Goal: Information Seeking & Learning: Compare options

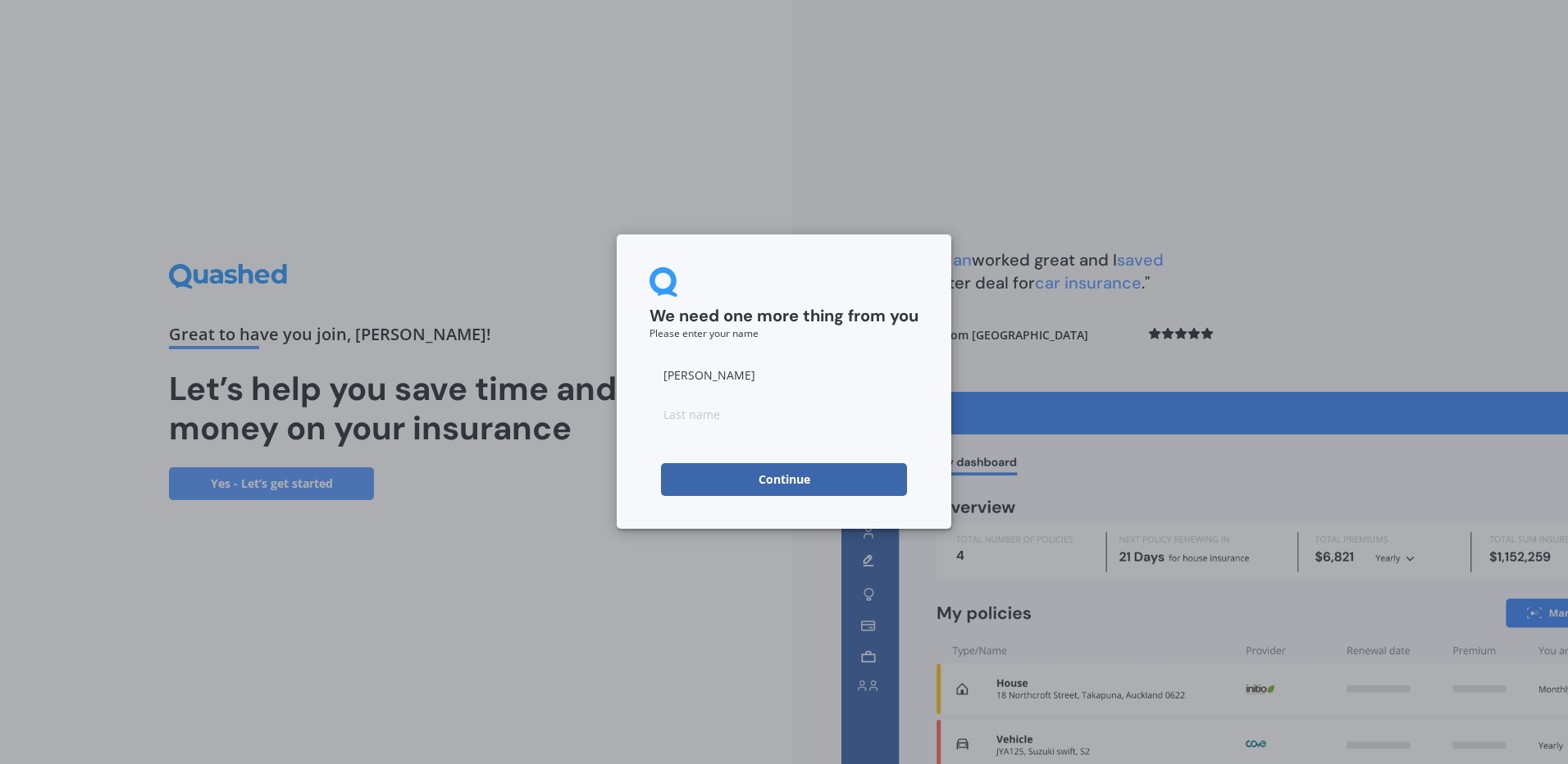
click at [704, 410] on input at bounding box center [784, 414] width 269 height 33
click at [716, 371] on input "[PERSON_NAME]" at bounding box center [784, 375] width 269 height 33
drag, startPoint x: 731, startPoint y: 375, endPoint x: 650, endPoint y: 375, distance: 81.0
click at [650, 375] on input "[PERSON_NAME]" at bounding box center [784, 375] width 269 height 33
type input "[PERSON_NAME]"
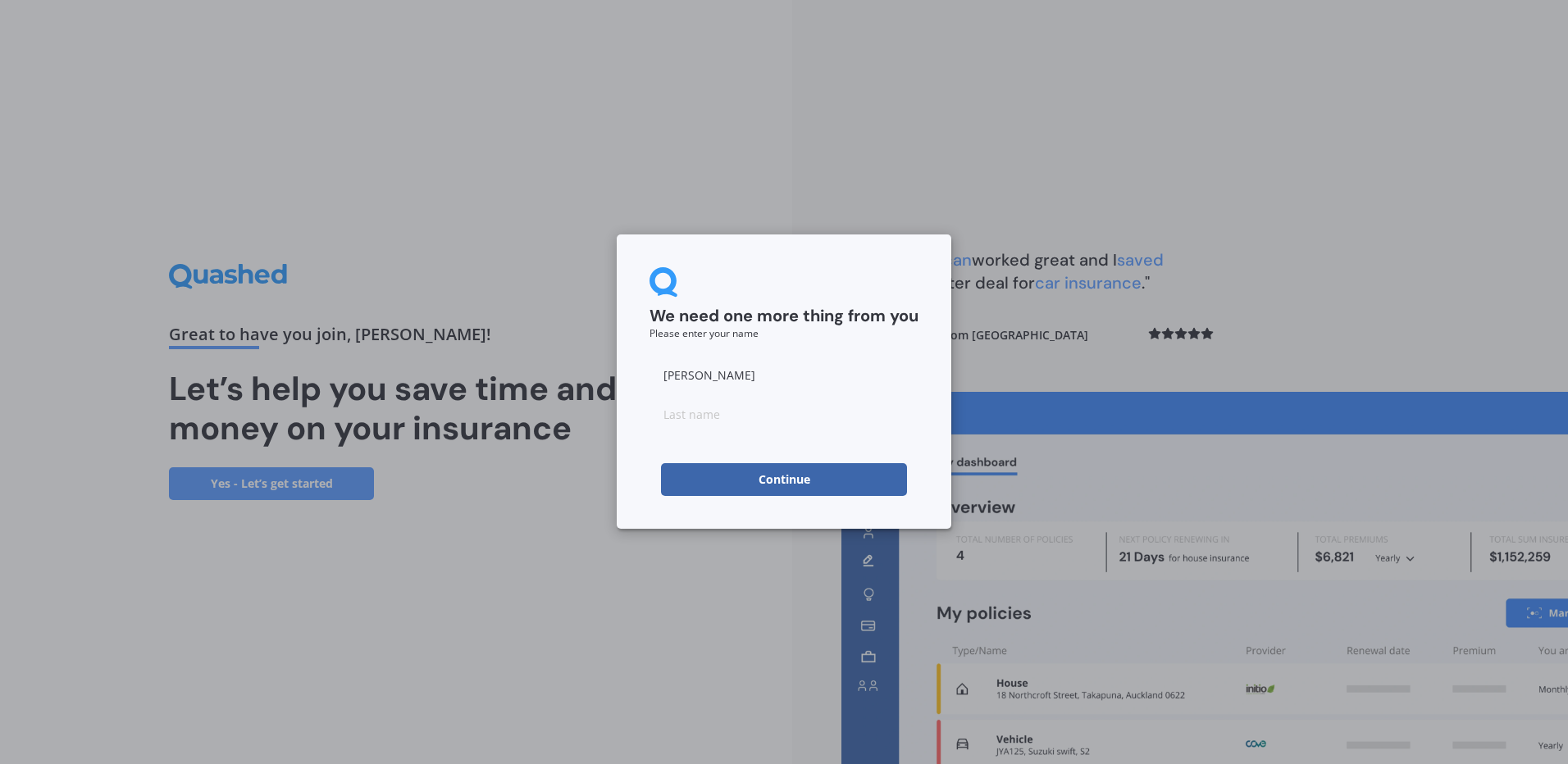
click at [673, 411] on input at bounding box center [784, 414] width 269 height 33
type input "[PERSON_NAME]"
click at [937, 279] on div "We need one more thing from you Please enter your name [PERSON_NAME] Continue" at bounding box center [784, 382] width 335 height 295
click at [860, 471] on button "Continue" at bounding box center [784, 480] width 246 height 33
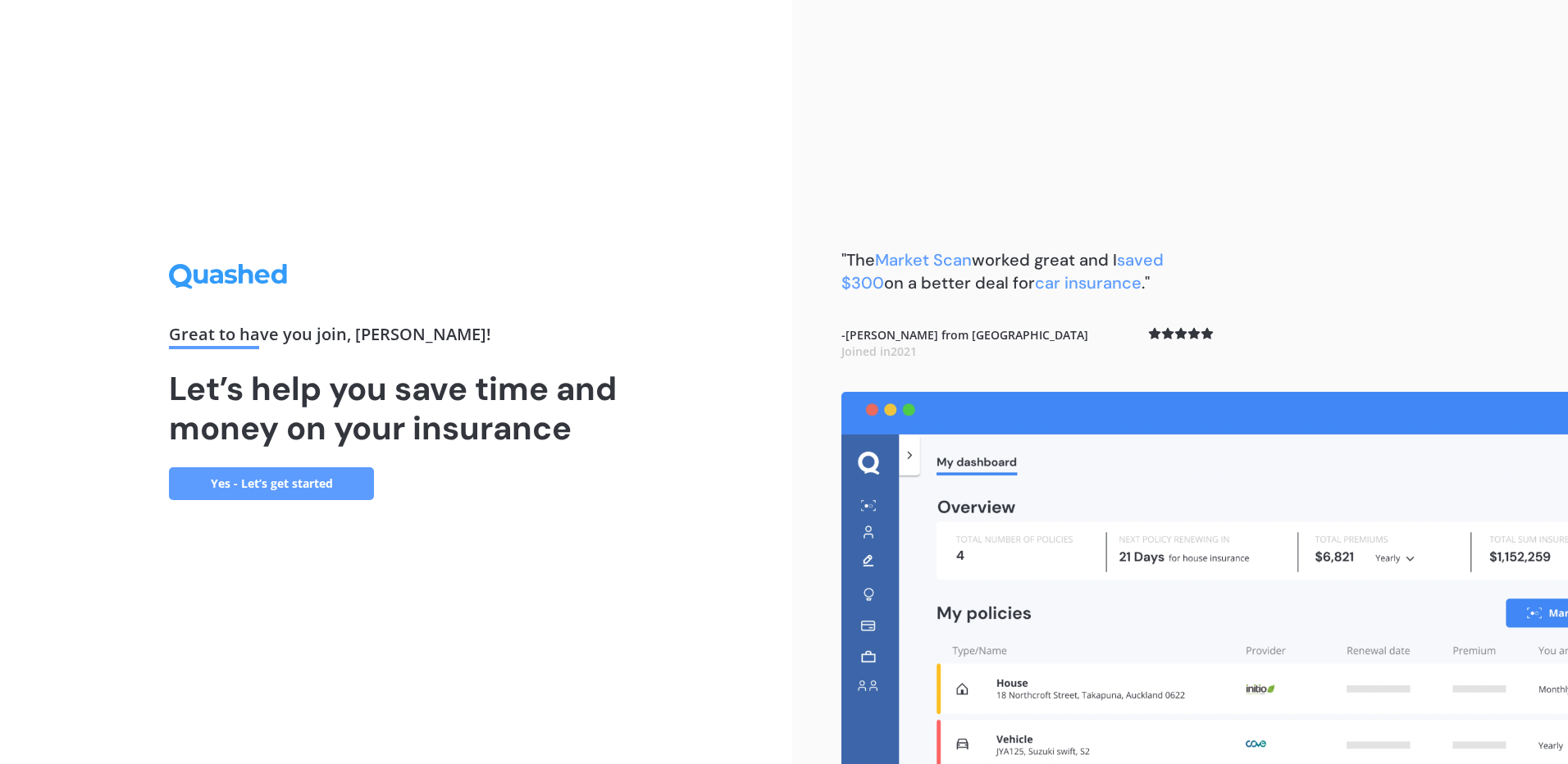
click at [286, 475] on link "Yes - Let’s get started" at bounding box center [271, 484] width 205 height 33
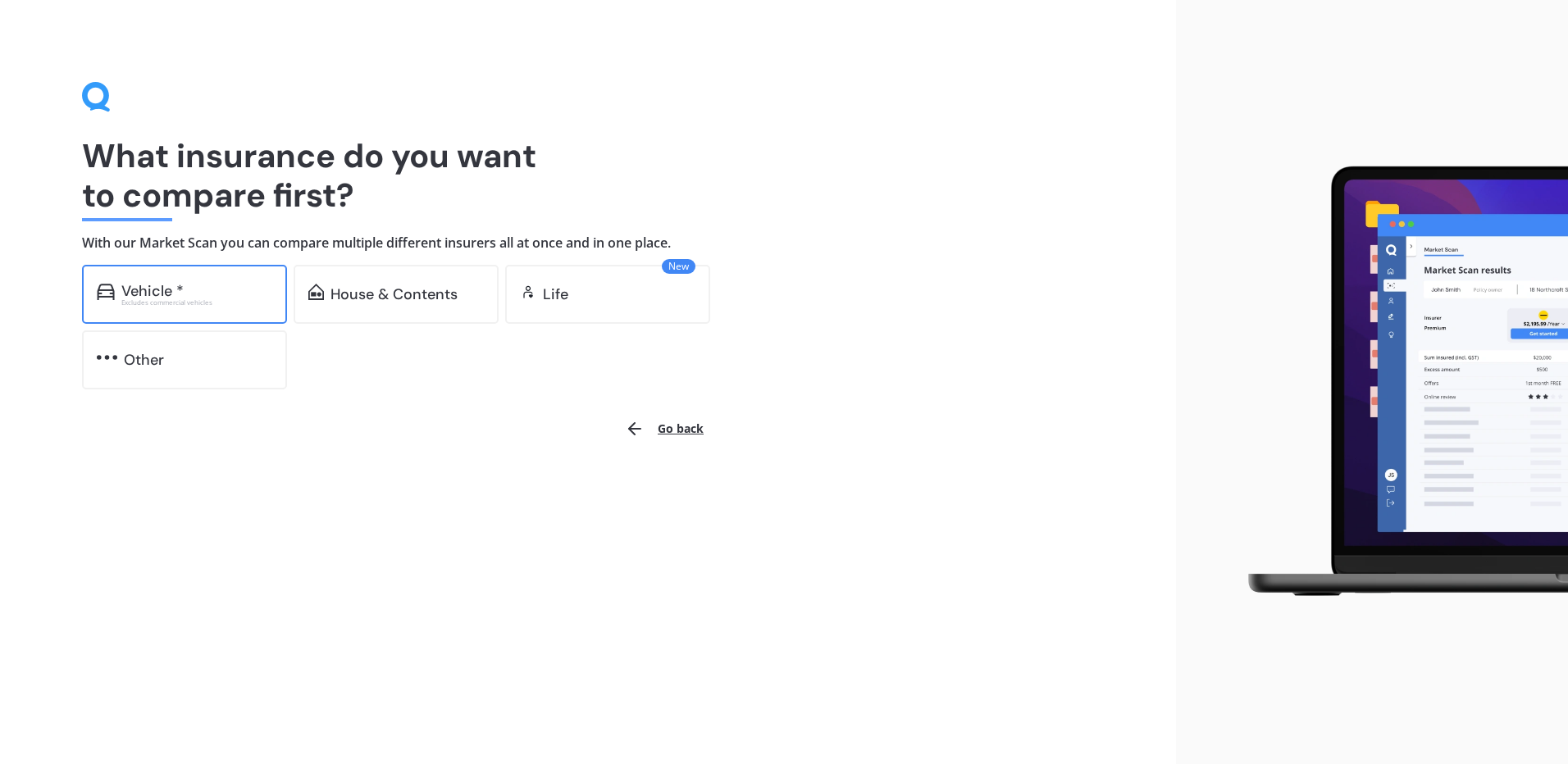
click at [166, 275] on div "Vehicle * Excludes commercial vehicles" at bounding box center [184, 294] width 205 height 59
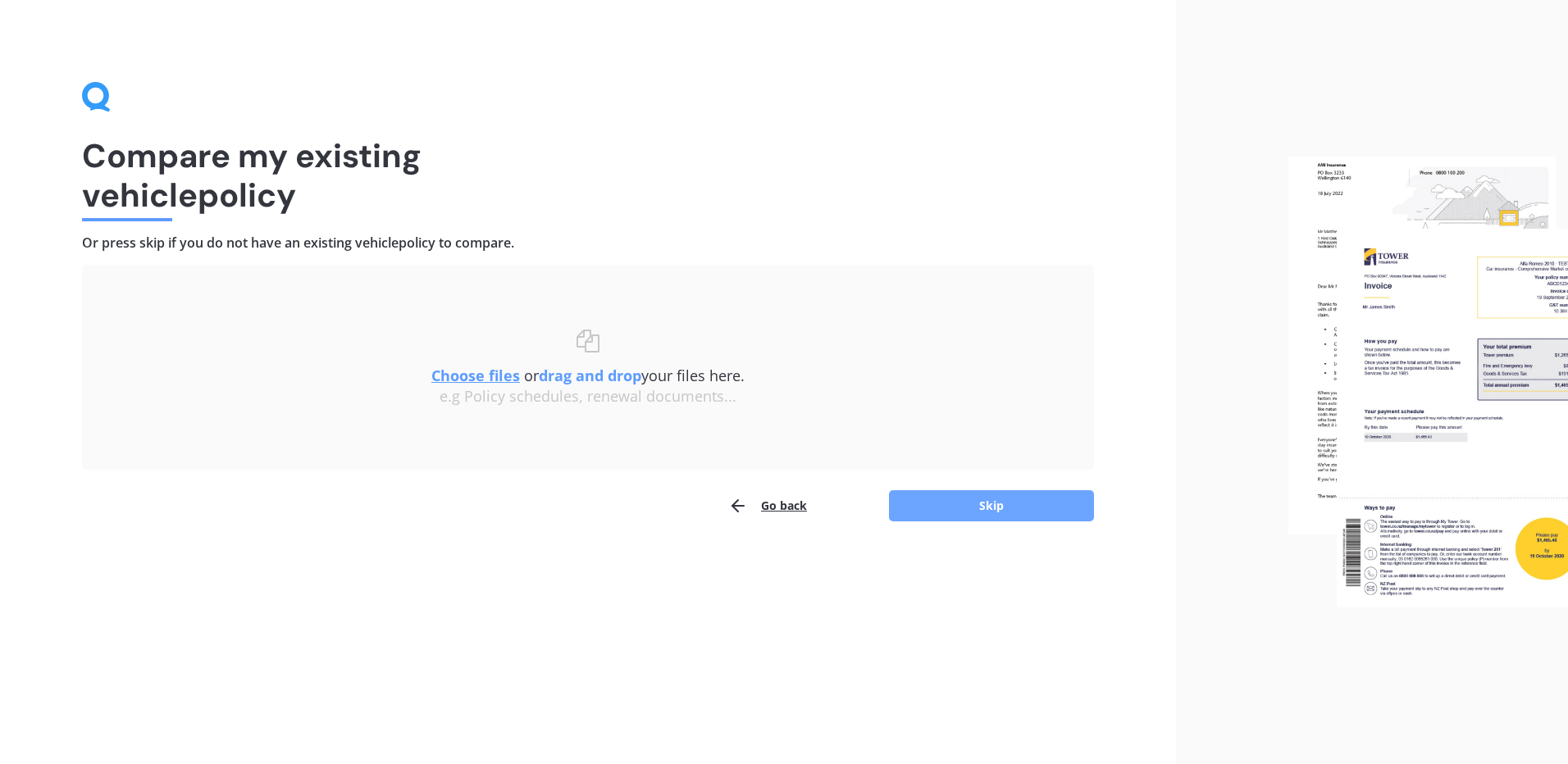
click at [1009, 512] on button "Skip" at bounding box center [991, 506] width 205 height 32
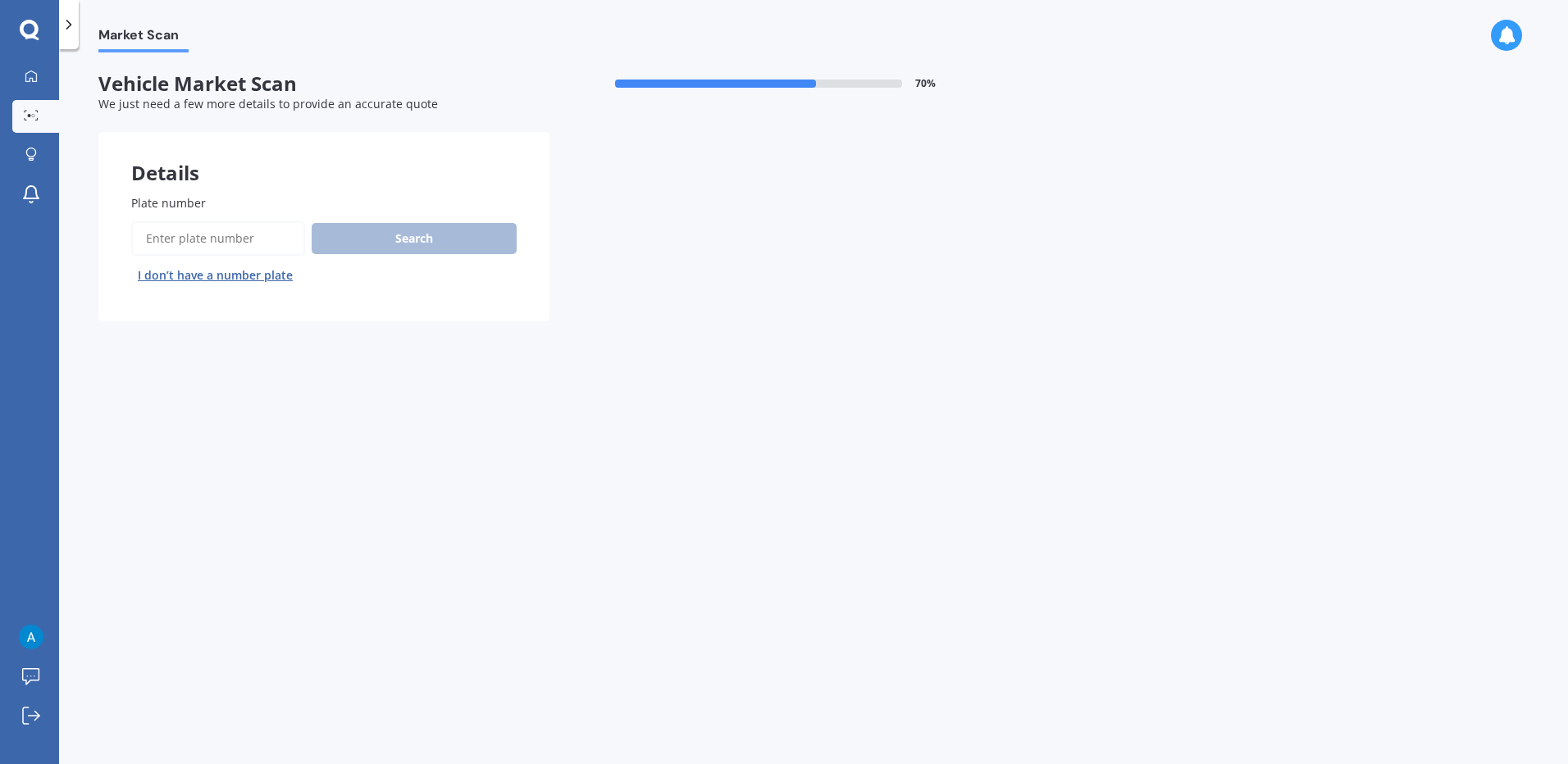
click at [223, 236] on input "Plate number" at bounding box center [218, 238] width 174 height 34
type input "pjj412"
click at [426, 237] on button "Search" at bounding box center [414, 238] width 205 height 32
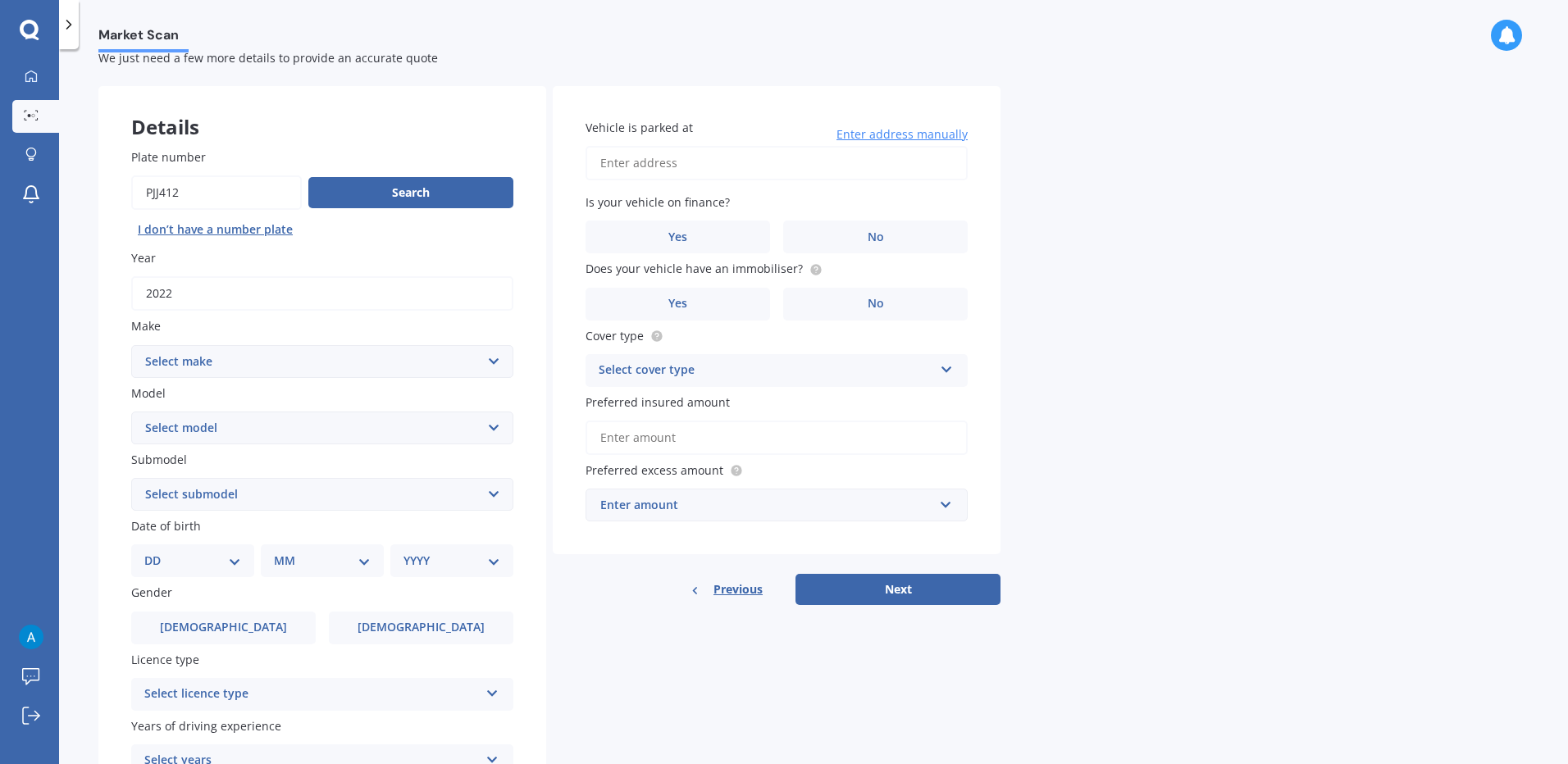
scroll to position [10, 0]
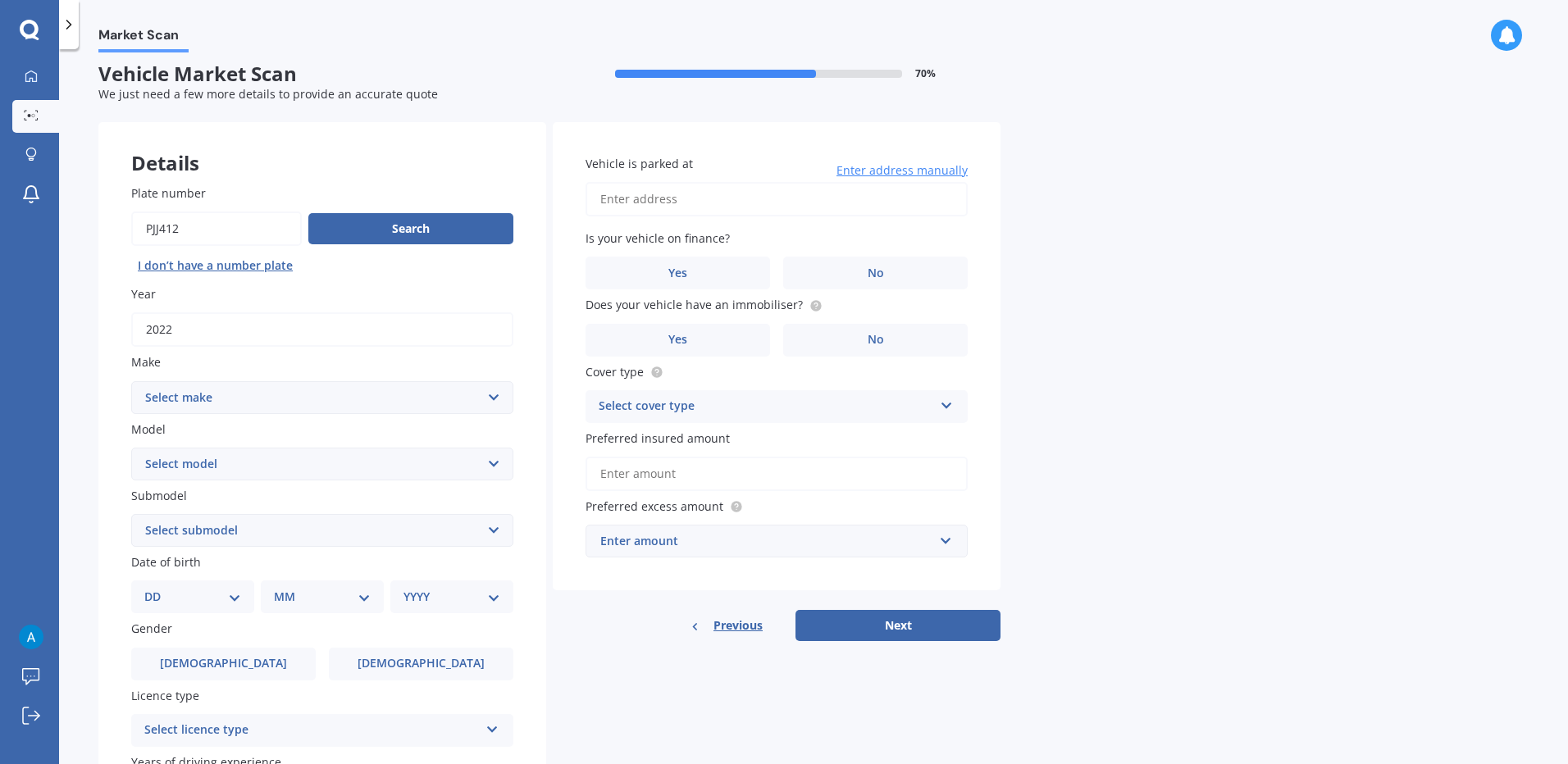
click at [203, 227] on input "Plate number" at bounding box center [216, 228] width 170 height 34
click at [260, 402] on select "Select make AC ALFA ROMEO ASTON [PERSON_NAME] AUDI AUSTIN BEDFORD Bentley BMW B…" at bounding box center [322, 398] width 382 height 33
select select "M.G"
click at [131, 382] on select "Select make AC ALFA ROMEO ASTON [PERSON_NAME] AUDI AUSTIN BEDFORD Bentley BMW B…" at bounding box center [322, 398] width 382 height 33
click at [235, 463] on select "Select model HS" at bounding box center [322, 464] width 382 height 33
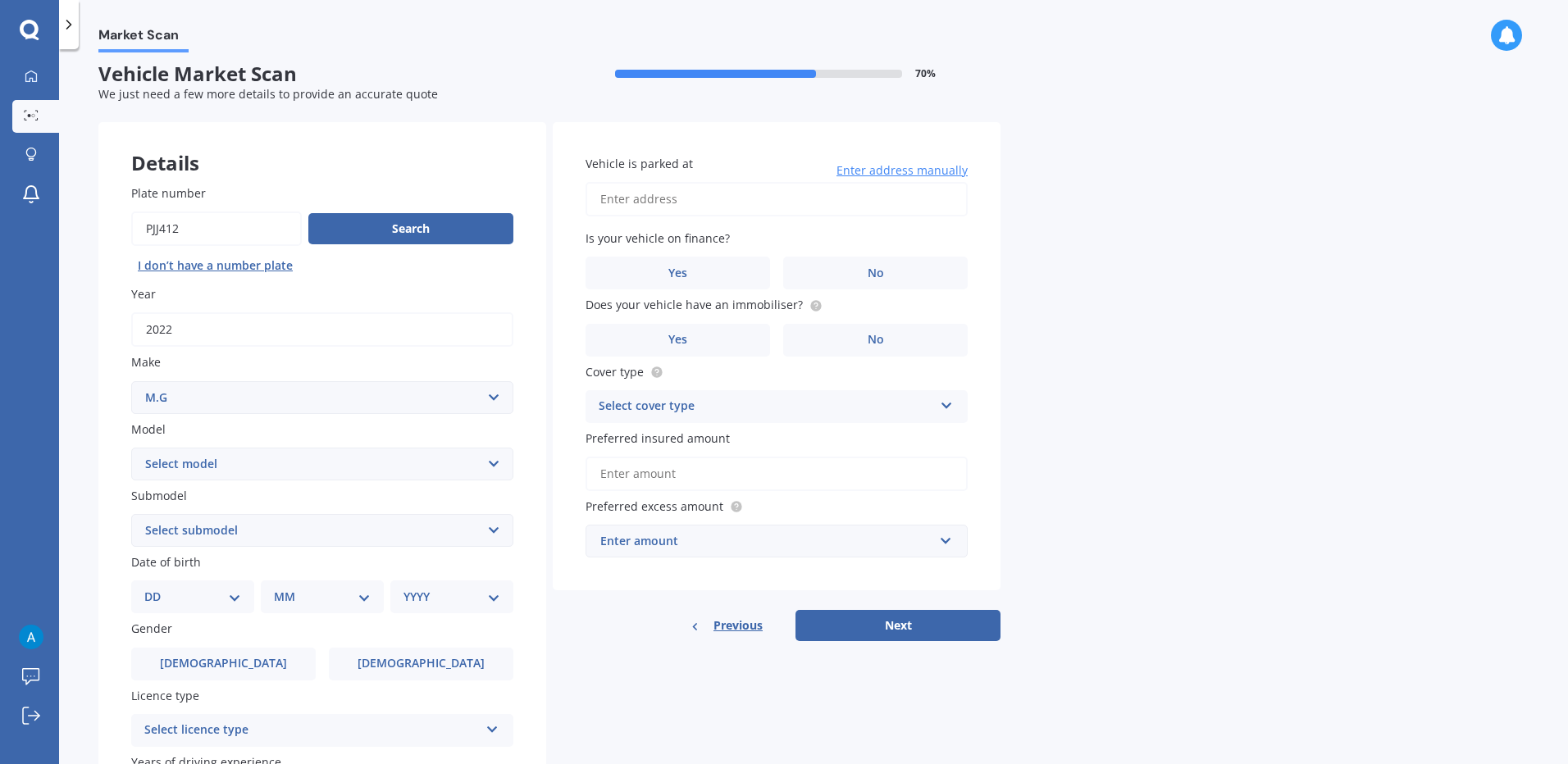
click at [232, 530] on select "Select submodel" at bounding box center [322, 531] width 382 height 33
click at [263, 467] on select "Select model HS" at bounding box center [322, 464] width 382 height 33
select select "HS"
click at [131, 448] on select "Select model HS" at bounding box center [322, 464] width 382 height 33
click at [253, 520] on select "Select submodel .2.0PT/4WD/6AT" at bounding box center [322, 531] width 382 height 33
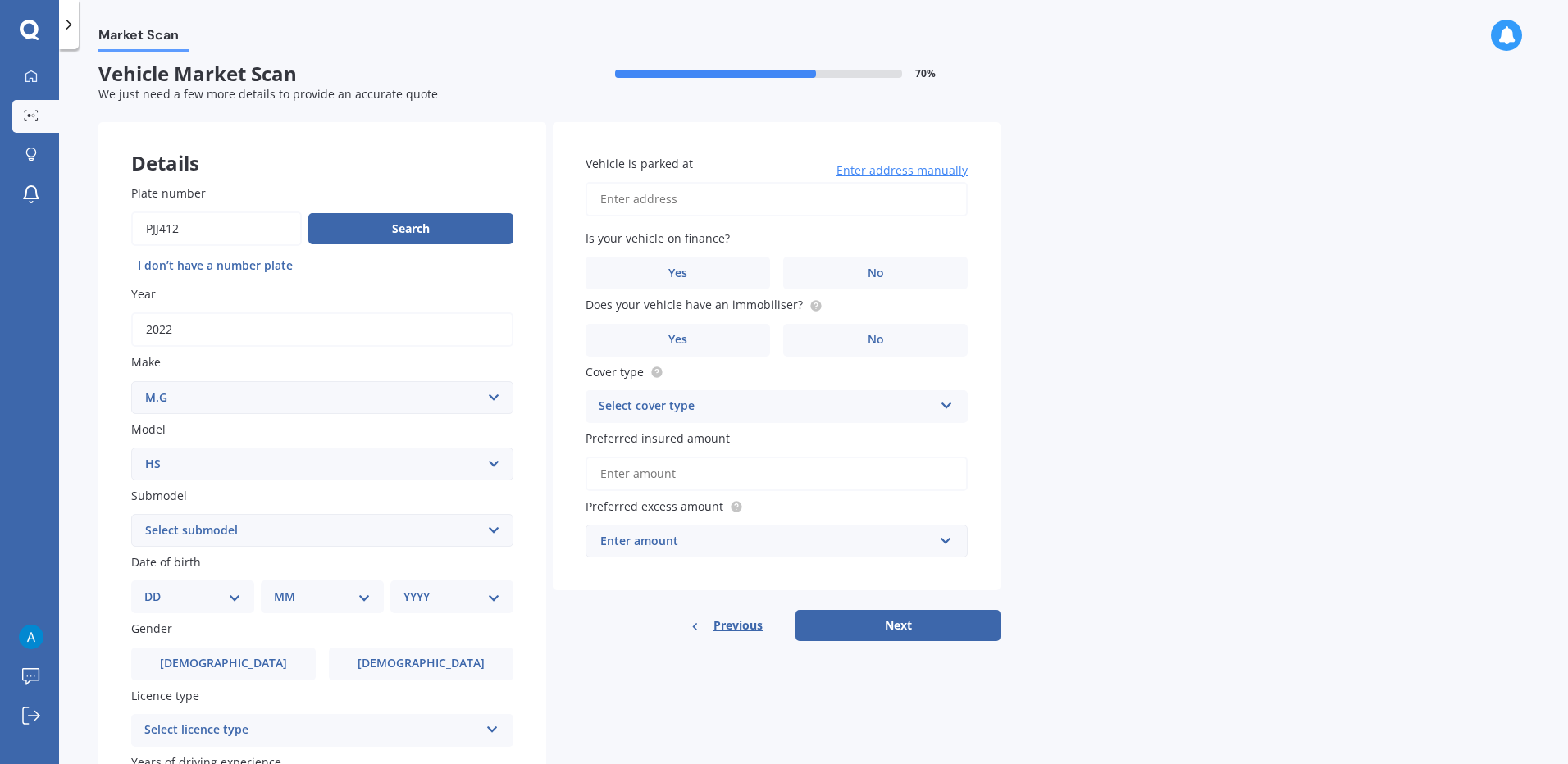
select select ".2.0PT/4WD/6AT"
click at [131, 514] on select "Select submodel .2.0PT/4WD/6AT" at bounding box center [322, 531] width 382 height 33
click at [269, 528] on select "Select submodel .2.0PT/4WD/6AT" at bounding box center [322, 531] width 382 height 33
click at [271, 531] on select "Select submodel .2.0PT/4WD/6AT" at bounding box center [322, 531] width 382 height 33
click at [271, 577] on div "Date of birth DD 01 02 03 04 05 06 07 08 09 10 11 12 13 14 15 16 17 18 19 20 21…" at bounding box center [322, 583] width 382 height 60
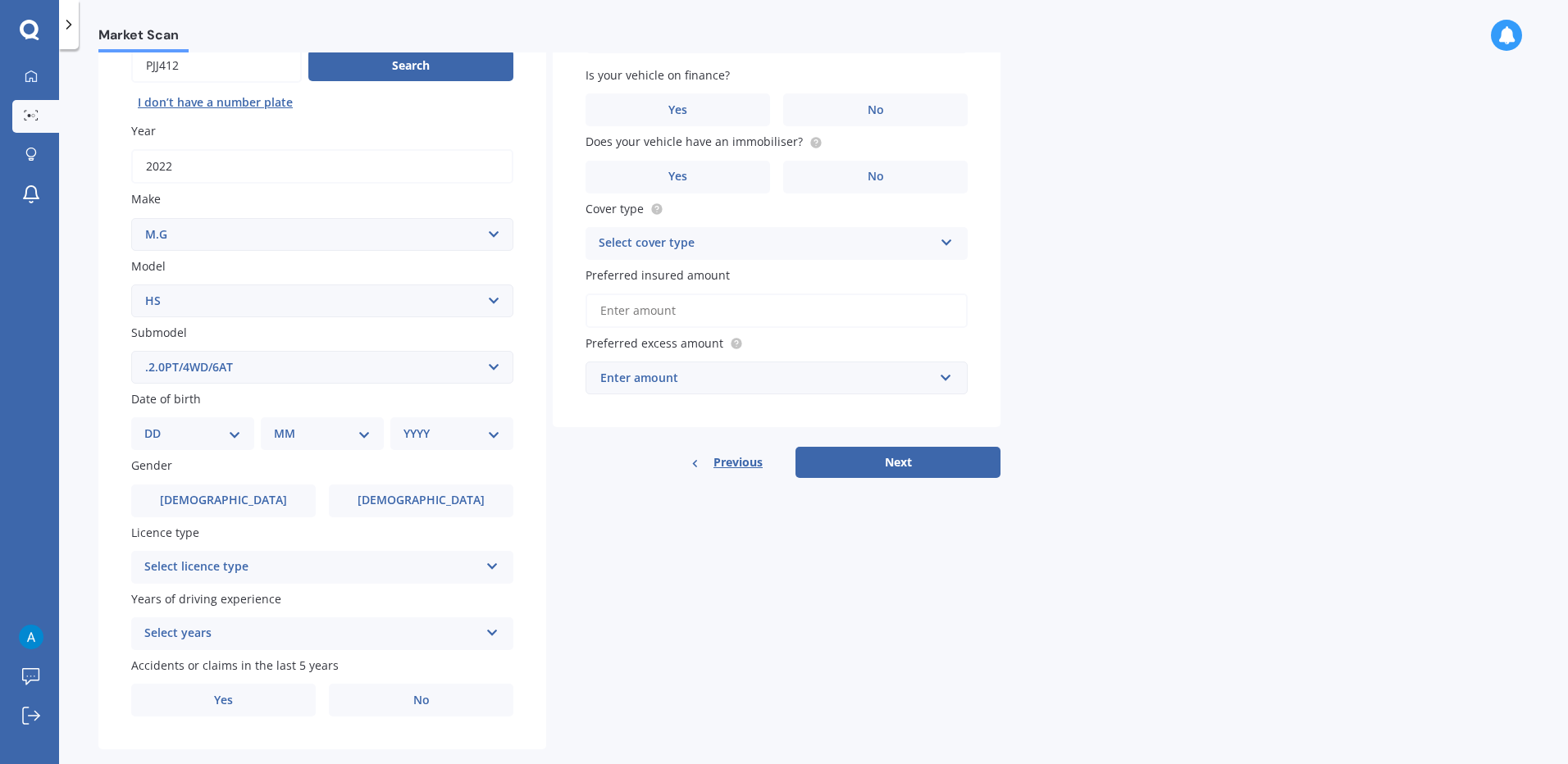
scroll to position [201, 0]
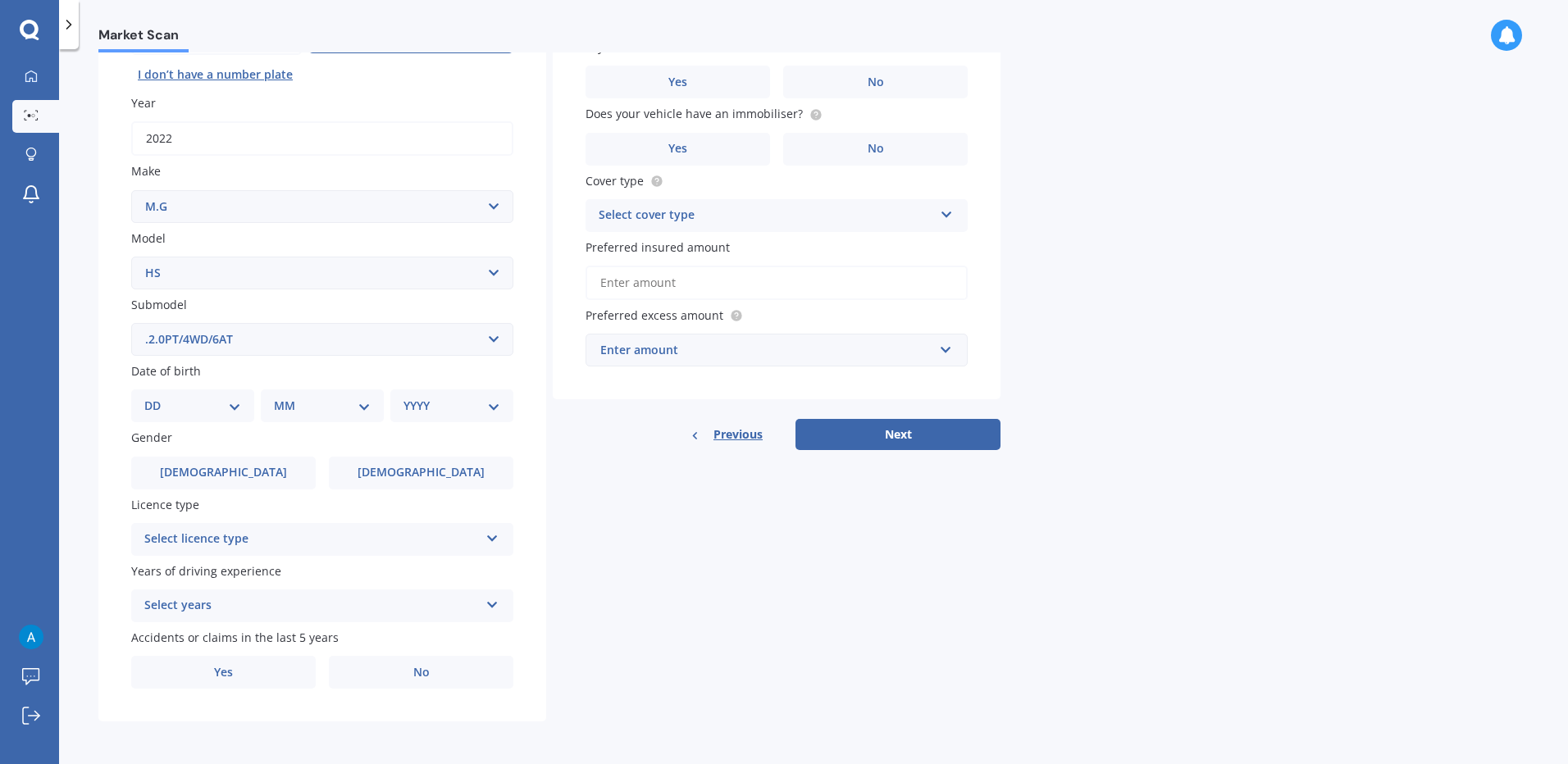
click at [205, 400] on select "DD 01 02 03 04 05 06 07 08 09 10 11 12 13 14 15 16 17 18 19 20 21 22 23 24 25 2…" at bounding box center [192, 405] width 97 height 18
select select "10"
click at [158, 397] on select "DD 01 02 03 04 05 06 07 08 09 10 11 12 13 14 15 16 17 18 19 20 21 22 23 24 25 2…" at bounding box center [192, 405] width 97 height 18
click at [307, 401] on select "MM 01 02 03 04 05 06 07 08 09 10 11 12" at bounding box center [325, 405] width 90 height 18
select select "08"
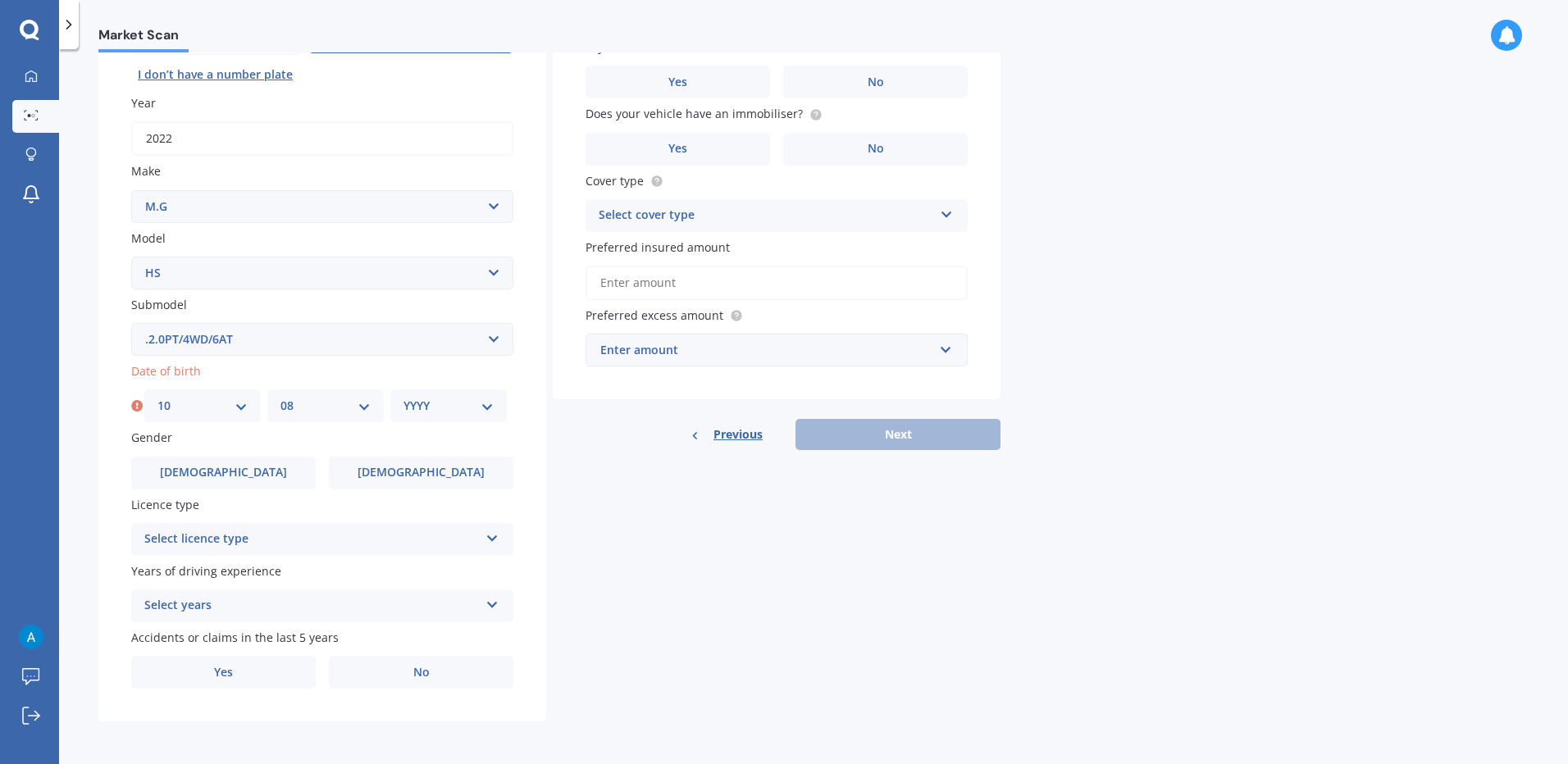
click at [280, 397] on select "MM 01 02 03 04 05 06 07 08 09 10 11 12" at bounding box center [325, 405] width 90 height 18
click at [435, 398] on select "YYYY 2025 2024 2023 2022 2021 2020 2019 2018 2017 2016 2015 2014 2013 2012 2011…" at bounding box center [449, 405] width 90 height 18
select select "1996"
click at [404, 397] on select "YYYY 2025 2024 2023 2022 2021 2020 2019 2018 2017 2016 2015 2014 2013 2012 2011…" at bounding box center [449, 405] width 90 height 18
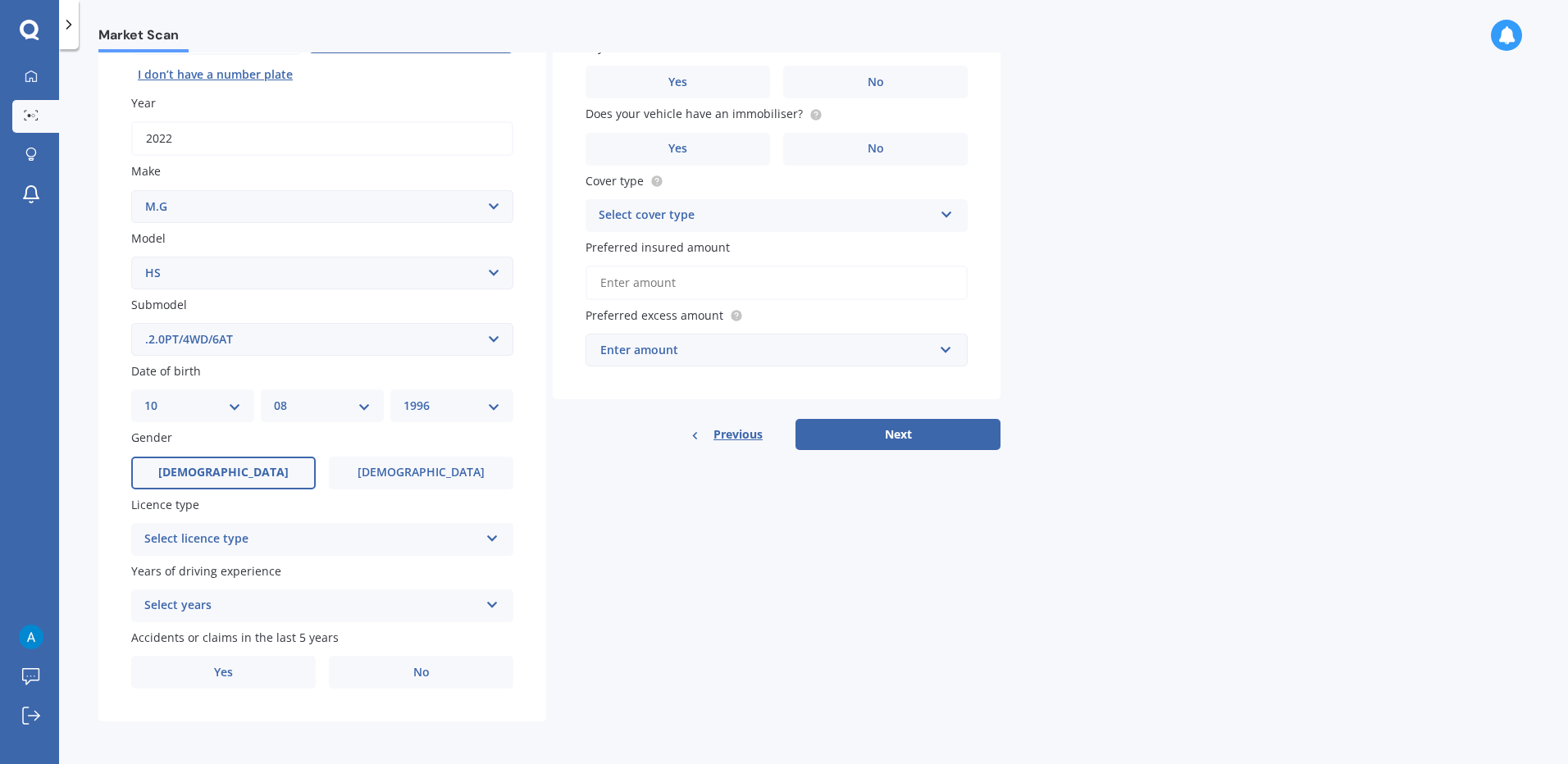
click at [268, 463] on label "[DEMOGRAPHIC_DATA]" at bounding box center [223, 473] width 185 height 33
click at [0, 0] on input "[DEMOGRAPHIC_DATA]" at bounding box center [0, 0] width 0 height 0
click at [342, 536] on div "Select licence type" at bounding box center [311, 539] width 335 height 20
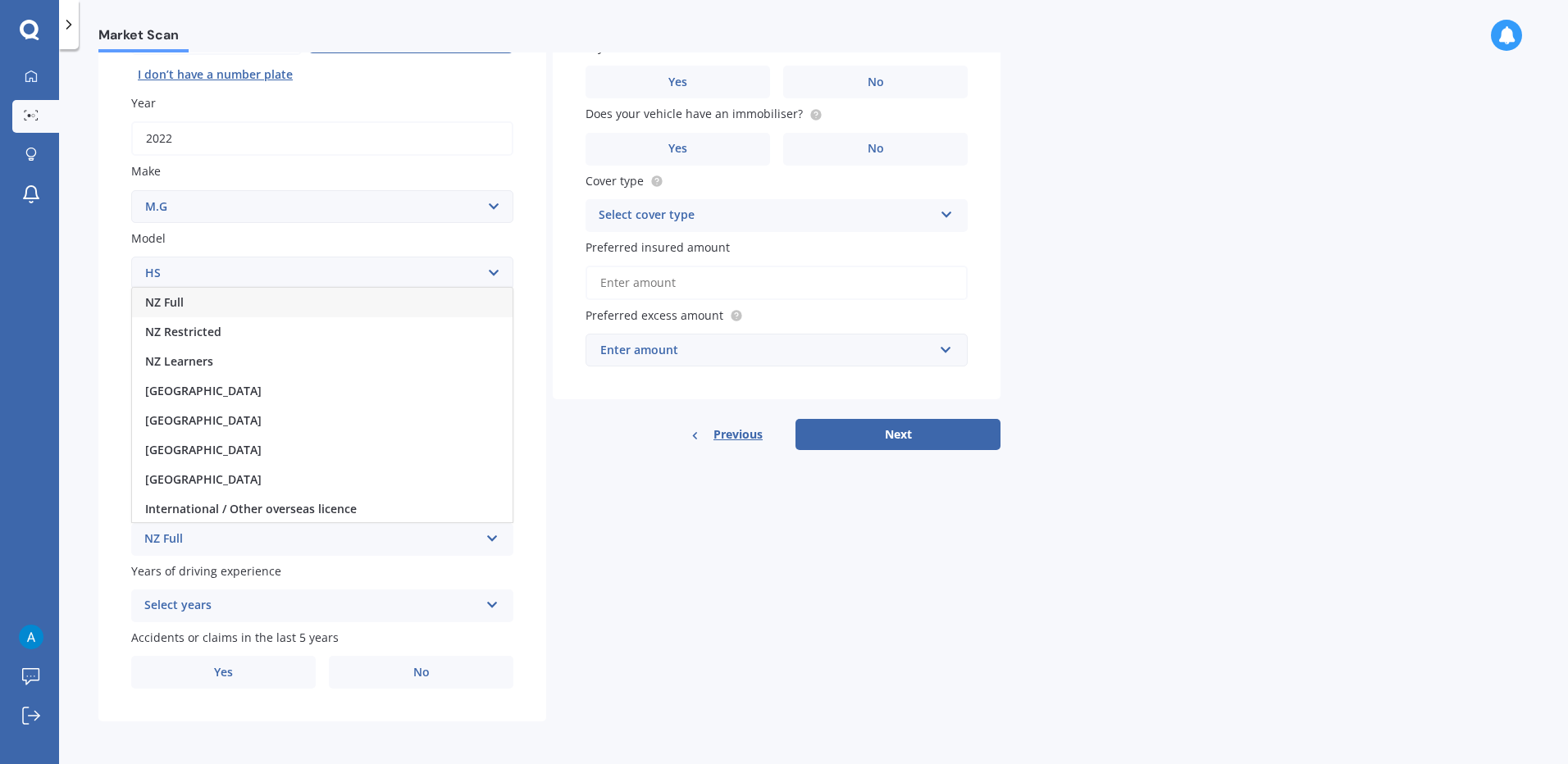
click at [365, 289] on div "NZ Full" at bounding box center [322, 302] width 381 height 30
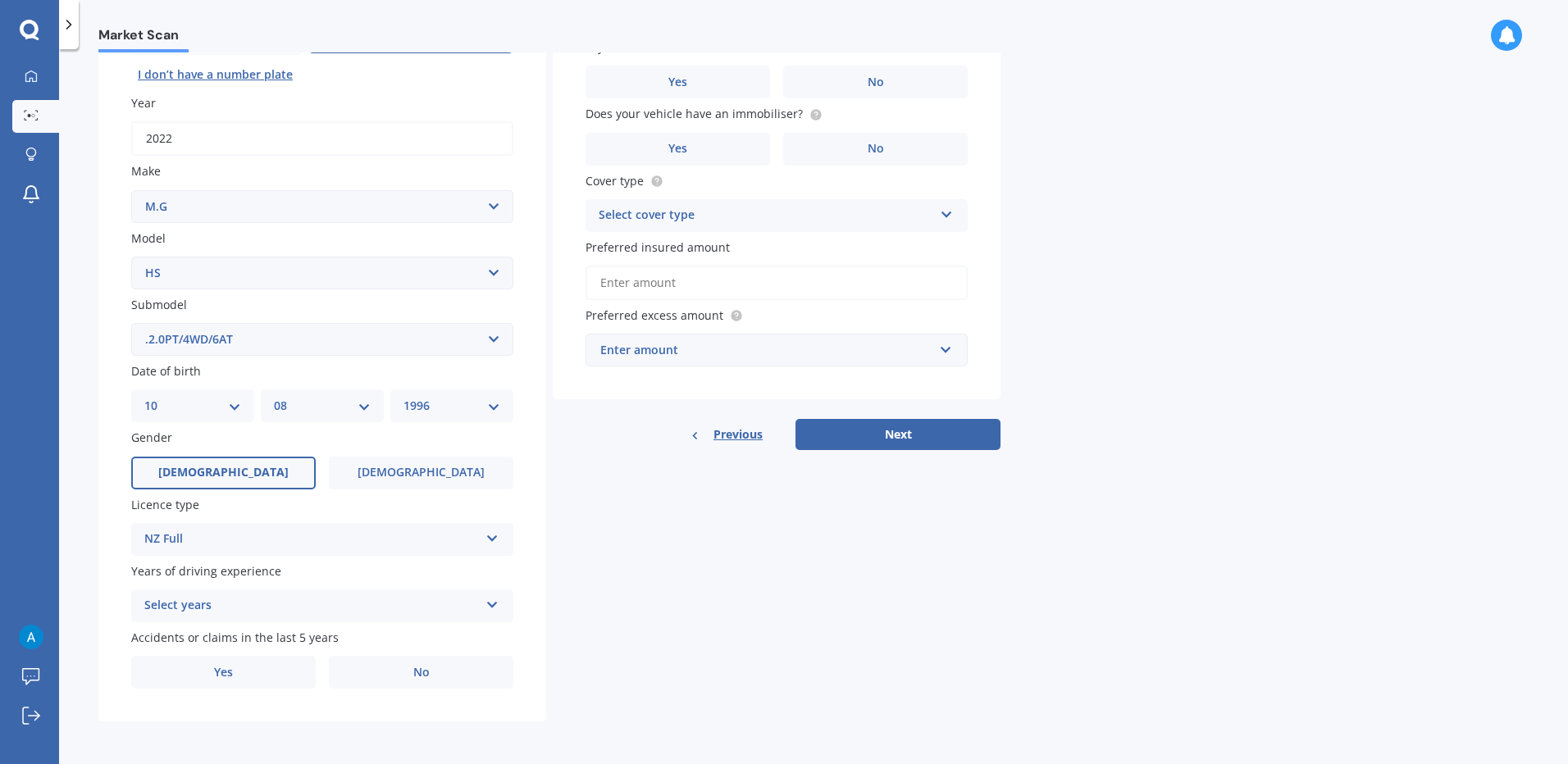
click at [296, 600] on div "Select years" at bounding box center [311, 606] width 335 height 20
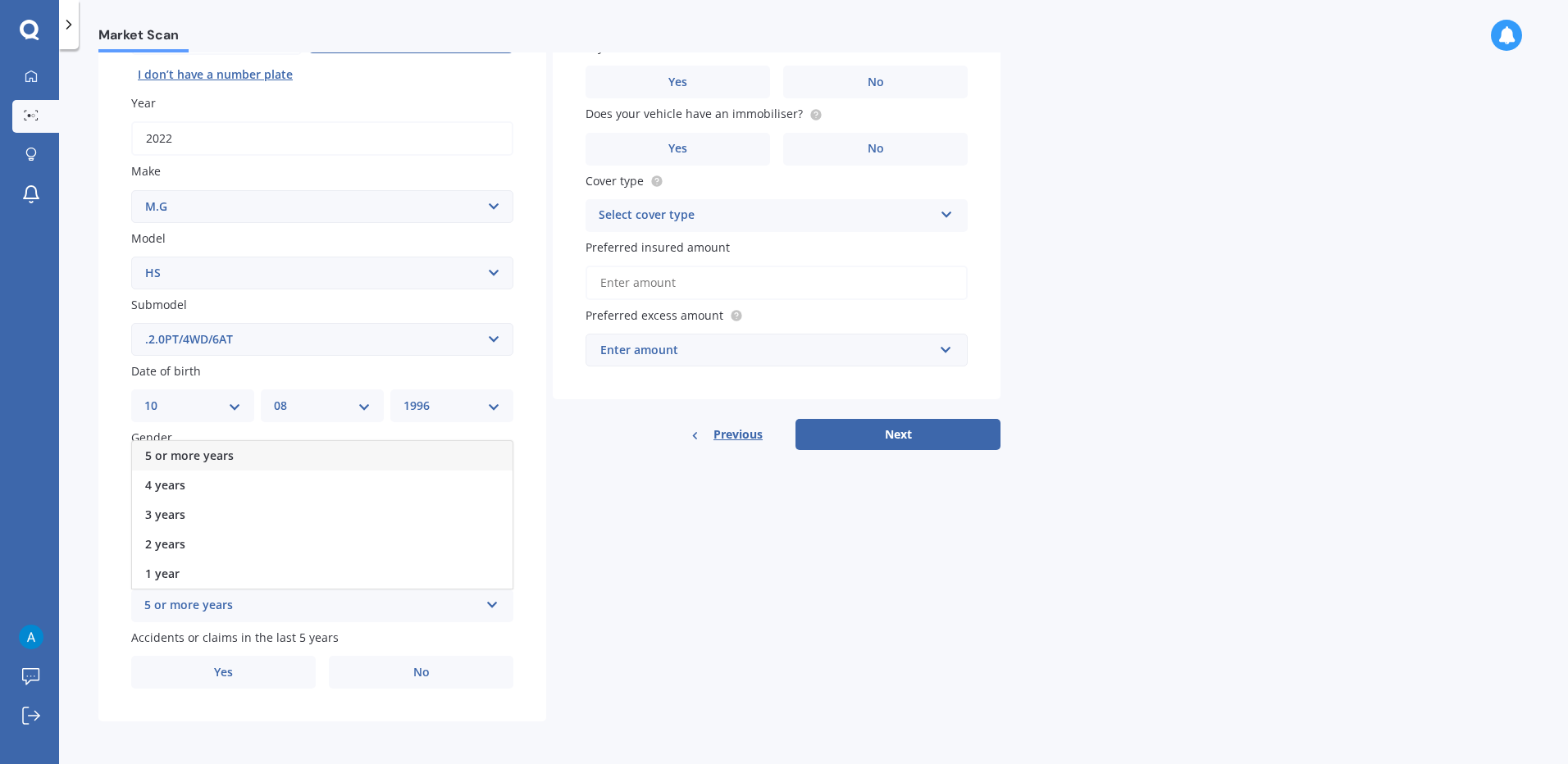
click at [277, 453] on div "5 or more years" at bounding box center [322, 456] width 381 height 30
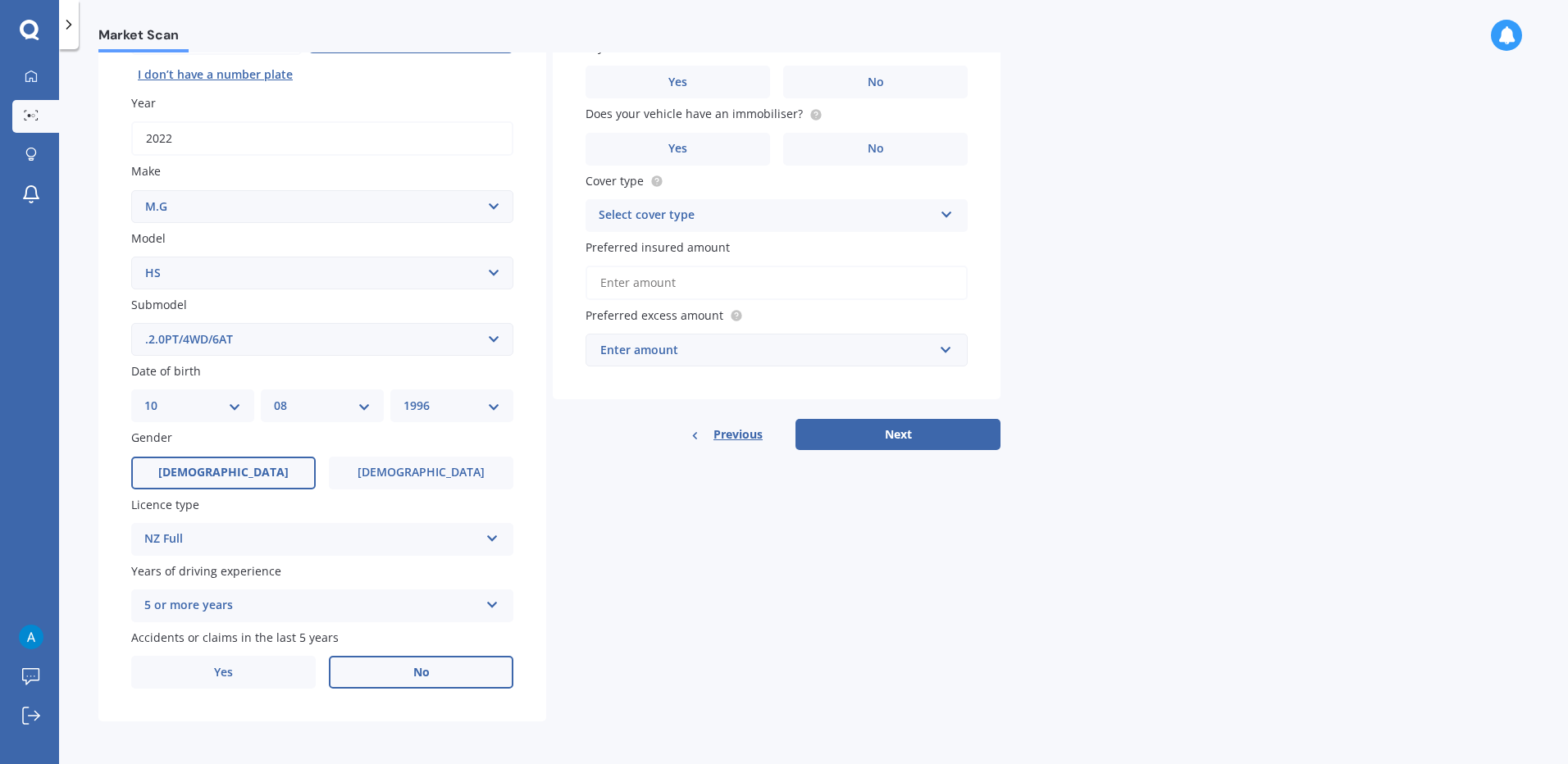
click at [408, 670] on label "No" at bounding box center [421, 672] width 185 height 33
click at [0, 0] on input "No" at bounding box center [0, 0] width 0 height 0
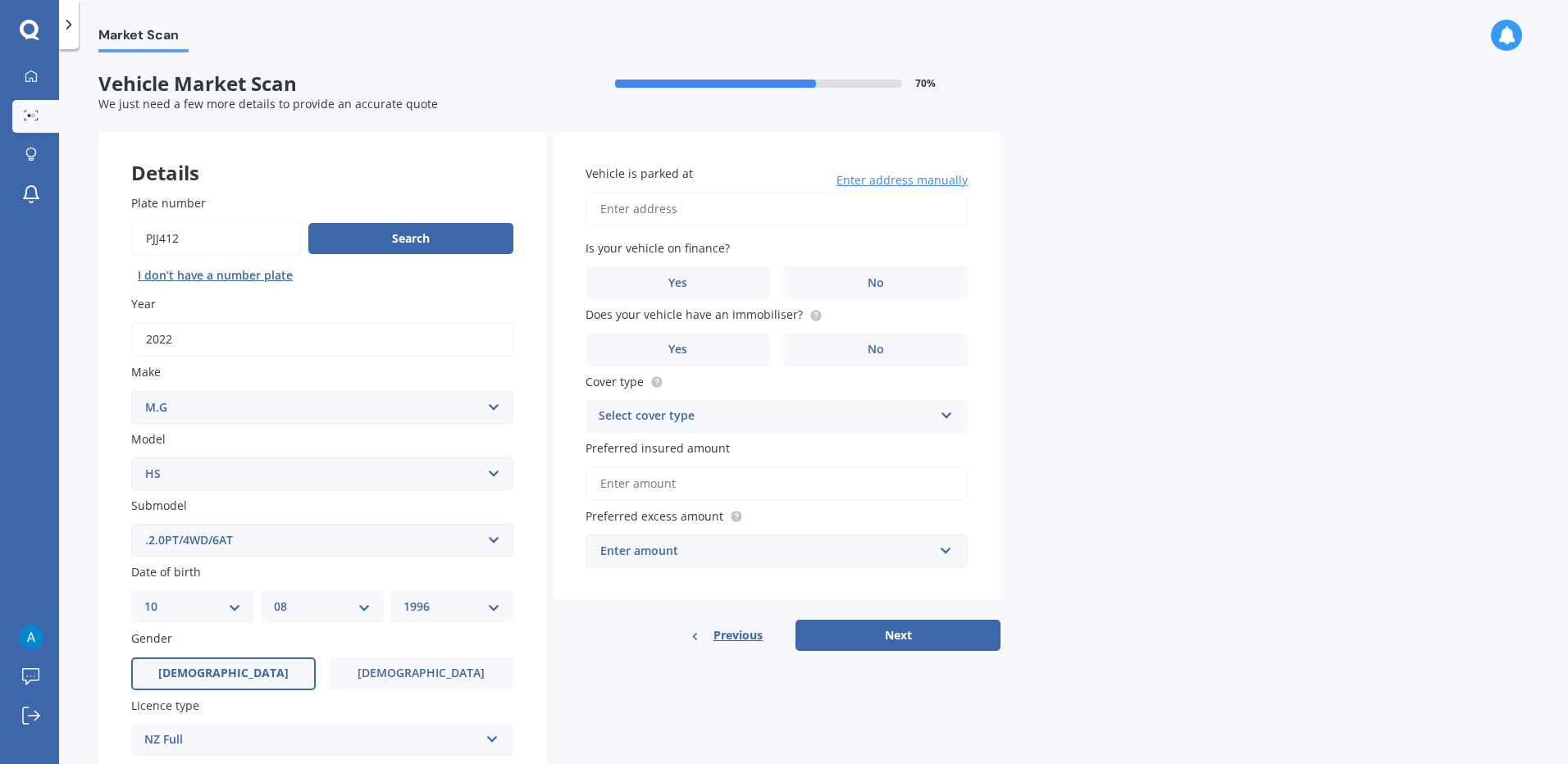
click at [762, 205] on input "Vehicle is parked at" at bounding box center [776, 209] width 382 height 34
type input "[STREET_ADDRESS][PERSON_NAME]"
click at [876, 282] on span "No" at bounding box center [876, 283] width 16 height 14
click at [0, 0] on input "No" at bounding box center [0, 0] width 0 height 0
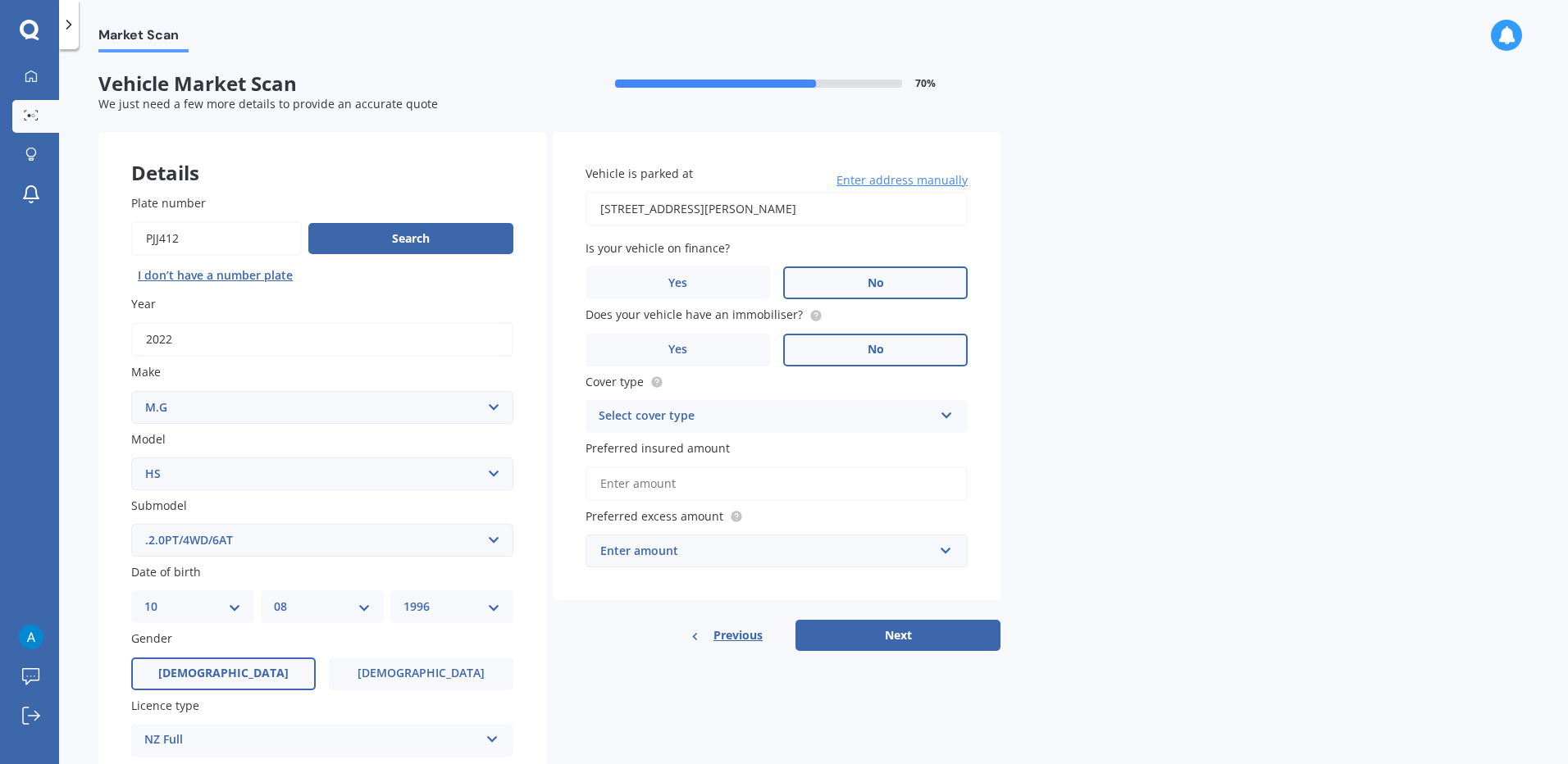
click at [865, 348] on label "No" at bounding box center [875, 350] width 185 height 33
click at [0, 0] on input "No" at bounding box center [0, 0] width 0 height 0
click at [735, 348] on label "Yes" at bounding box center [677, 350] width 185 height 33
click at [0, 0] on input "Yes" at bounding box center [0, 0] width 0 height 0
click at [876, 413] on div "Select cover type" at bounding box center [766, 416] width 335 height 20
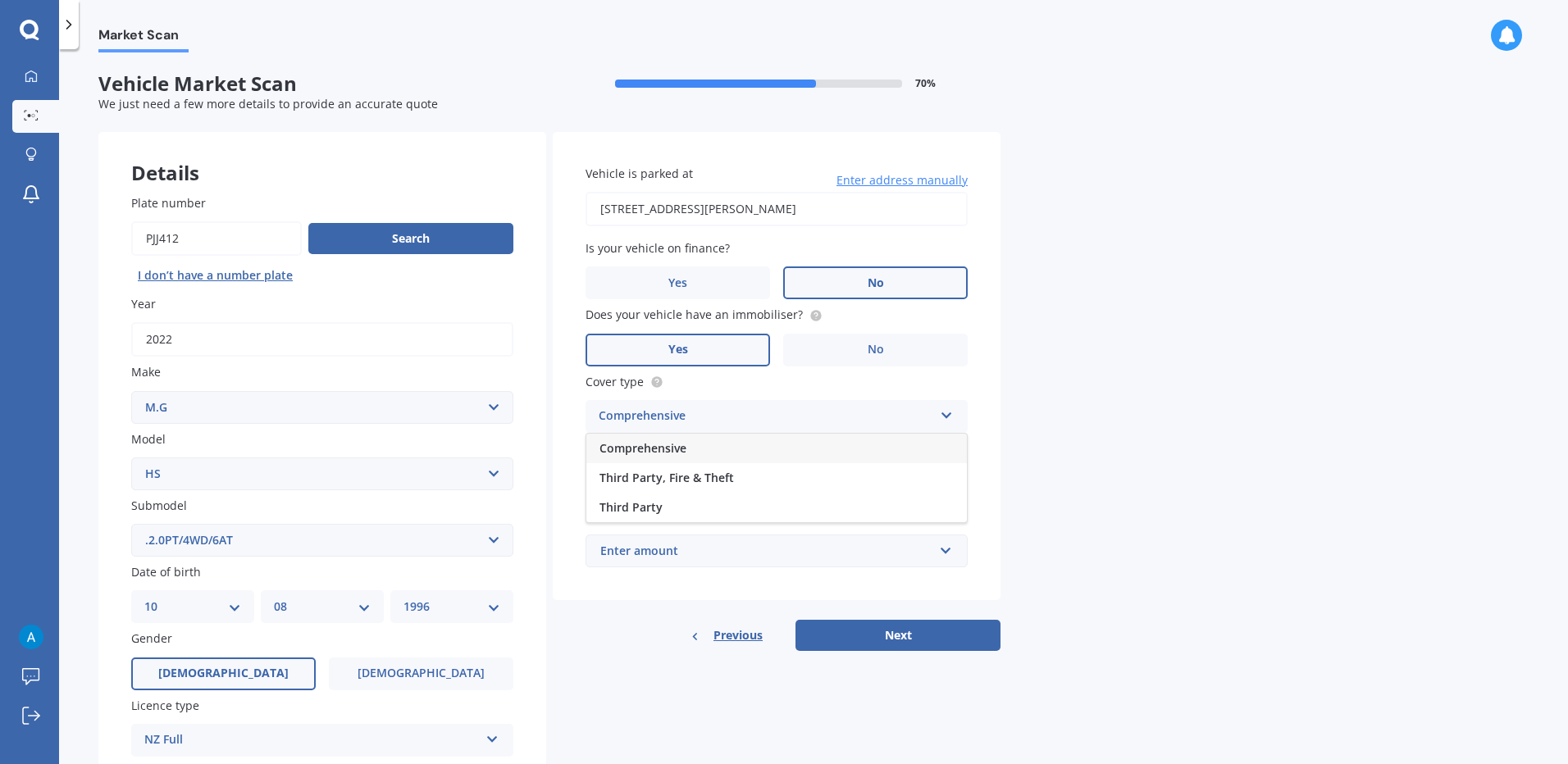
click at [823, 438] on div "Comprehensive" at bounding box center [776, 448] width 381 height 30
click at [745, 476] on input "Preferred insured amount" at bounding box center [776, 484] width 382 height 34
click at [783, 451] on label "Preferred insured amount" at bounding box center [773, 448] width 376 height 17
click at [783, 467] on input "Preferred insured amount" at bounding box center [776, 484] width 382 height 34
click at [779, 546] on div "Enter amount" at bounding box center [767, 550] width 333 height 18
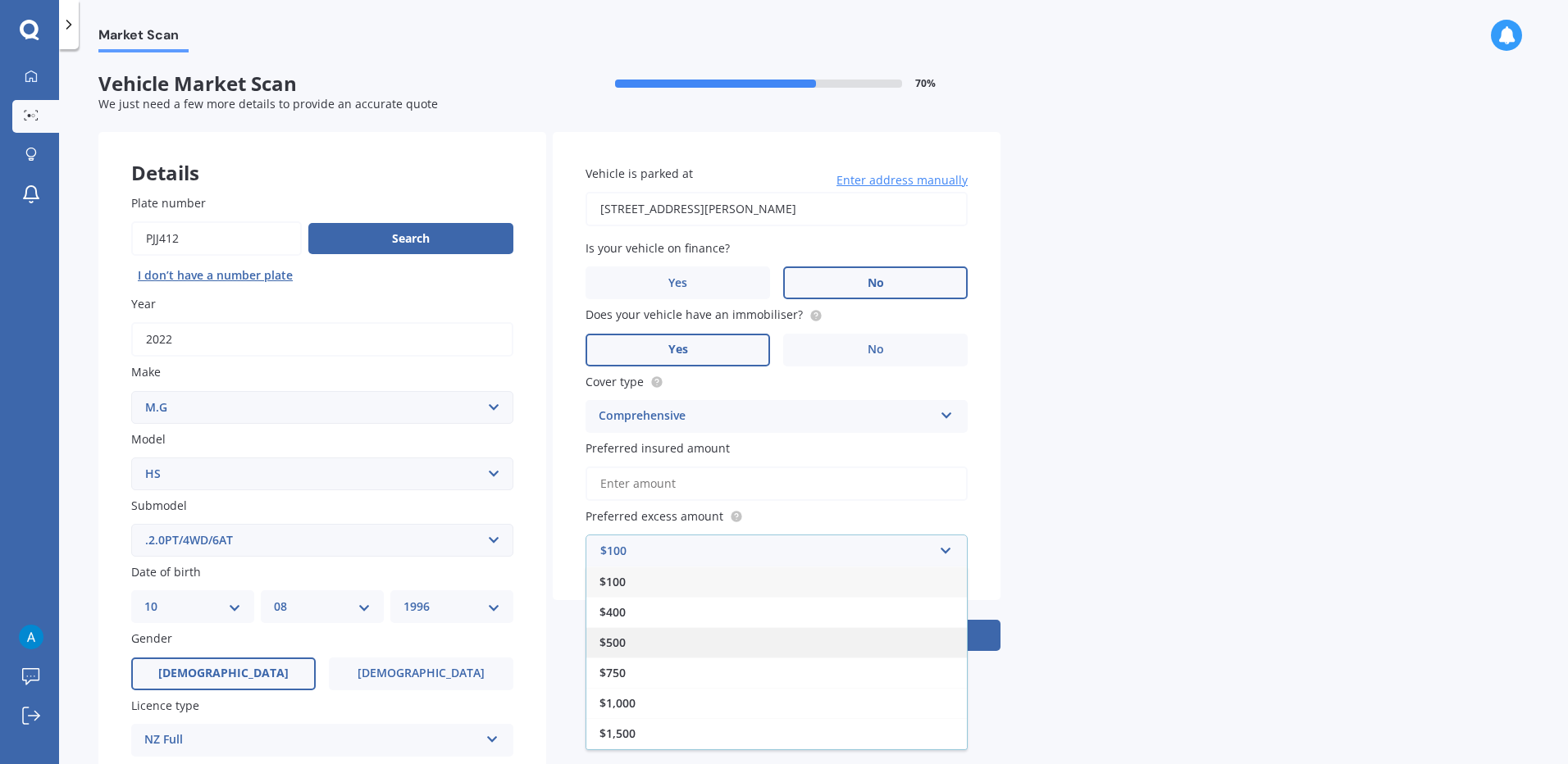
click at [751, 639] on div "$500" at bounding box center [776, 643] width 381 height 31
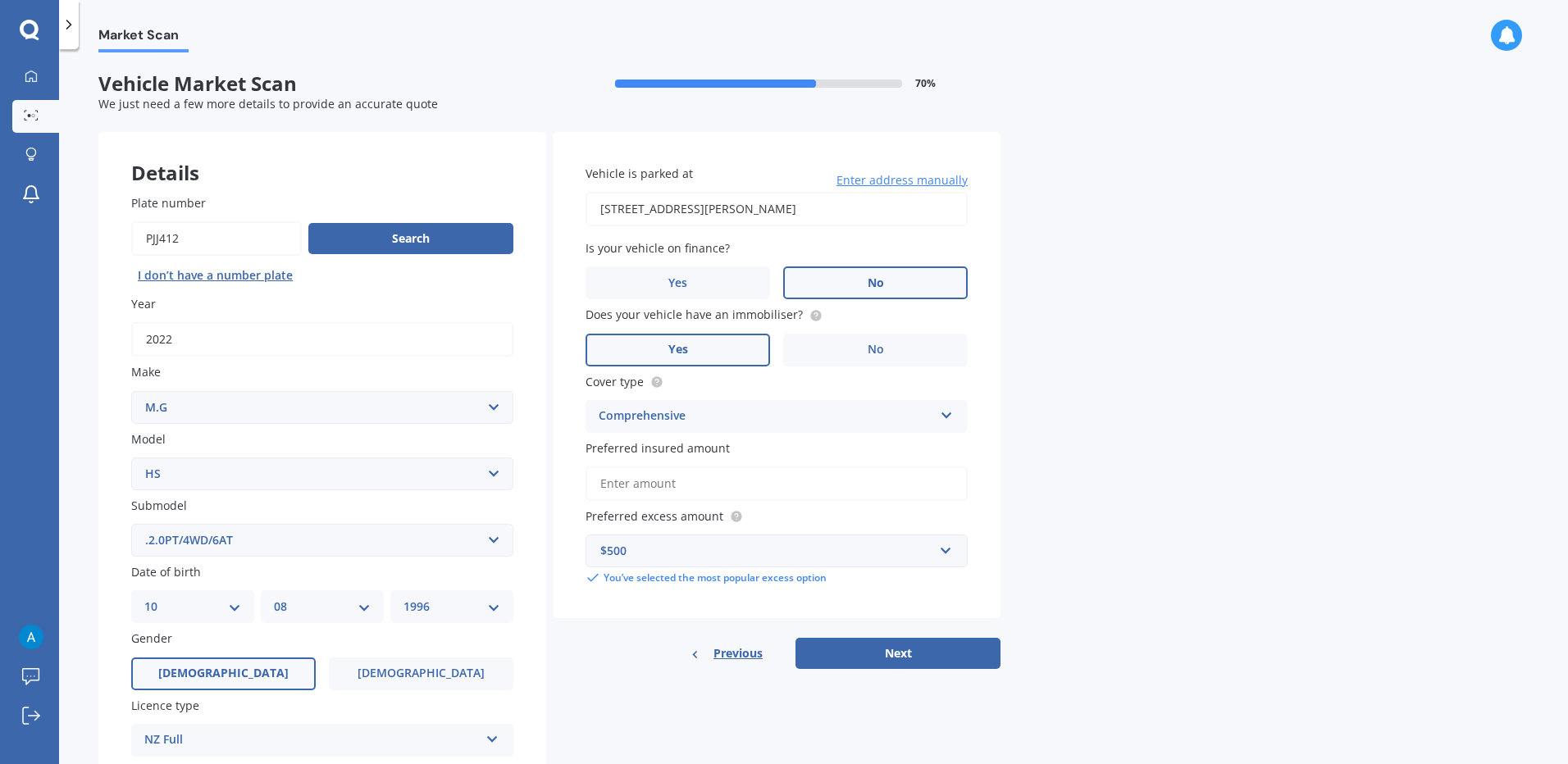
click at [866, 516] on label "Preferred excess amount" at bounding box center [773, 516] width 376 height 17
click at [885, 653] on button "Next" at bounding box center [898, 653] width 205 height 32
click at [771, 491] on input "Preferred insured amount" at bounding box center [776, 484] width 382 height 34
type input "$8"
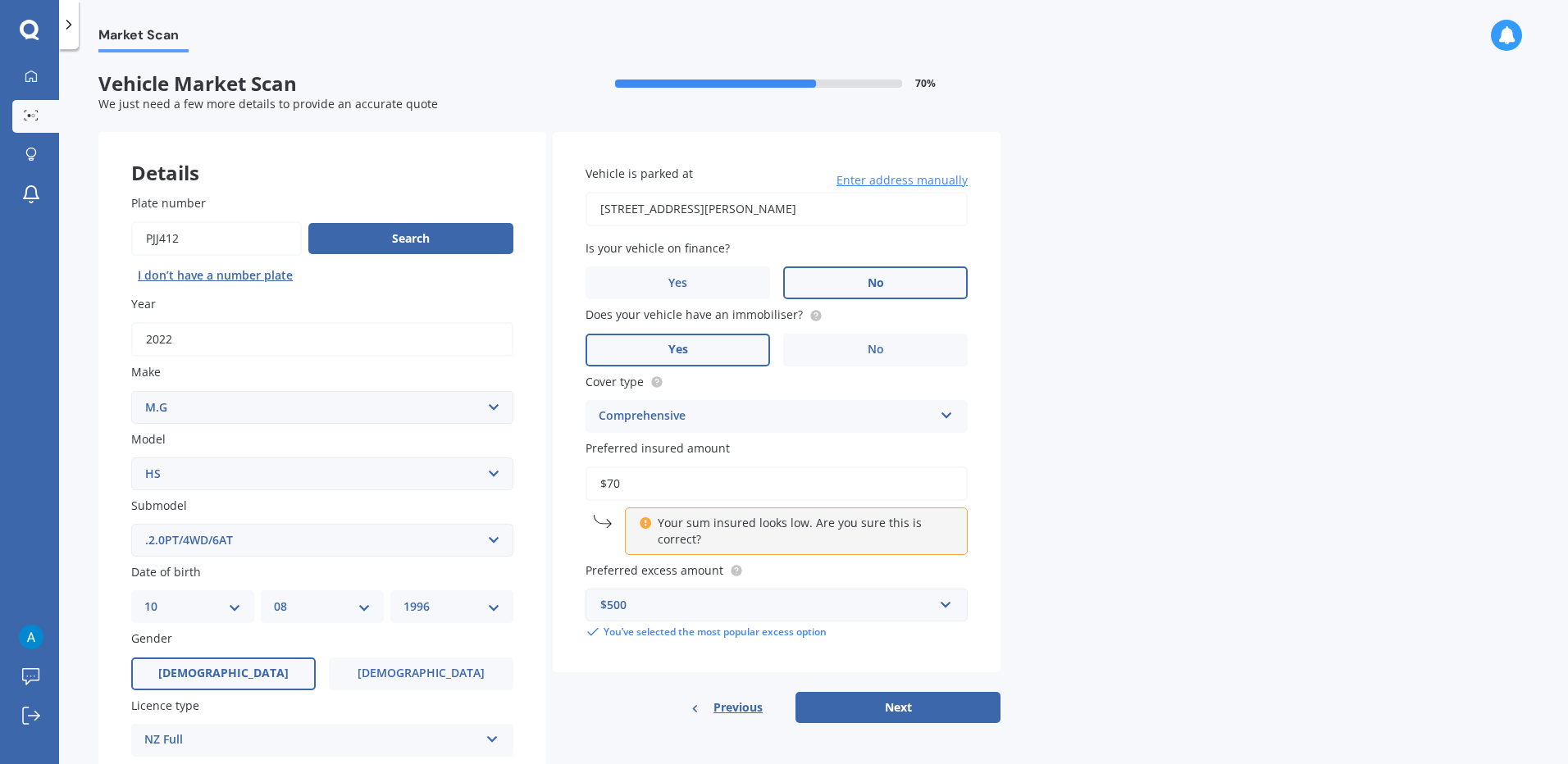
drag, startPoint x: 692, startPoint y: 479, endPoint x: 516, endPoint y: 481, distance: 176.0
click at [516, 481] on div "Details Plate number Search I don’t have a number plate Year [DATE] Make Select…" at bounding box center [549, 527] width 902 height 791
type input "$2"
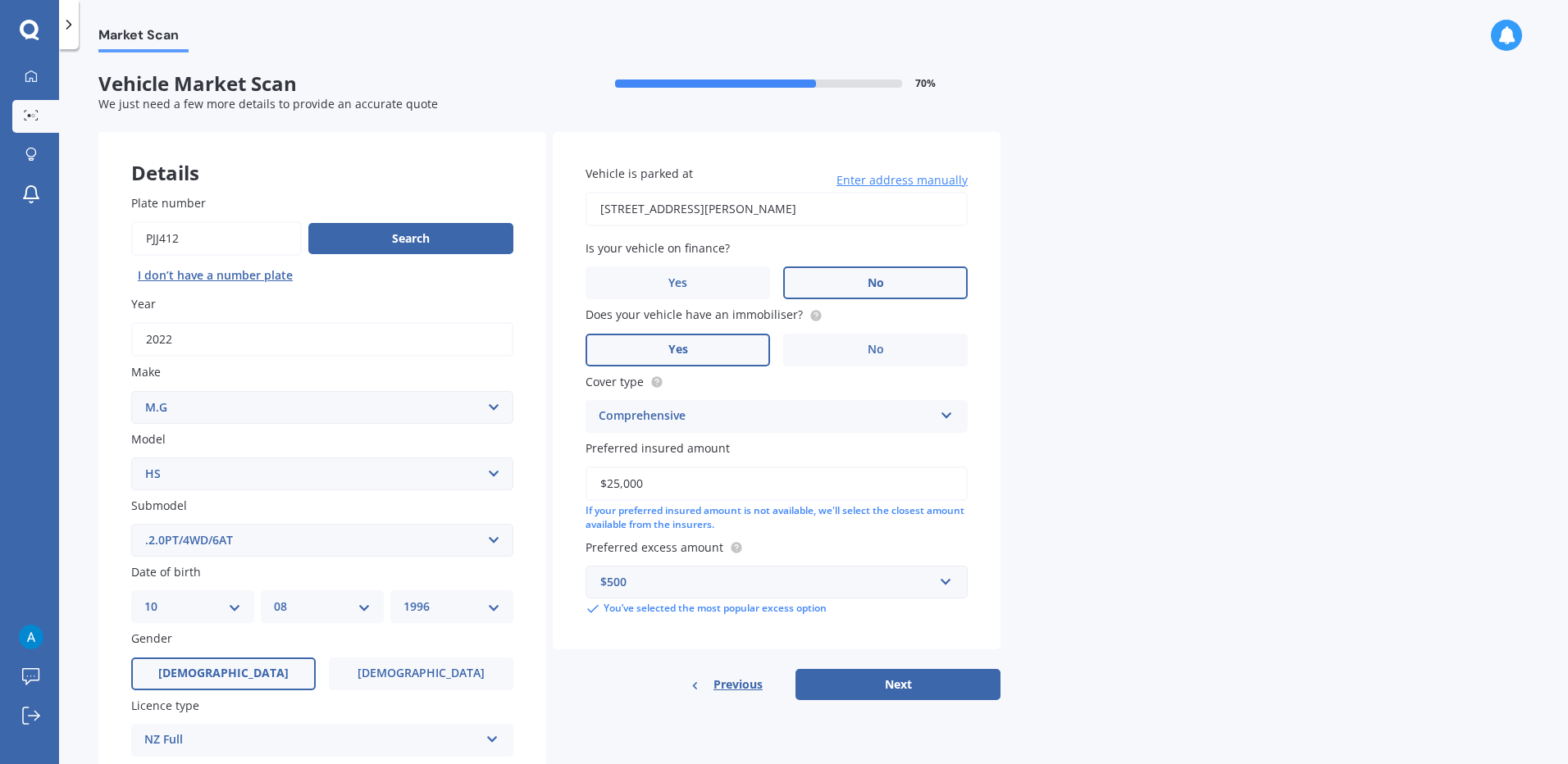
type input "$25,000"
click at [848, 535] on div "Vehicle is parked at [STREET_ADDRESS][PERSON_NAME] Enter address manually Is yo…" at bounding box center [777, 391] width 448 height 518
click at [903, 688] on button "Next" at bounding box center [898, 685] width 205 height 32
select select "10"
select select "08"
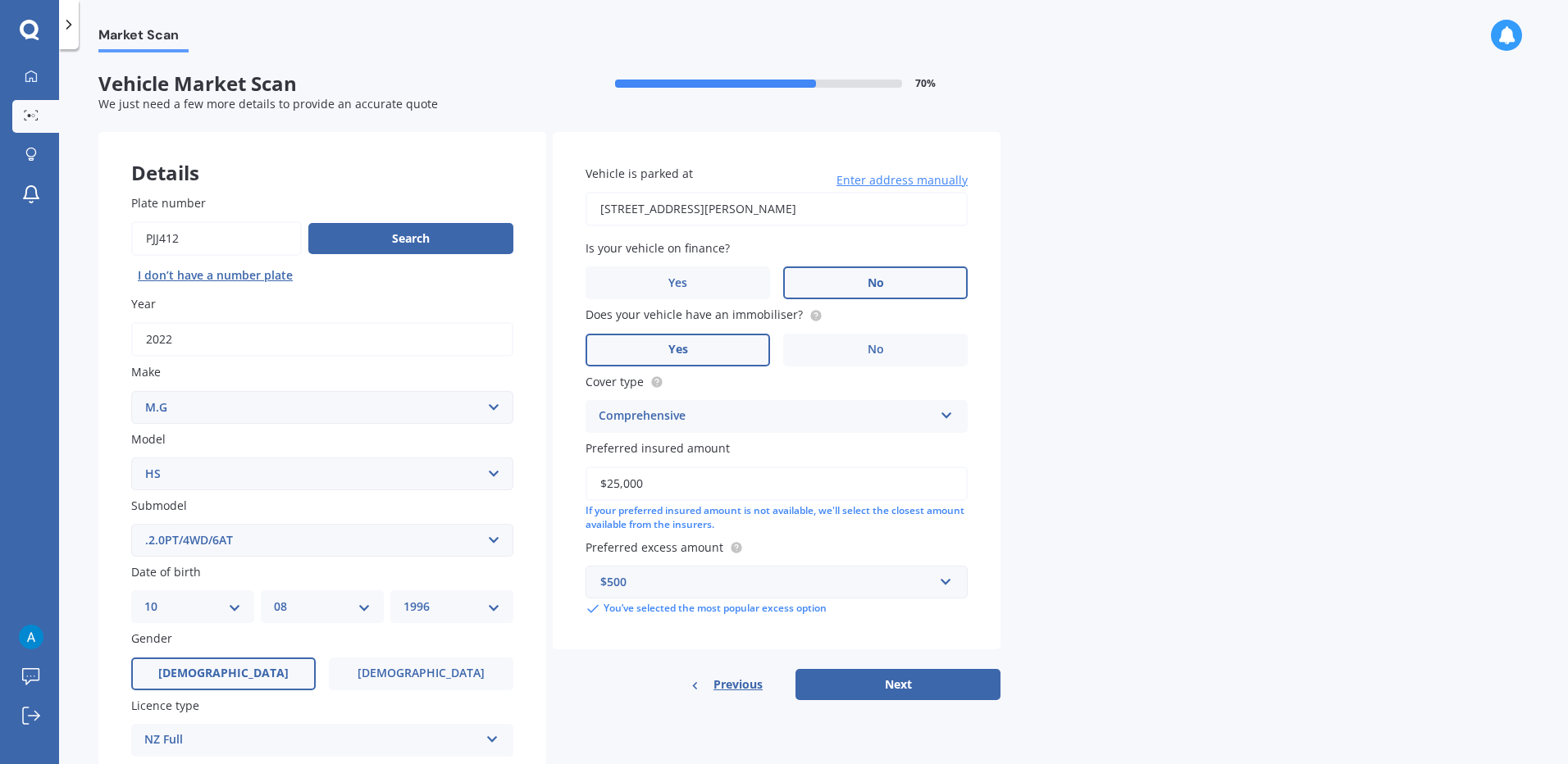
select select "1996"
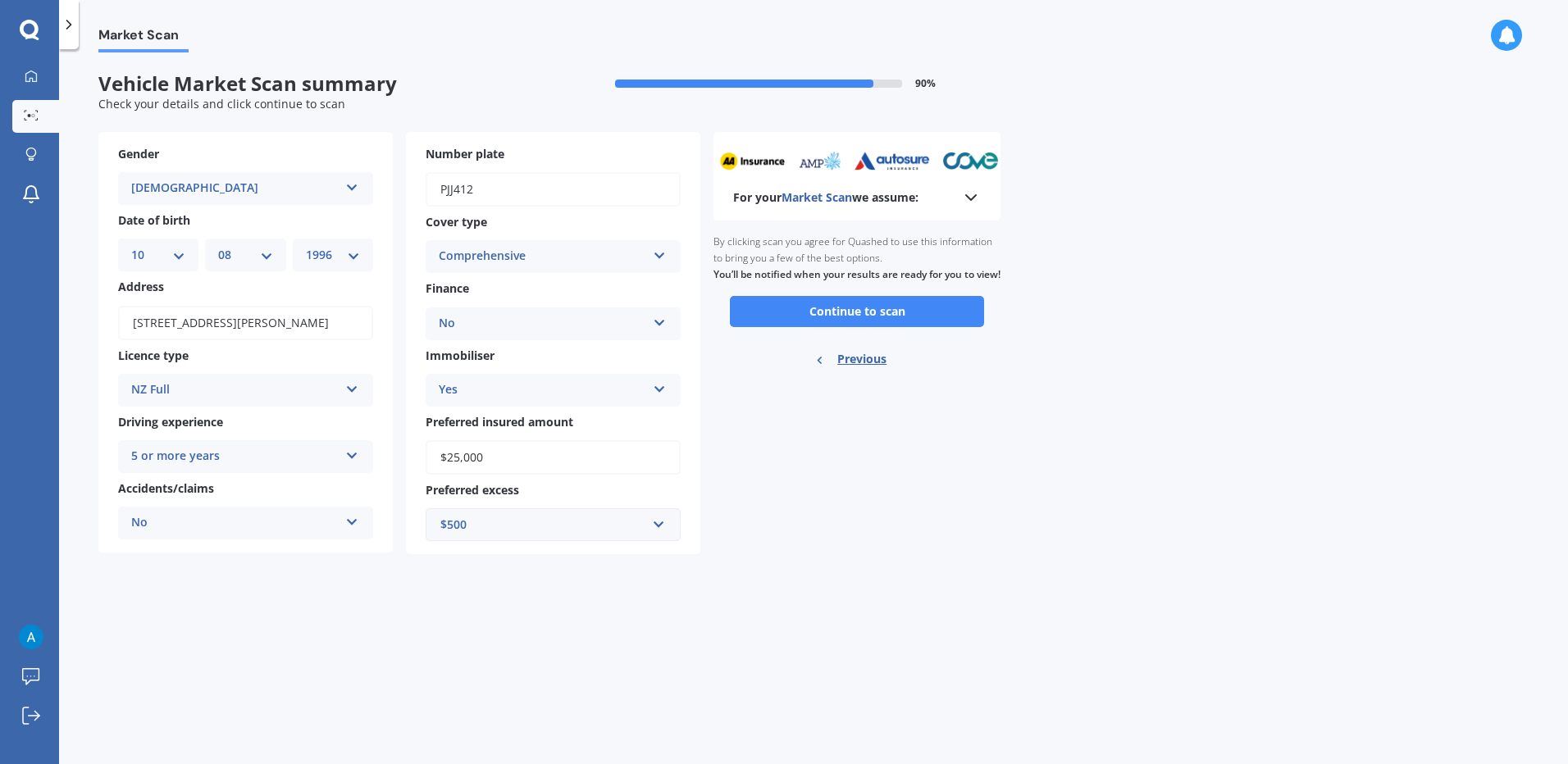
click at [911, 202] on b "For your Market Scan we assume:" at bounding box center [826, 197] width 186 height 16
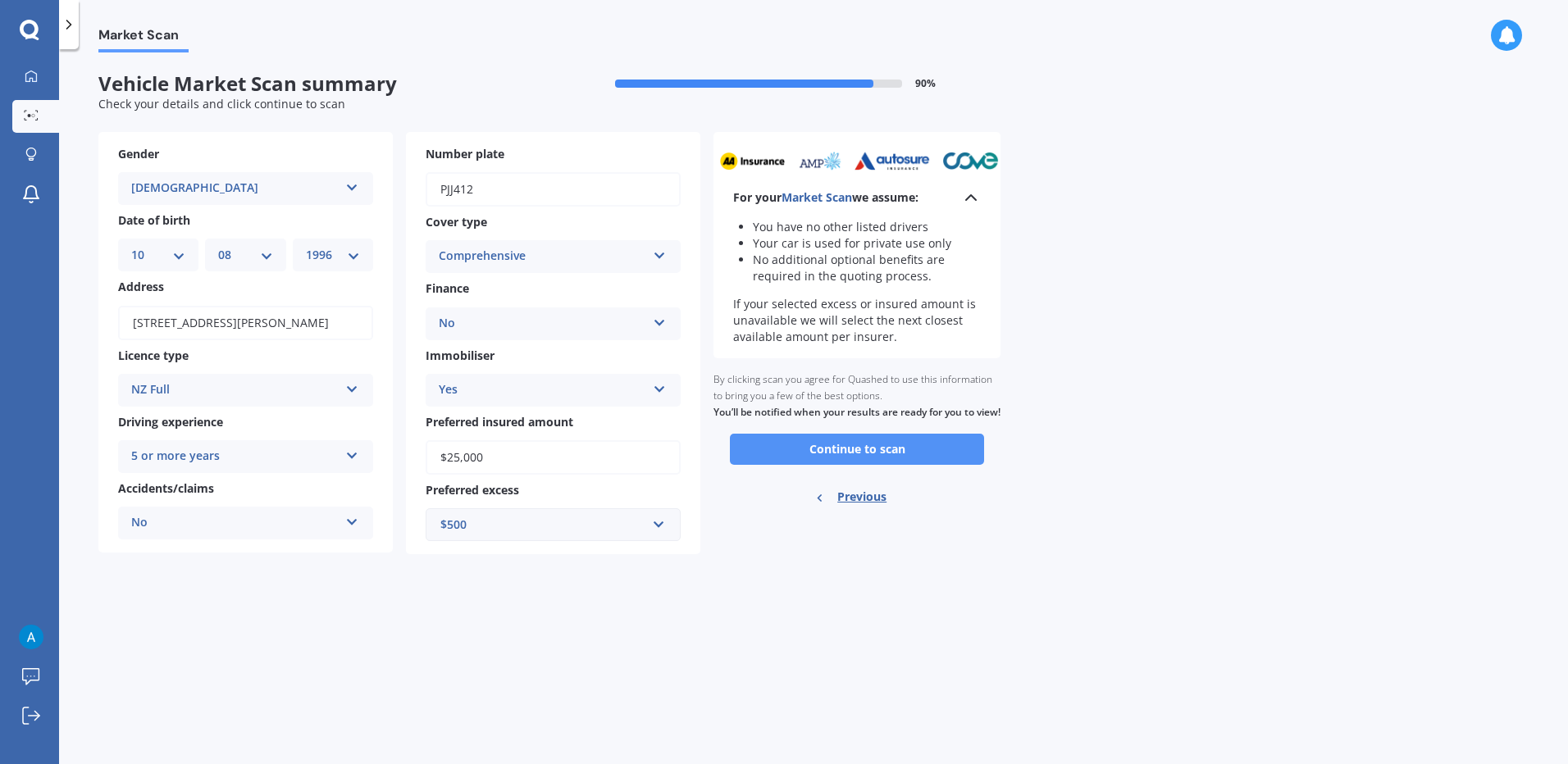
click at [912, 465] on button "Continue to scan" at bounding box center [857, 449] width 254 height 32
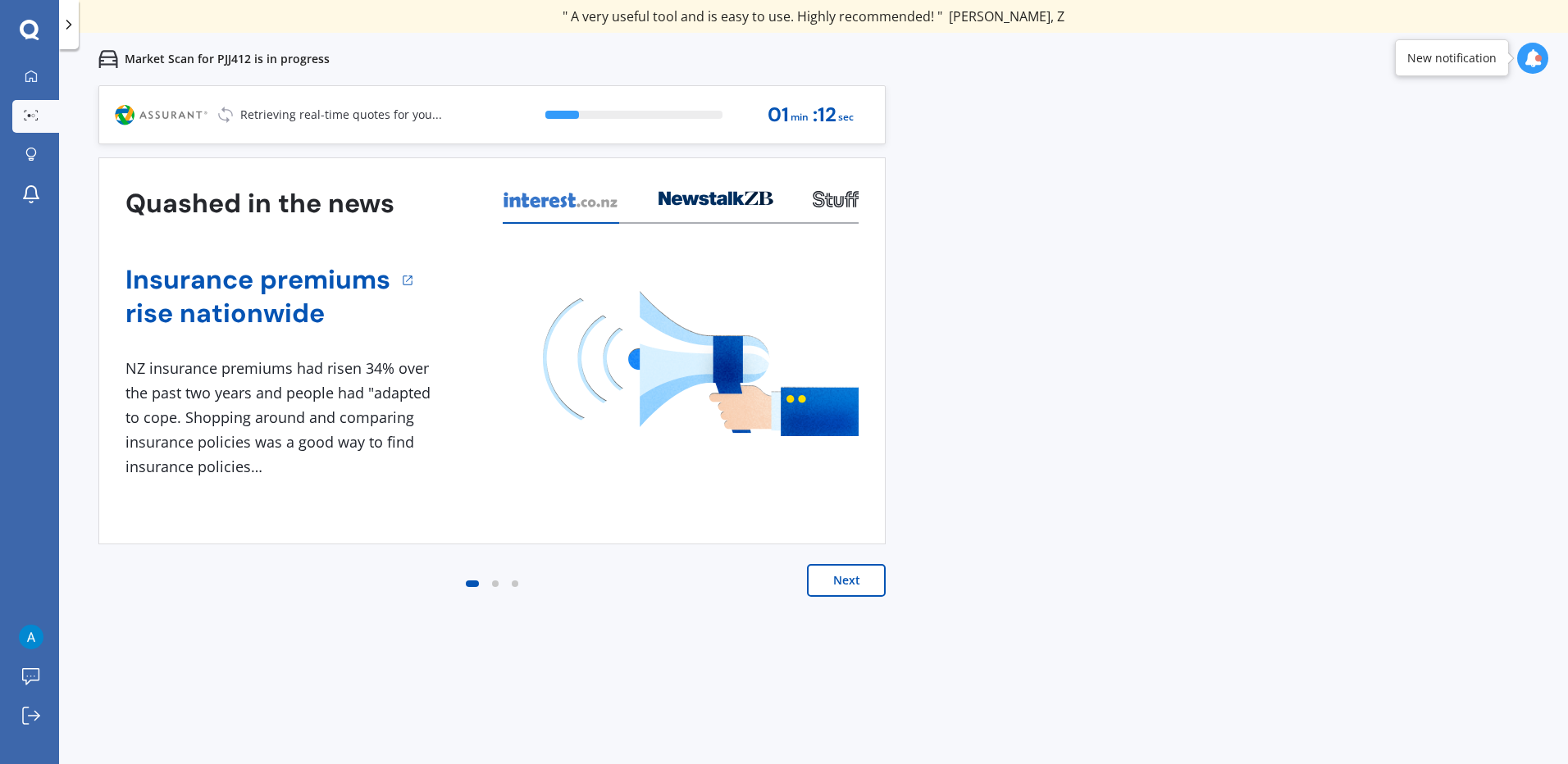
click at [493, 583] on div at bounding box center [496, 584] width 7 height 7
click at [496, 583] on div at bounding box center [496, 584] width 7 height 7
click at [834, 579] on button "Next" at bounding box center [846, 580] width 78 height 33
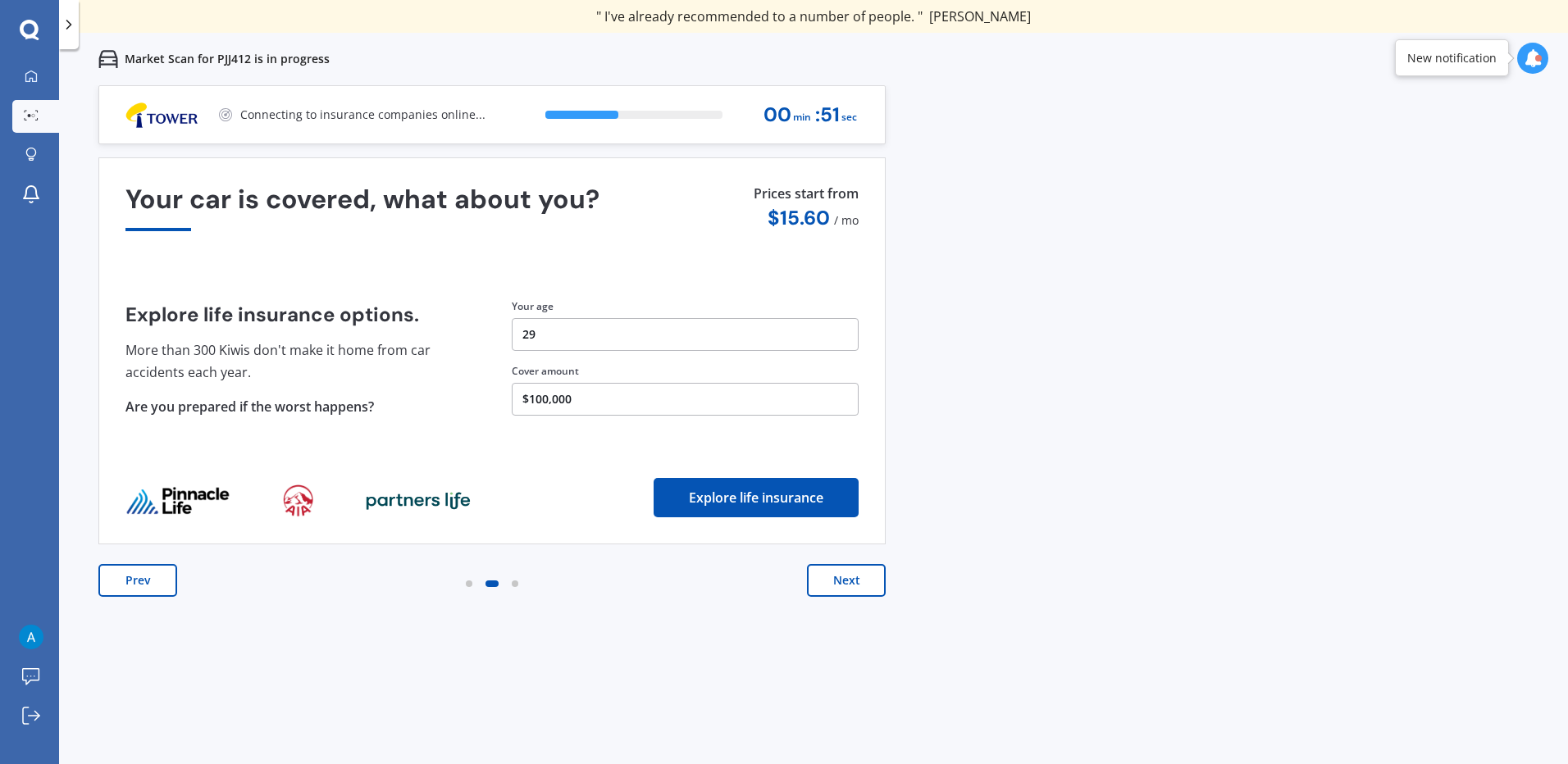
click at [848, 576] on button "Next" at bounding box center [846, 580] width 78 height 33
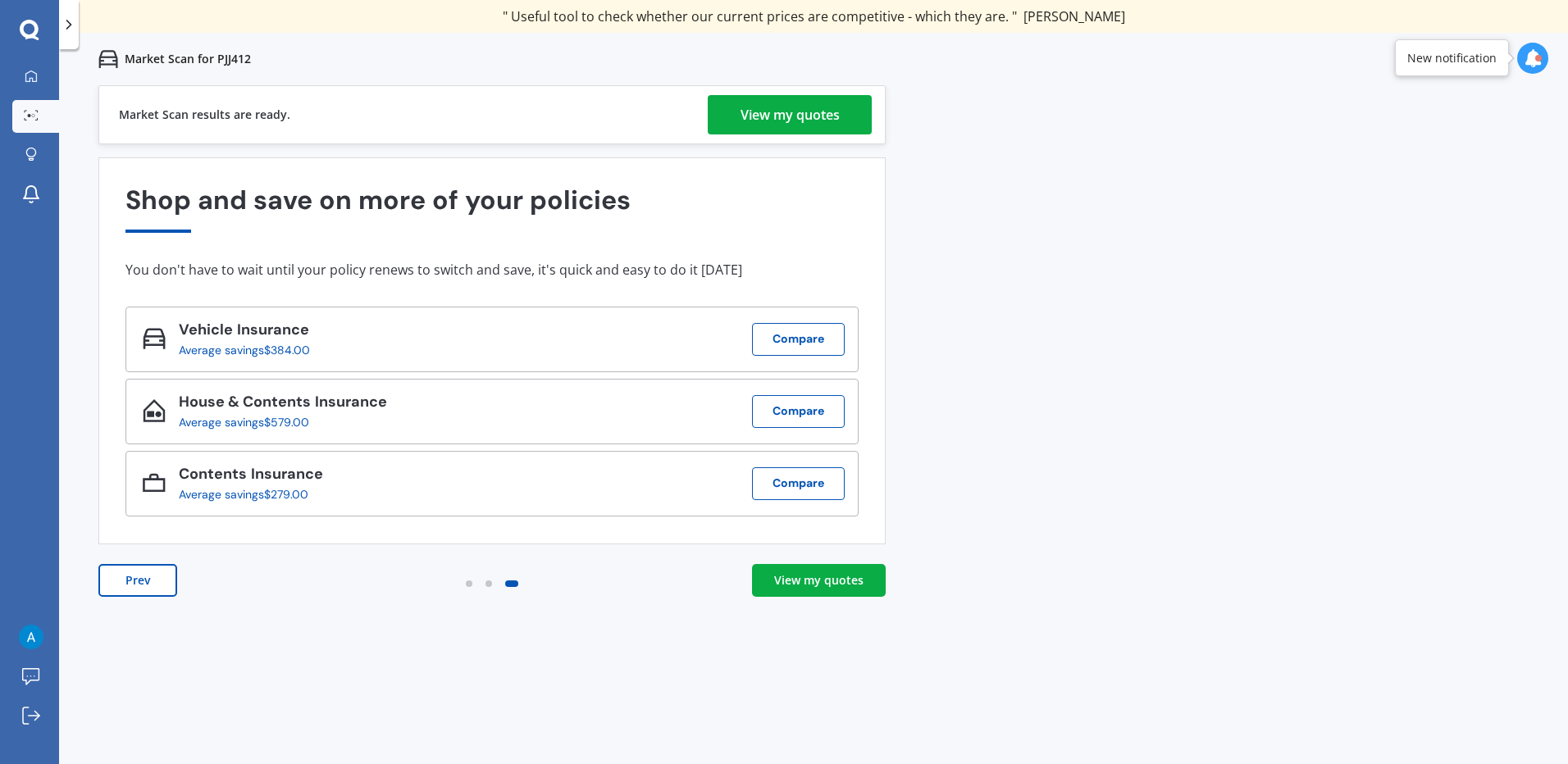
click at [825, 100] on div "View my quotes" at bounding box center [790, 115] width 100 height 39
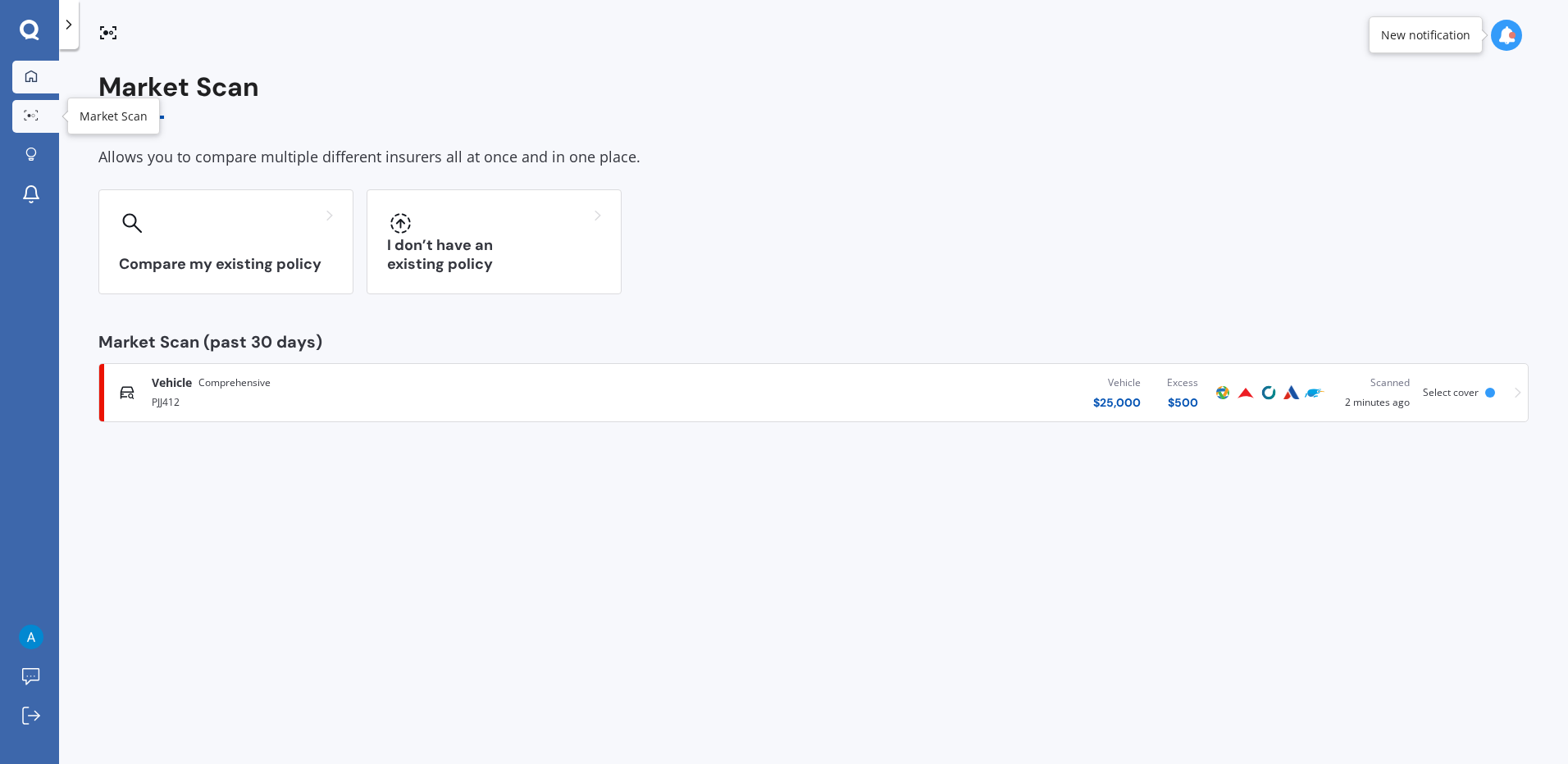
click at [40, 77] on div at bounding box center [31, 77] width 25 height 14
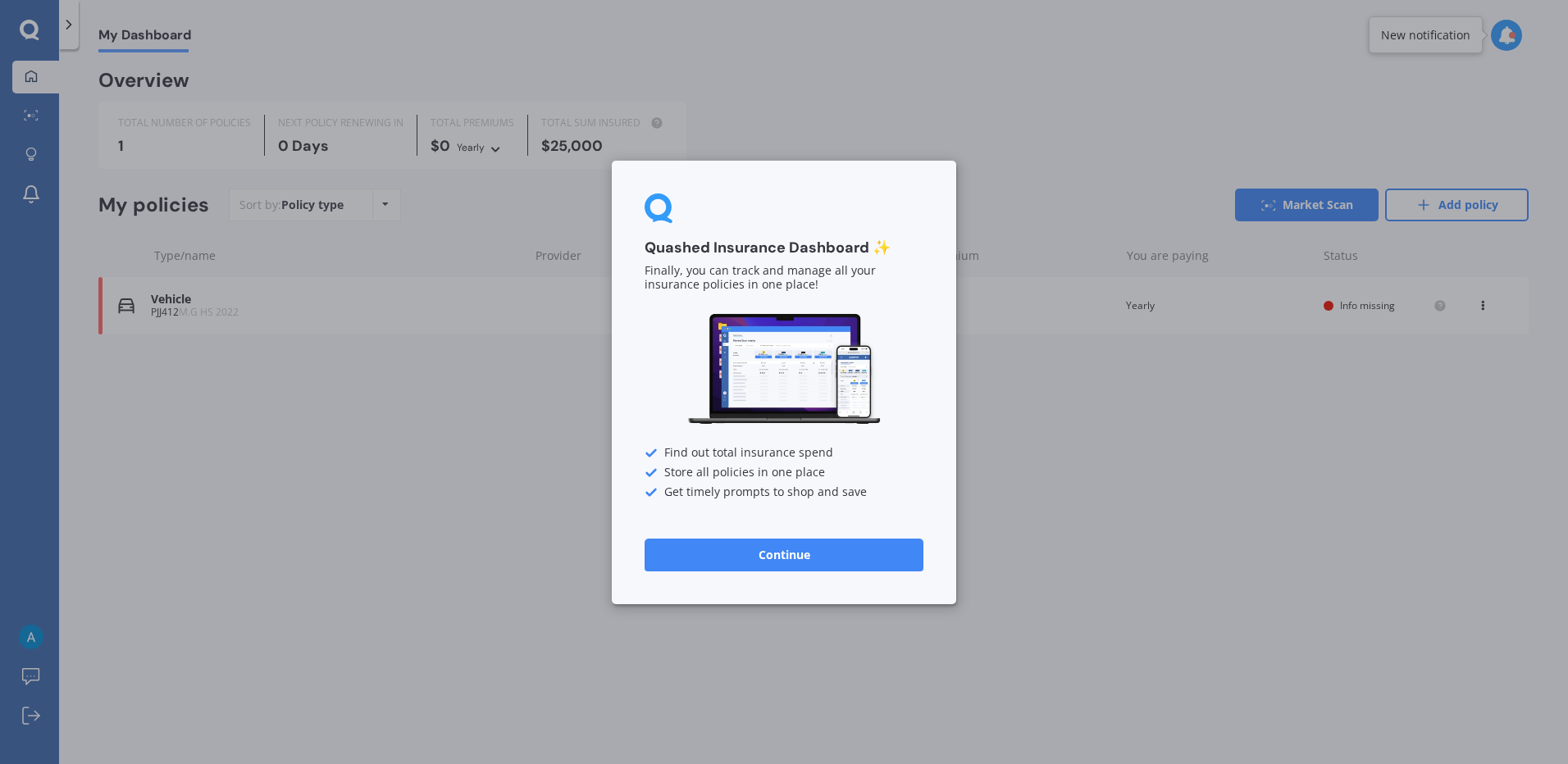
click at [953, 142] on div "Quashed Insurance Dashboard ✨ Finally, you can track and manage all your insura…" at bounding box center [784, 382] width 1568 height 764
click at [831, 558] on button "Continue" at bounding box center [784, 554] width 279 height 33
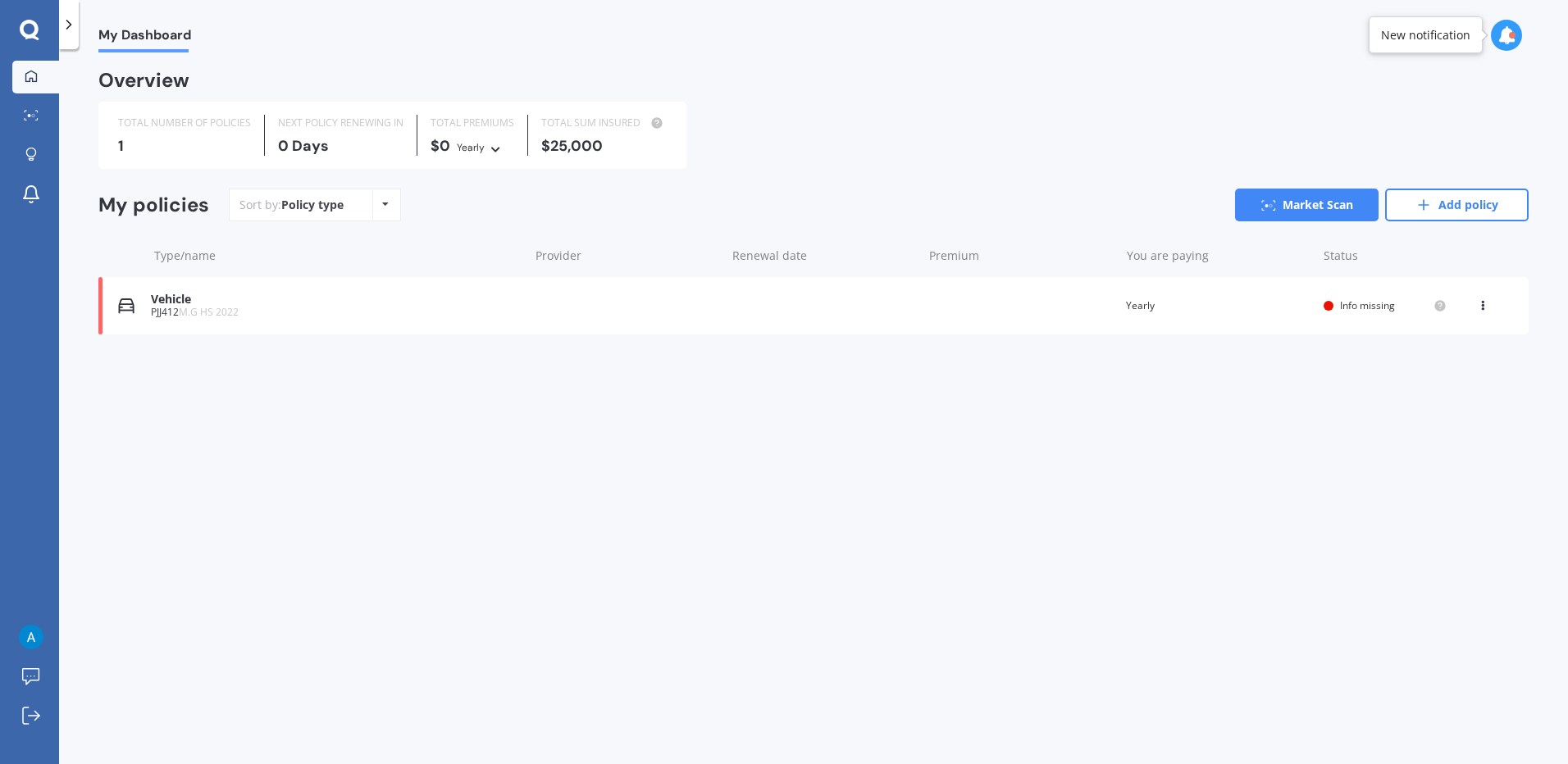
click at [1031, 619] on div "My Dashboard Overview TOTAL NUMBER OF POLICIES 1 NEXT POLICY RENEWING [DATE] TO…" at bounding box center [813, 411] width 1509 height 715
click at [423, 537] on div "My Dashboard Overview TOTAL NUMBER OF POLICIES 1 NEXT POLICY RENEWING [DATE] TO…" at bounding box center [813, 411] width 1509 height 715
click at [173, 150] on div "1" at bounding box center [185, 146] width 133 height 16
click at [1226, 549] on div "My Dashboard Overview TOTAL NUMBER OF POLICIES 1 NEXT POLICY RENEWING [DATE] TO…" at bounding box center [813, 411] width 1509 height 715
click at [1241, 110] on div "TOTAL NUMBER OF POLICIES 1 NEXT POLICY RENEWING [DATE] TOTAL PREMIUMS $0 Yearly…" at bounding box center [813, 135] width 1430 height 67
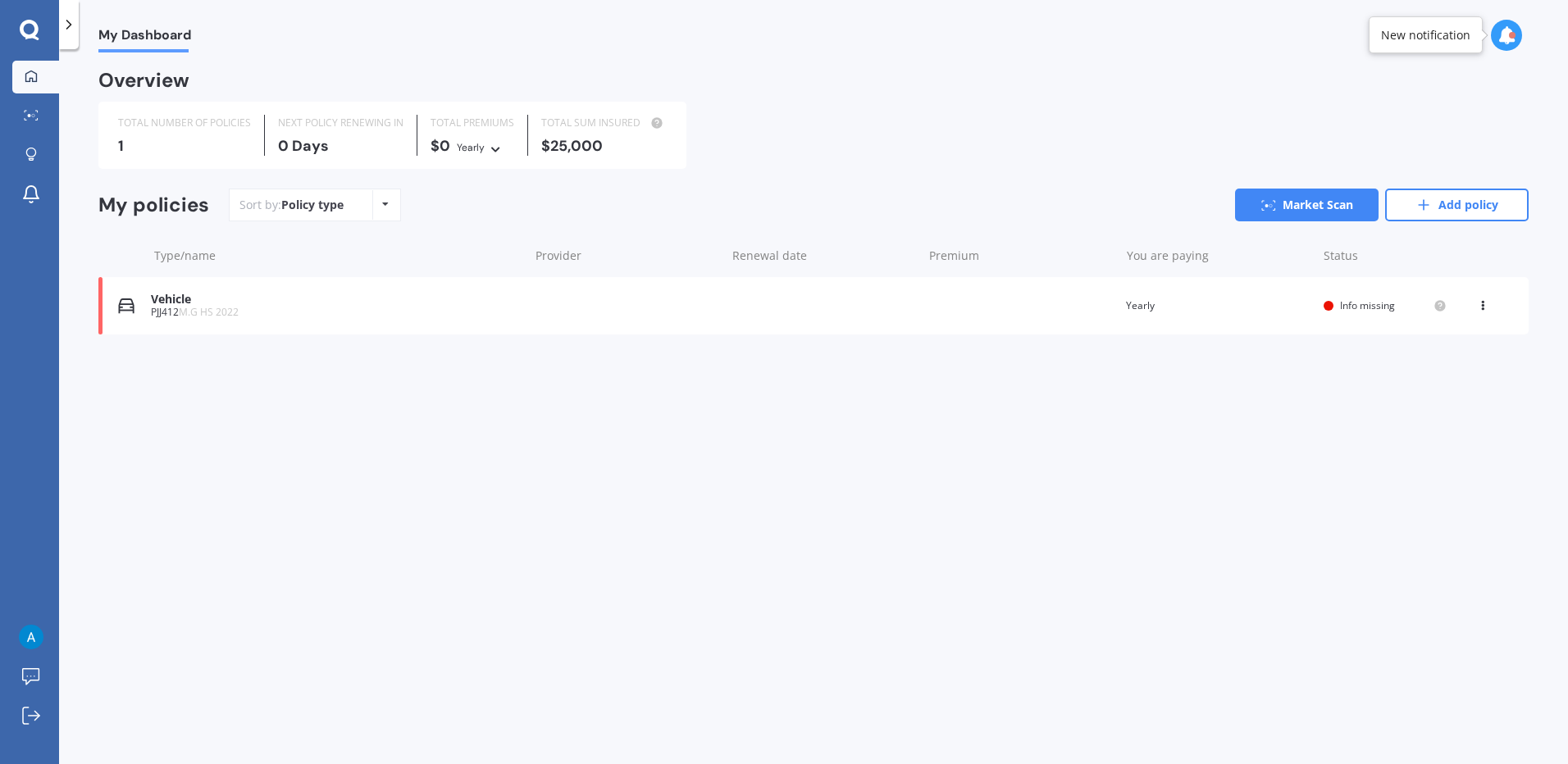
click at [907, 305] on div "Vehicle PJJ412 M.G HS 2022 Renewal date Premium You are paying Yearly Status In…" at bounding box center [813, 305] width 1430 height 57
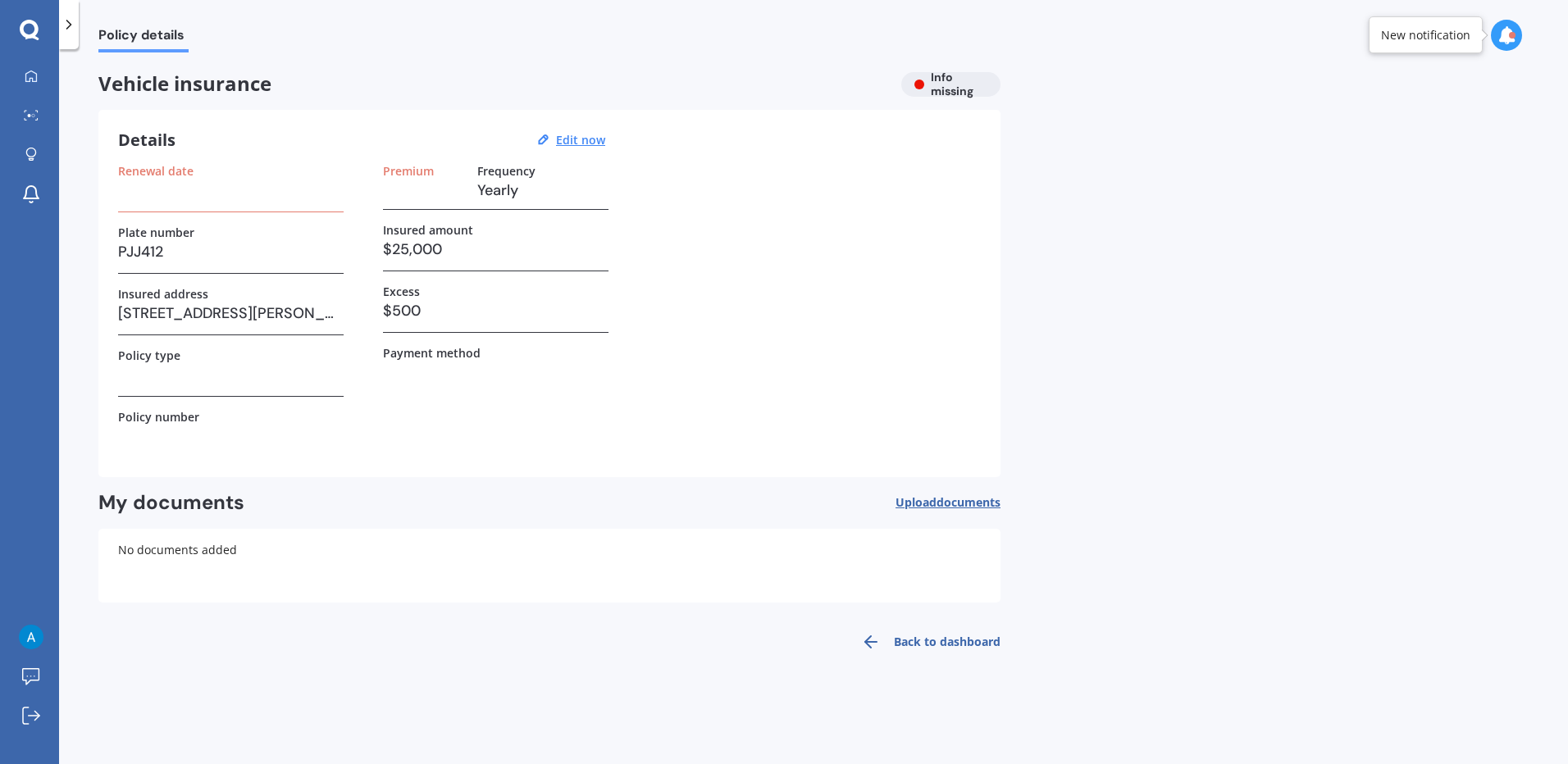
click at [38, 29] on icon at bounding box center [29, 30] width 20 height 21
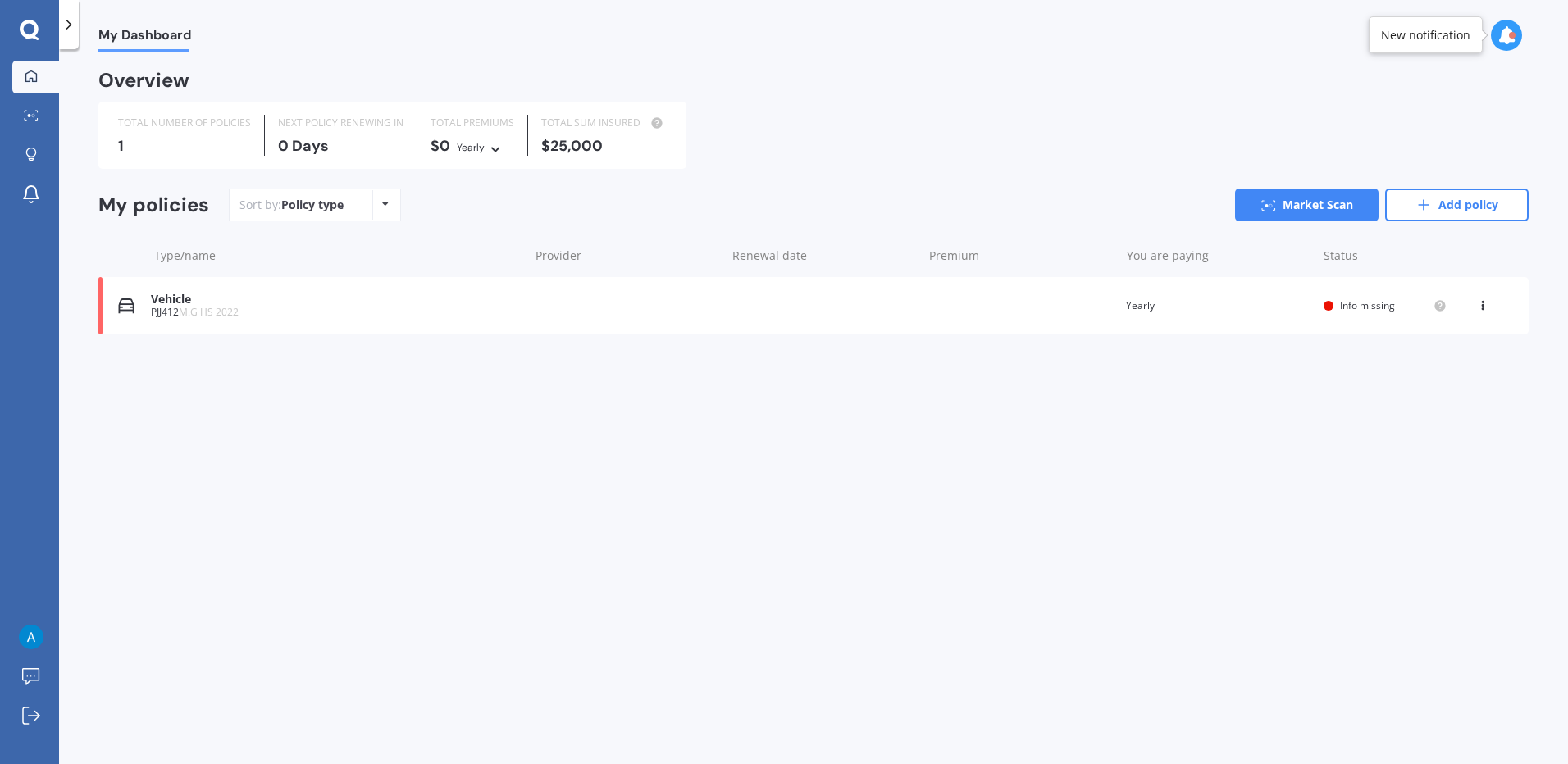
drag, startPoint x: 63, startPoint y: 29, endPoint x: 65, endPoint y: 39, distance: 10.2
click at [63, 29] on icon at bounding box center [68, 24] width 16 height 16
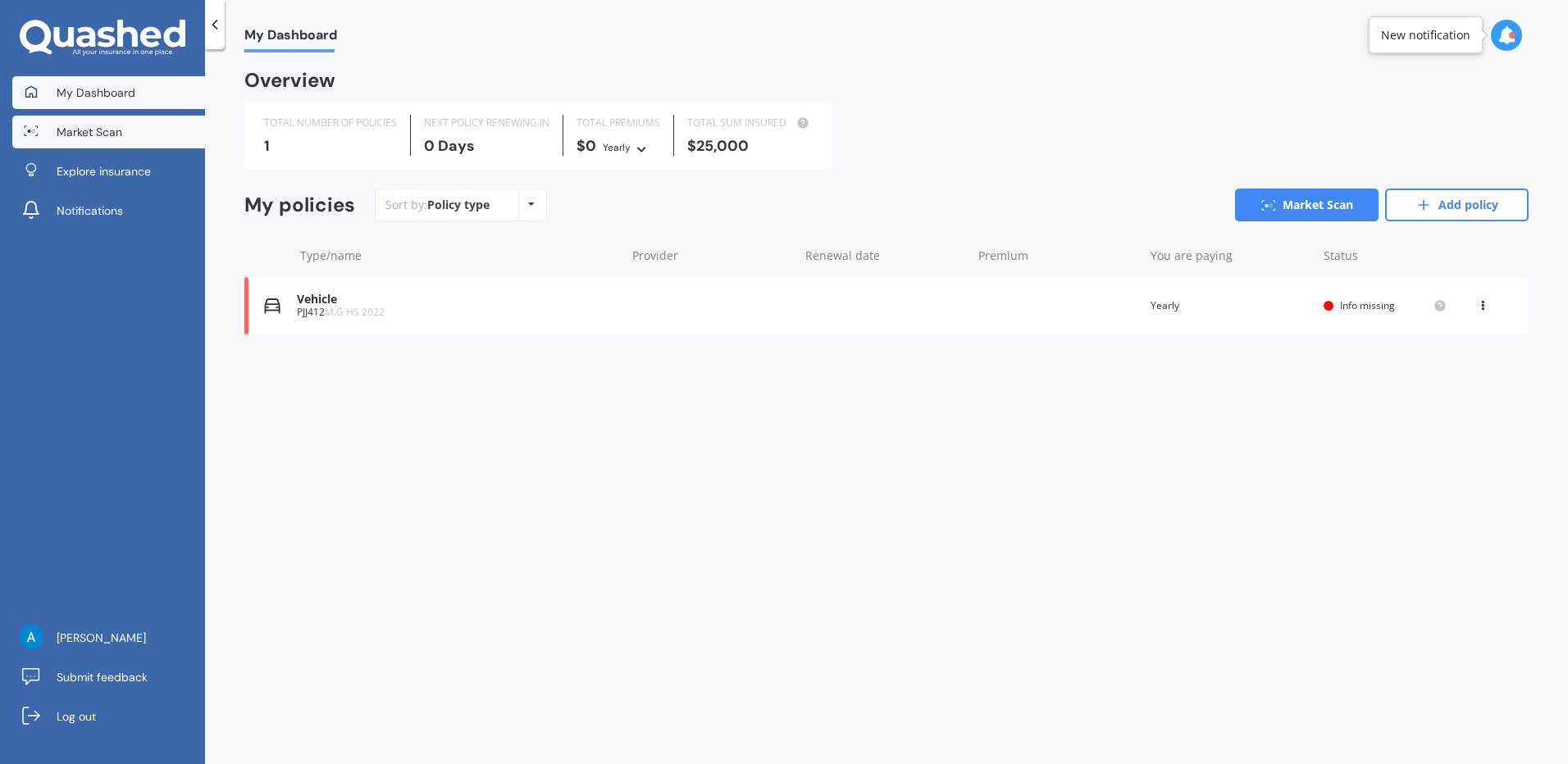
click at [114, 131] on span "Market Scan" at bounding box center [89, 131] width 66 height 16
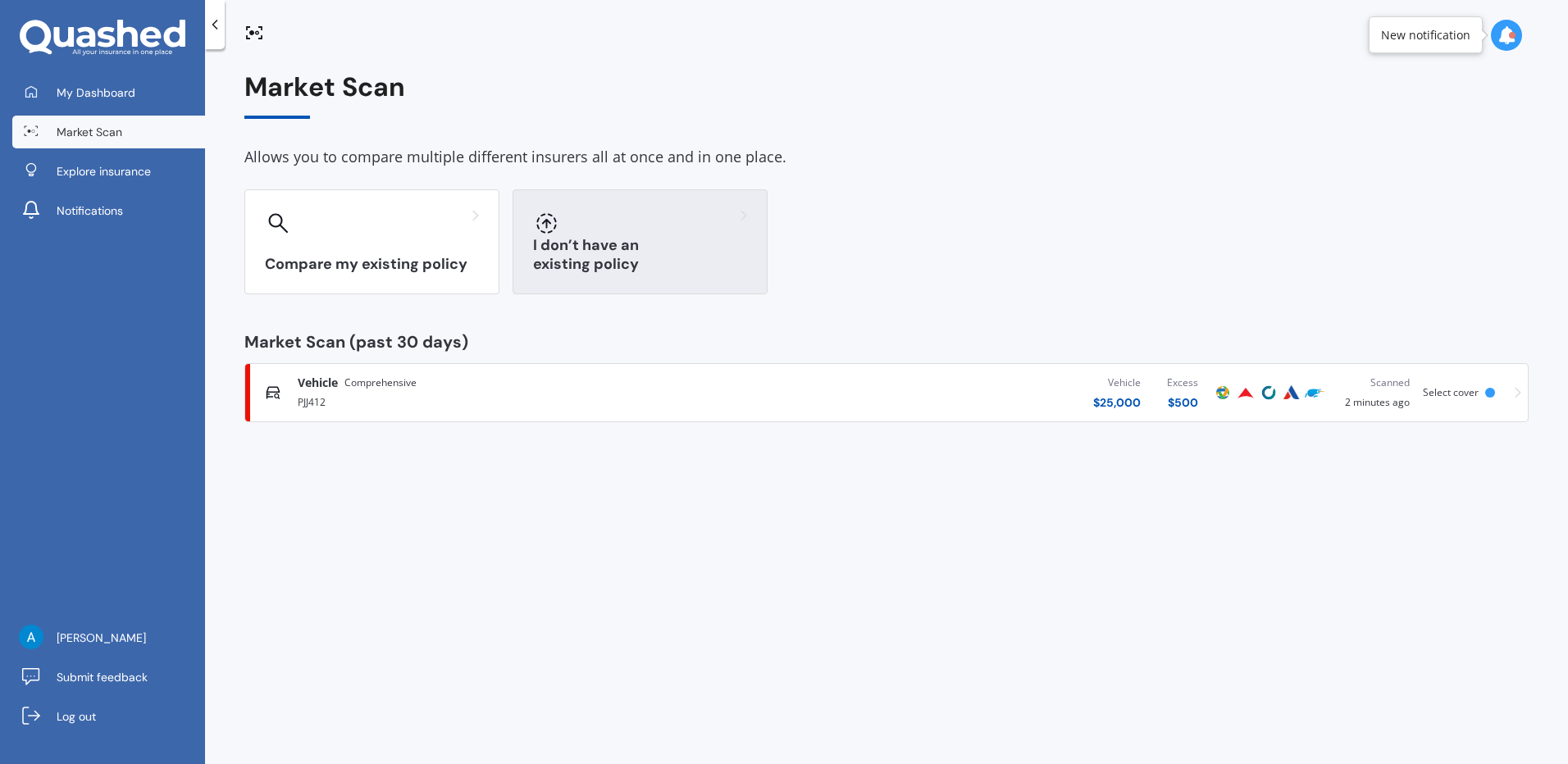
click at [658, 261] on h3 "I don’t have an existing policy" at bounding box center [640, 255] width 214 height 37
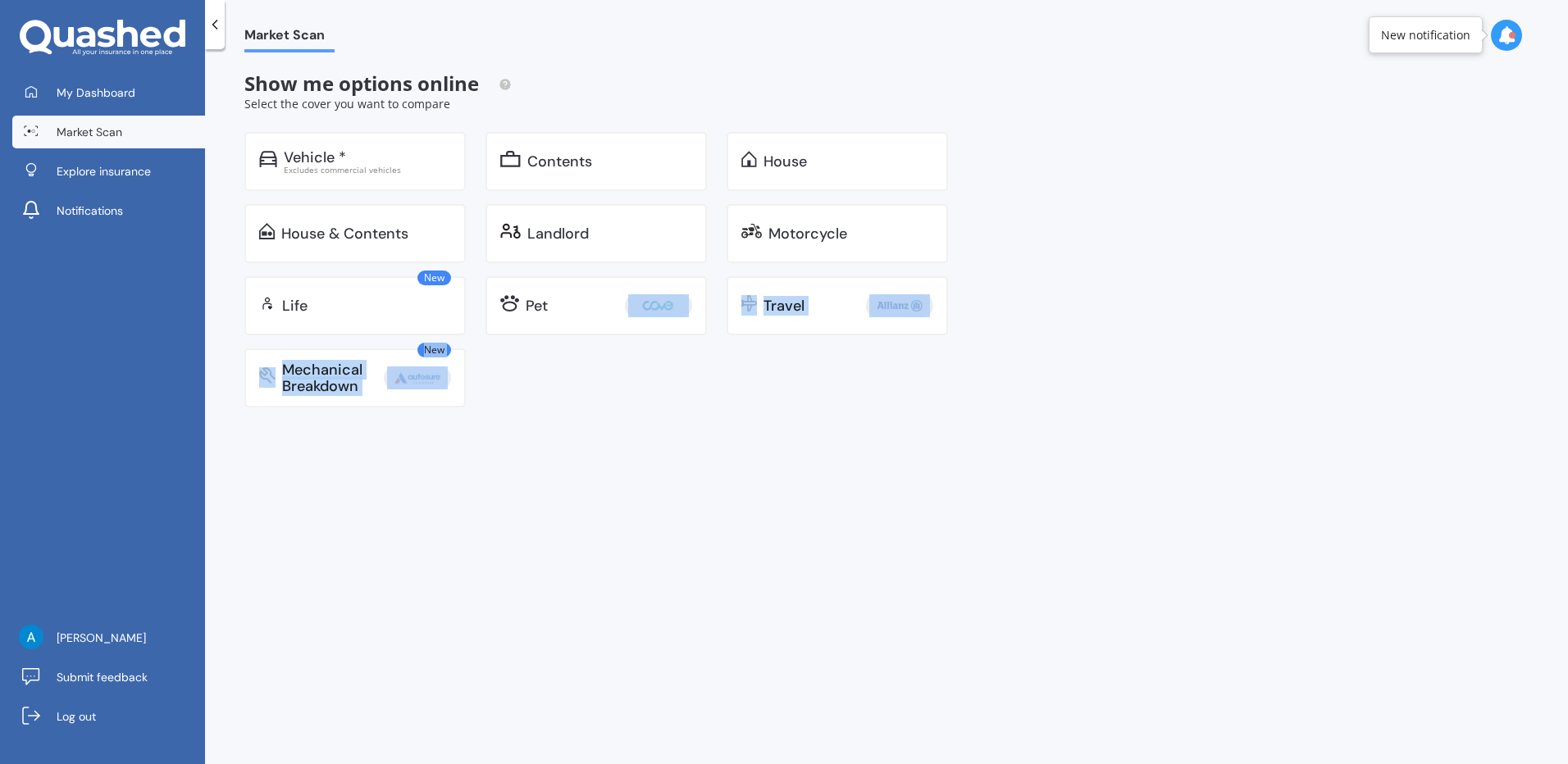
click at [646, 595] on div "Market Scan Show me options online Select the cover you want to compare Vehicle…" at bounding box center [887, 411] width 1363 height 715
click at [211, 26] on icon at bounding box center [215, 24] width 16 height 16
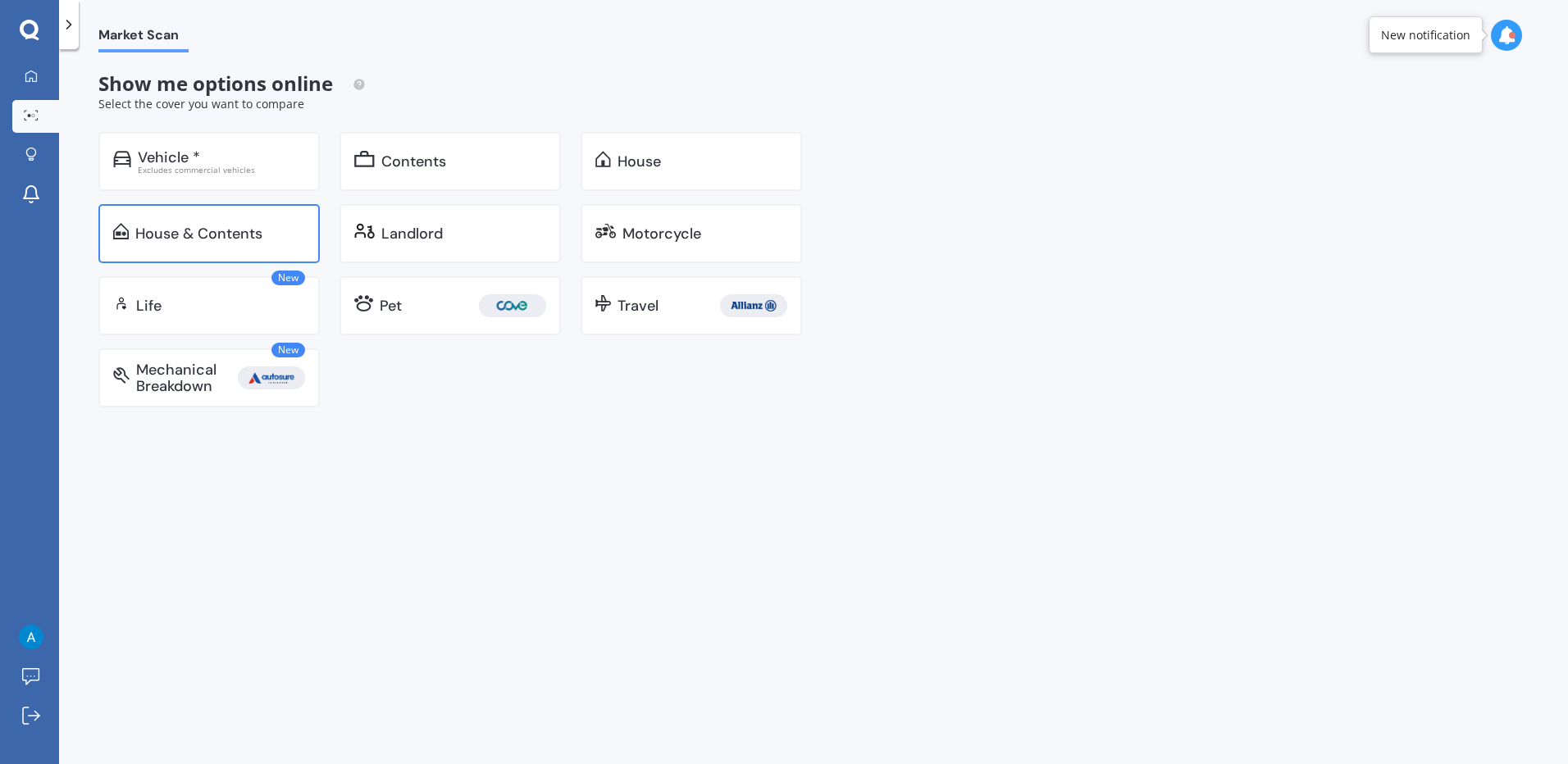
click at [265, 246] on div "House & Contents" at bounding box center [210, 233] width 221 height 59
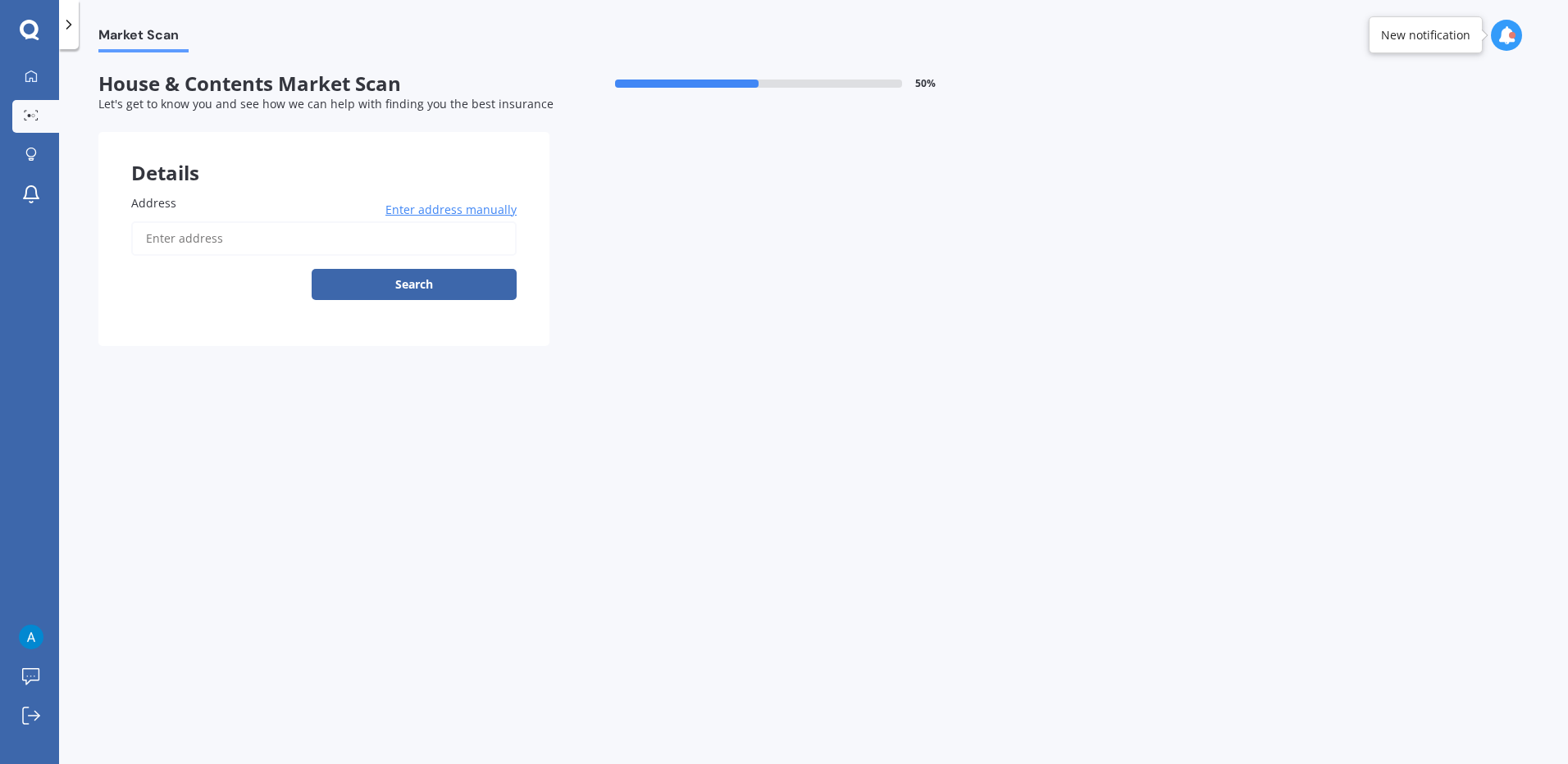
click at [77, 30] on icon at bounding box center [68, 24] width 16 height 16
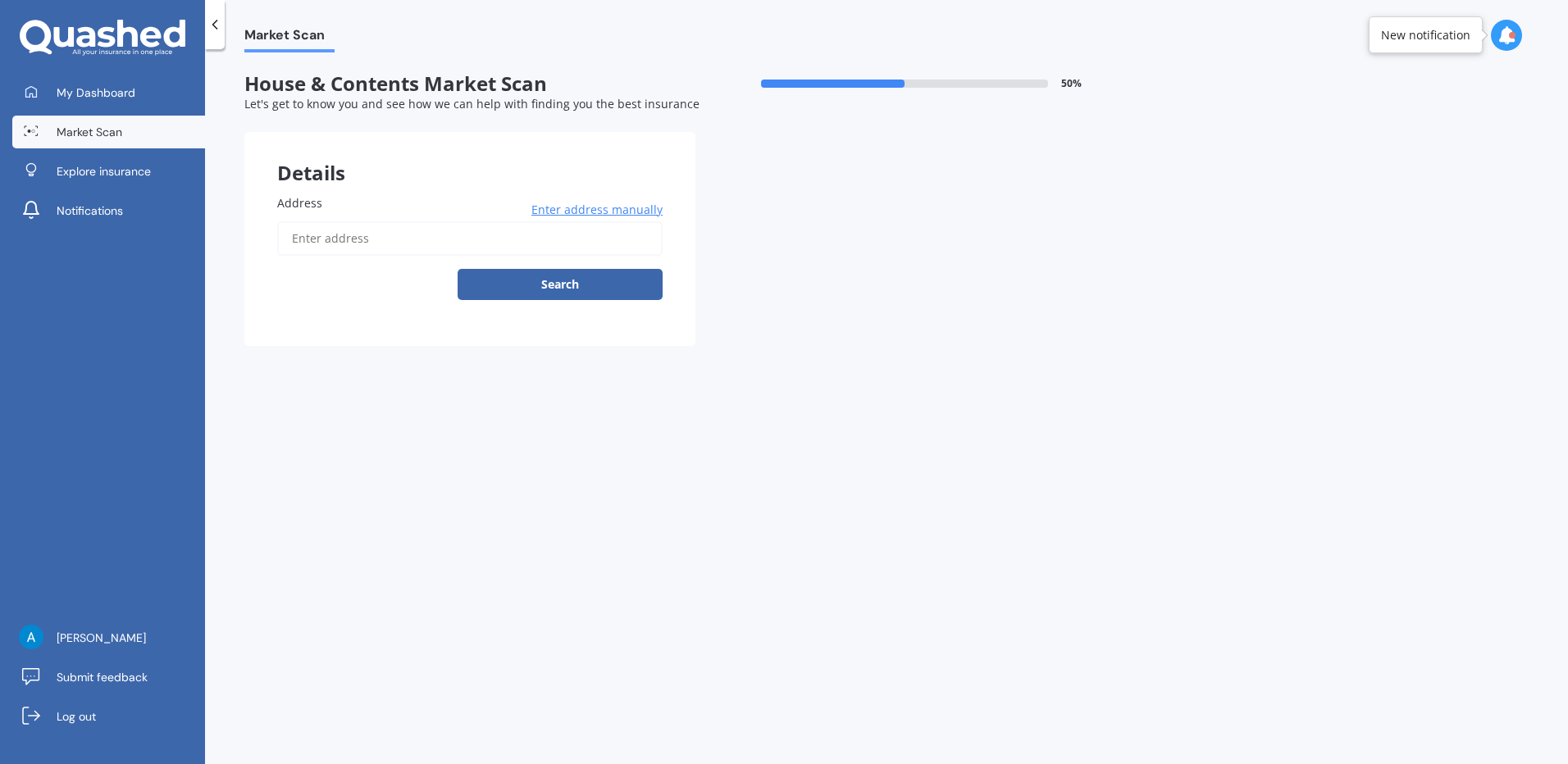
click at [342, 67] on div "Market Scan House & Contents Market Scan 50 % Let's get to know you and see how…" at bounding box center [887, 411] width 1363 height 715
click at [366, 244] on input "Address" at bounding box center [469, 238] width 386 height 34
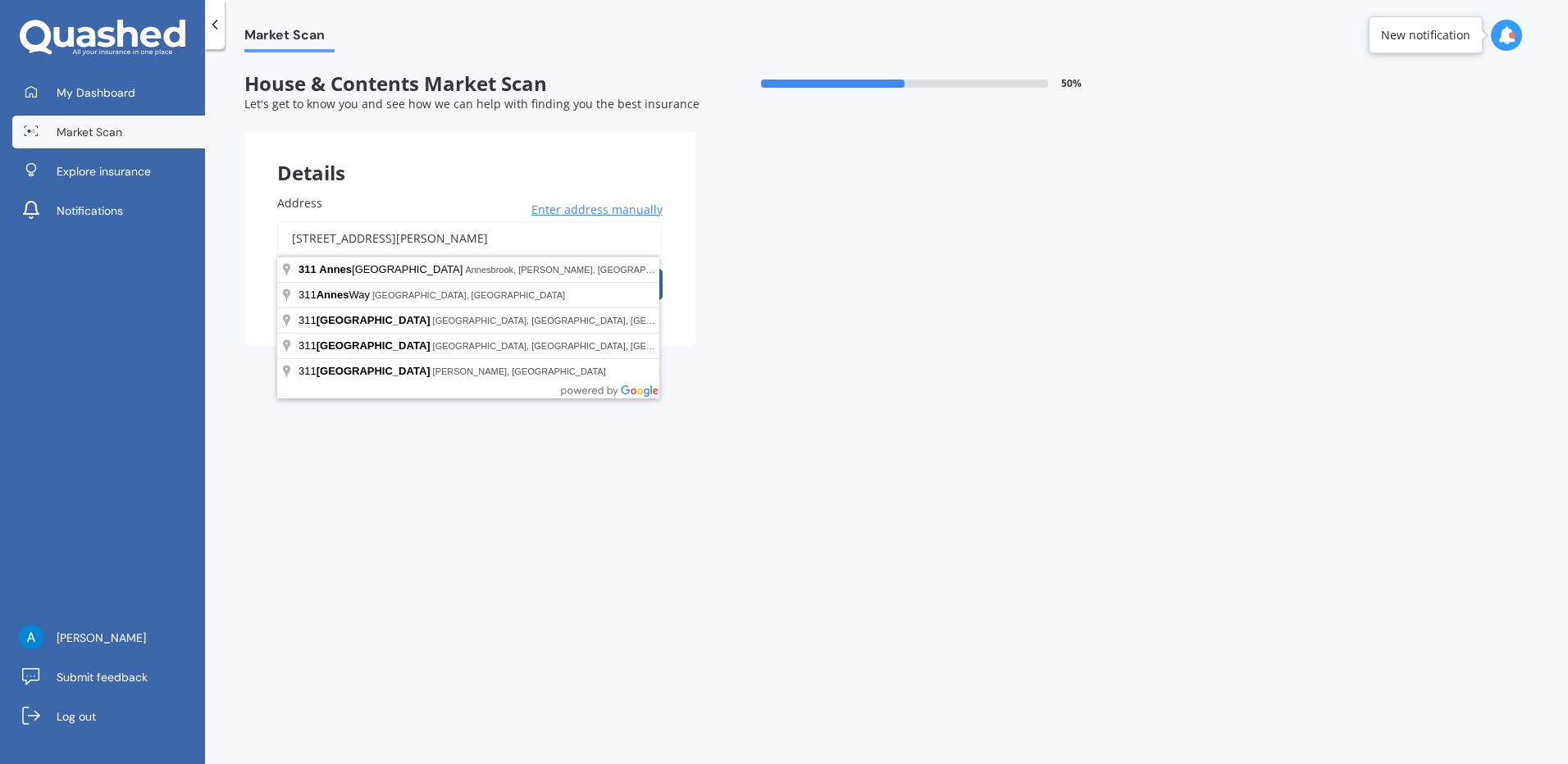
type input "[STREET_ADDRESS][PERSON_NAME]"
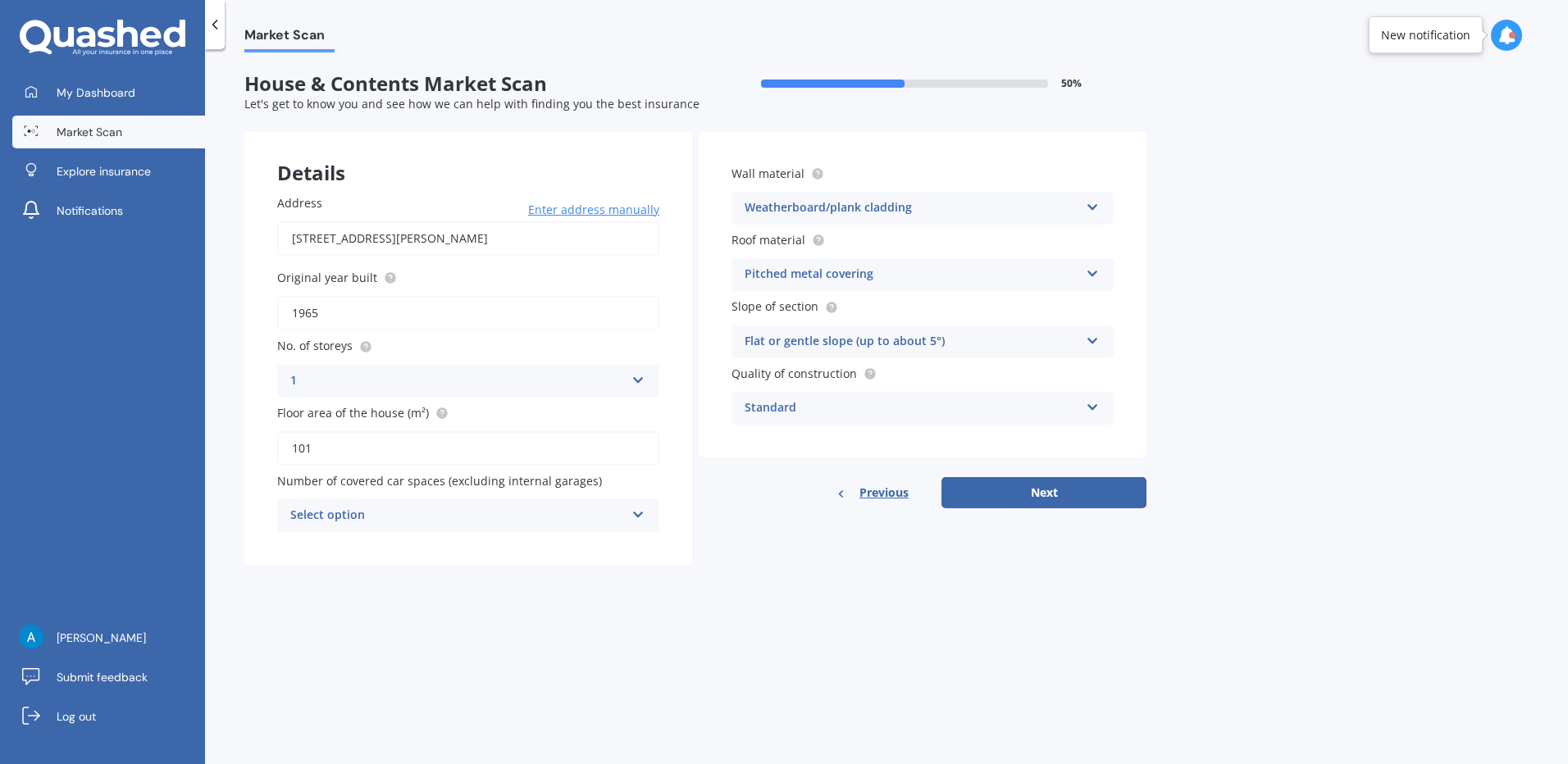
click at [572, 514] on div "Select option" at bounding box center [457, 515] width 335 height 20
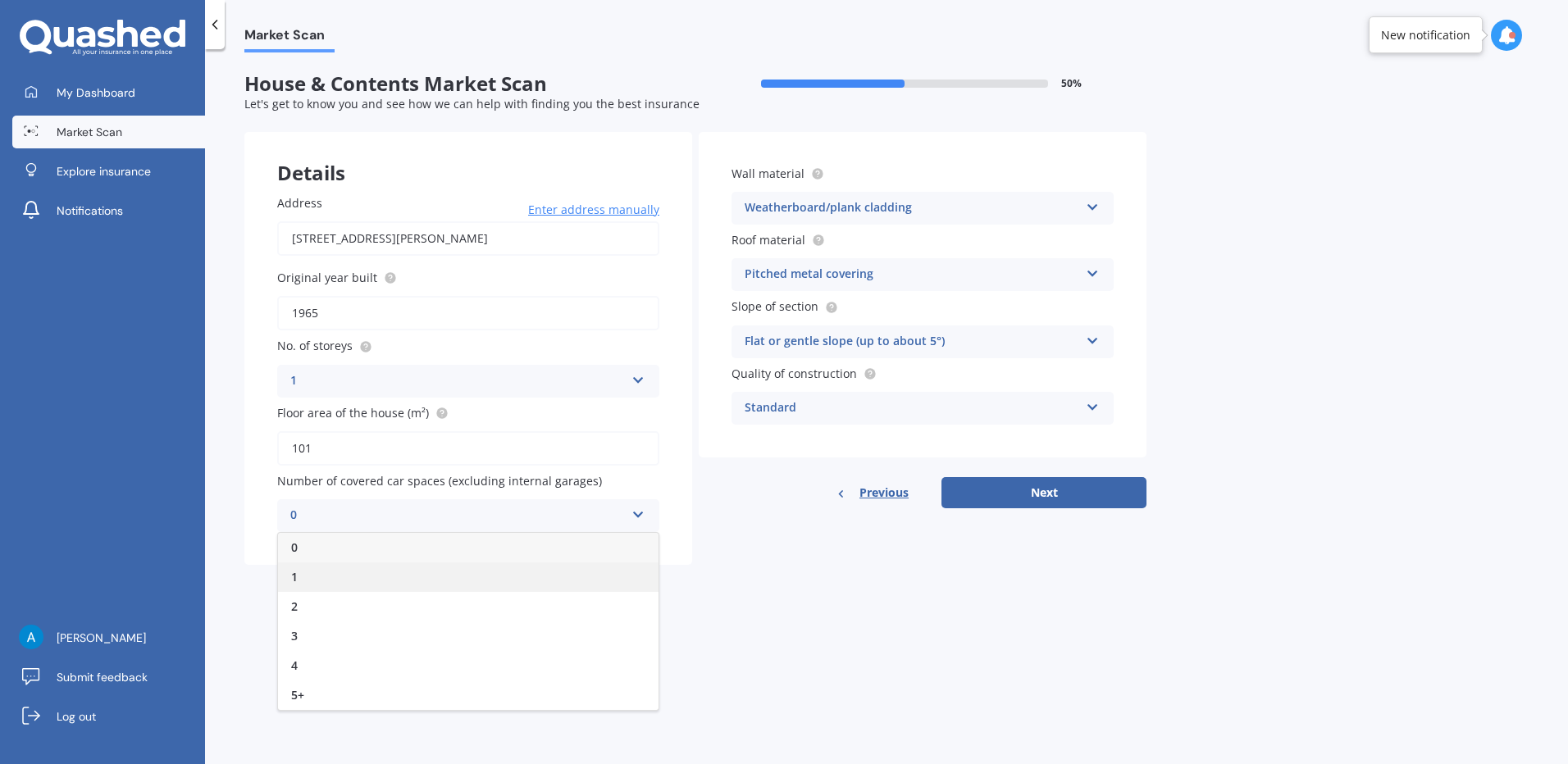
click at [549, 571] on div "1" at bounding box center [468, 577] width 381 height 30
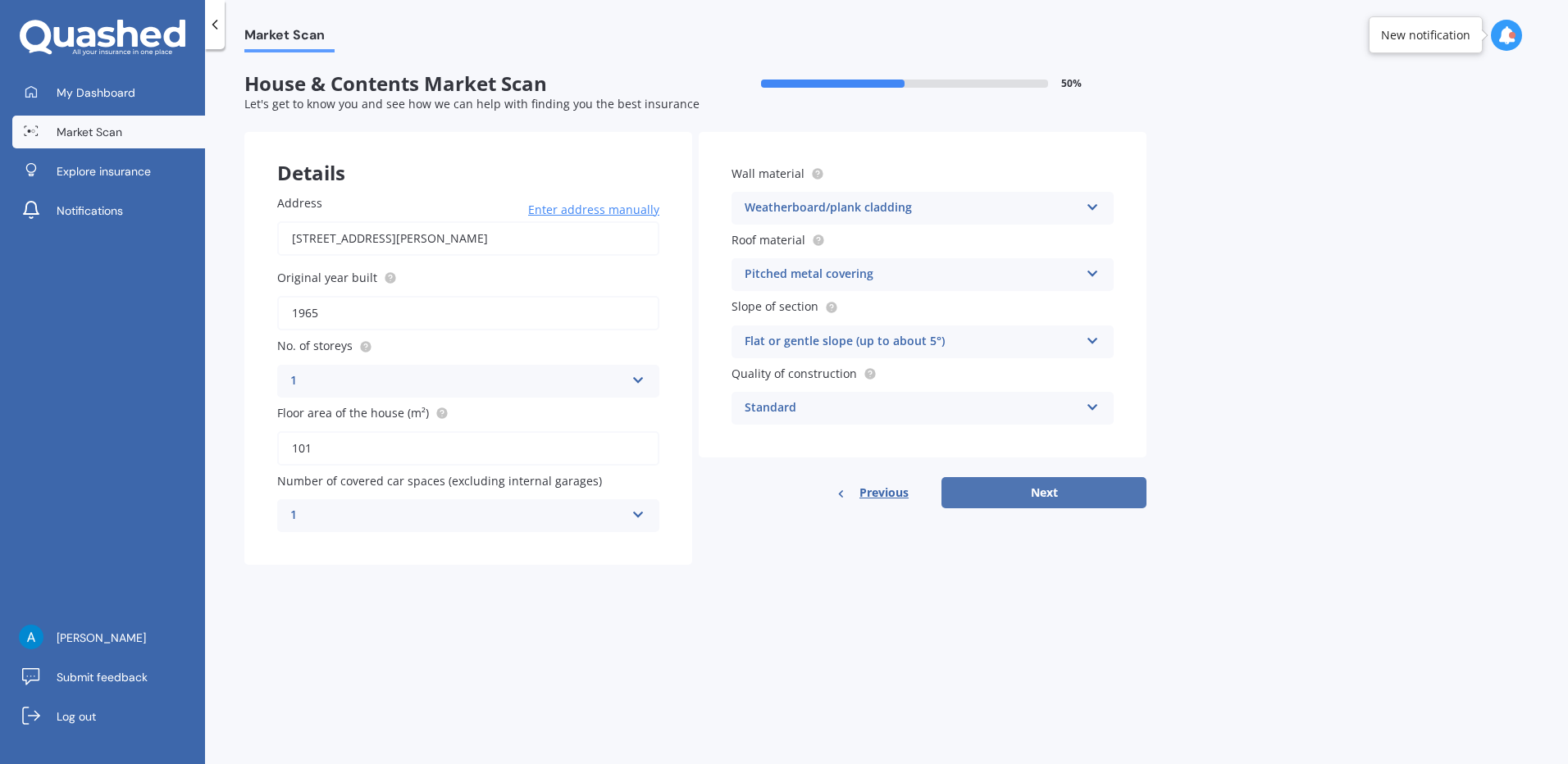
click at [1055, 497] on button "Next" at bounding box center [1043, 492] width 205 height 32
select select "10"
select select "08"
select select "1996"
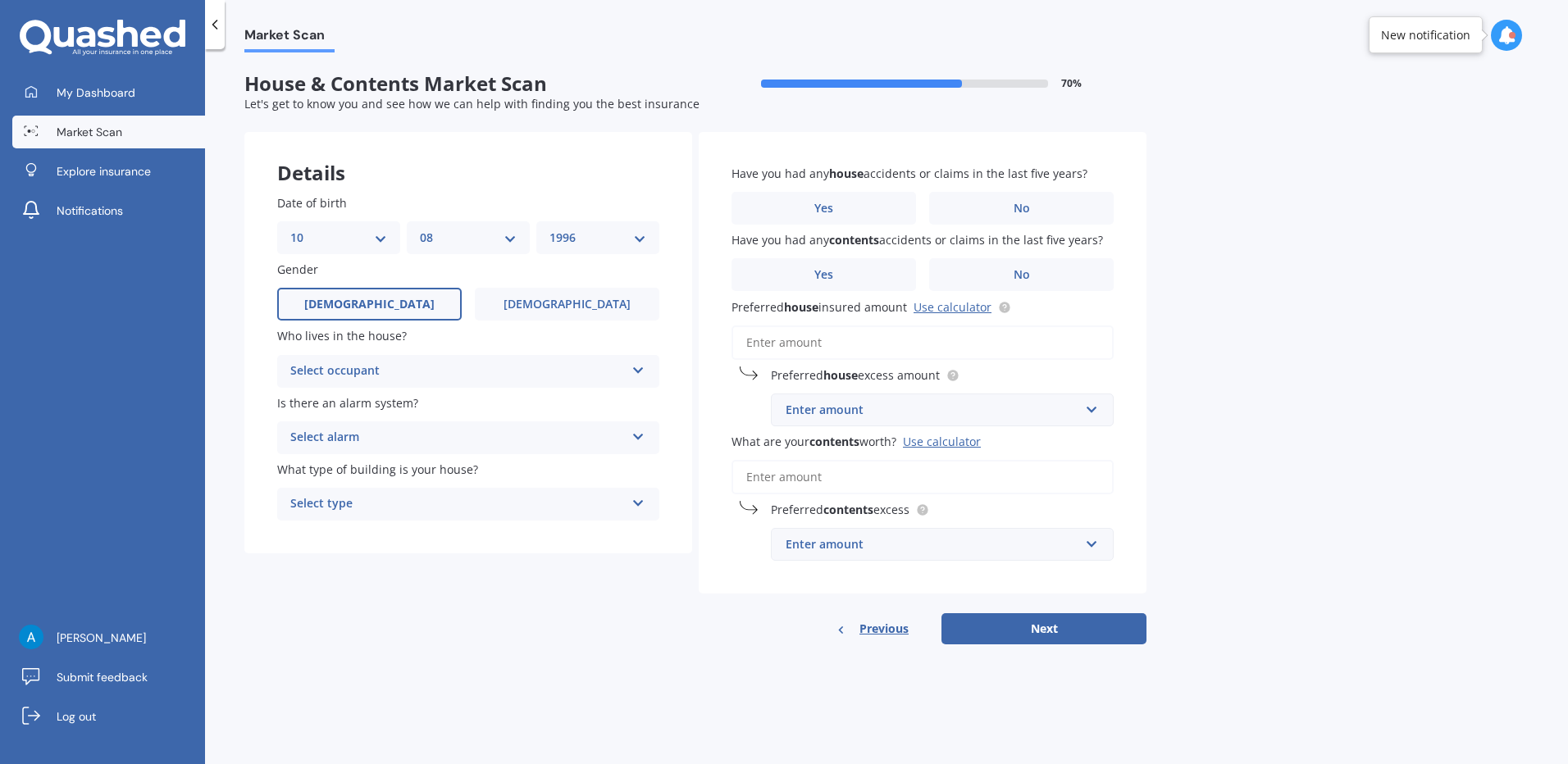
click at [409, 302] on label "[DEMOGRAPHIC_DATA]" at bounding box center [369, 304] width 185 height 33
click at [0, 0] on input "[DEMOGRAPHIC_DATA]" at bounding box center [0, 0] width 0 height 0
click at [461, 369] on div "Select occupant" at bounding box center [457, 371] width 335 height 20
click at [457, 392] on div "Owner" at bounding box center [468, 403] width 381 height 30
click at [460, 419] on div "Is there an alarm system? Select alarm Yes, monitored Yes, not monitored No" at bounding box center [468, 424] width 382 height 60
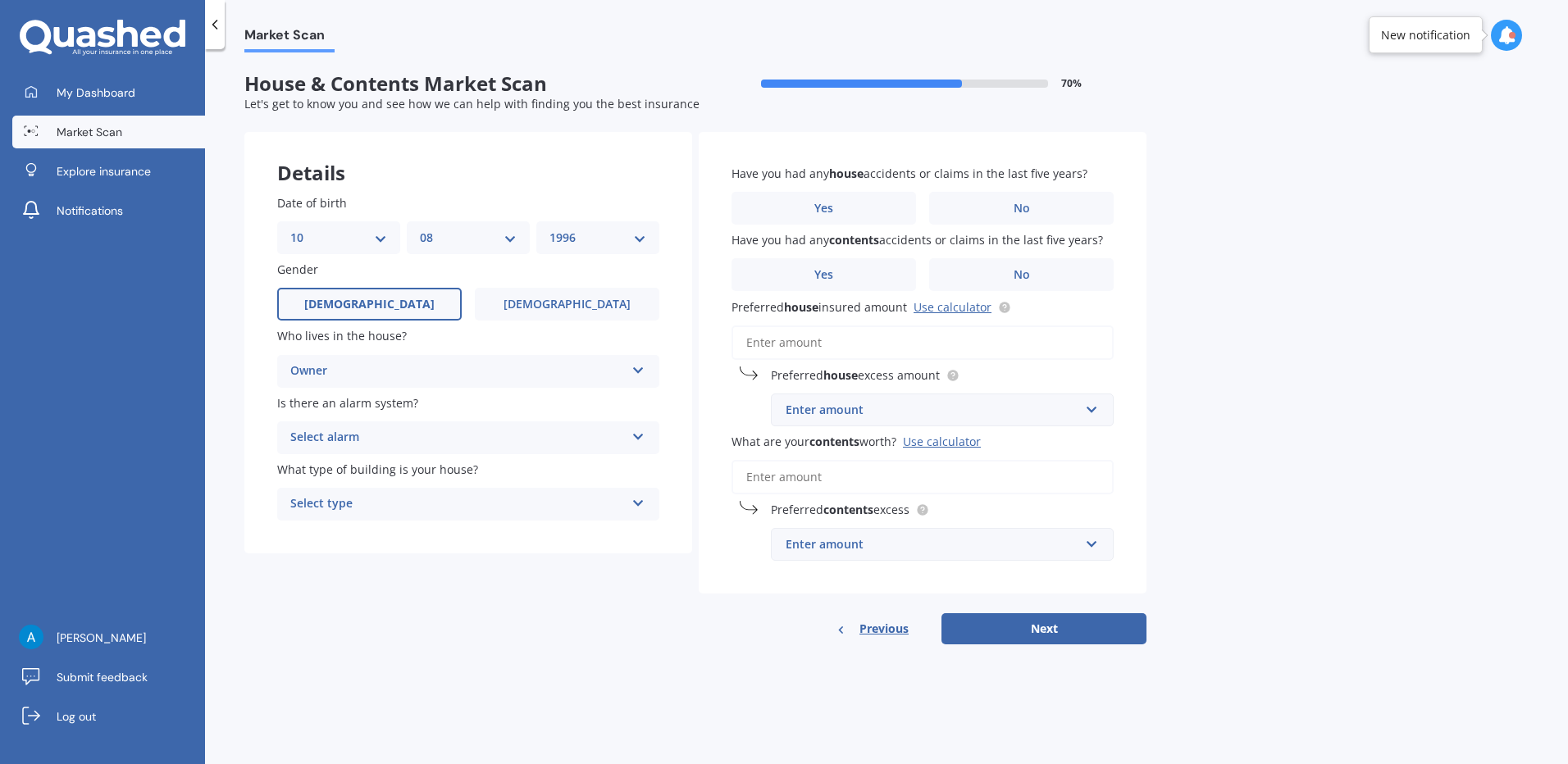
click at [459, 439] on div "Select alarm" at bounding box center [457, 438] width 335 height 20
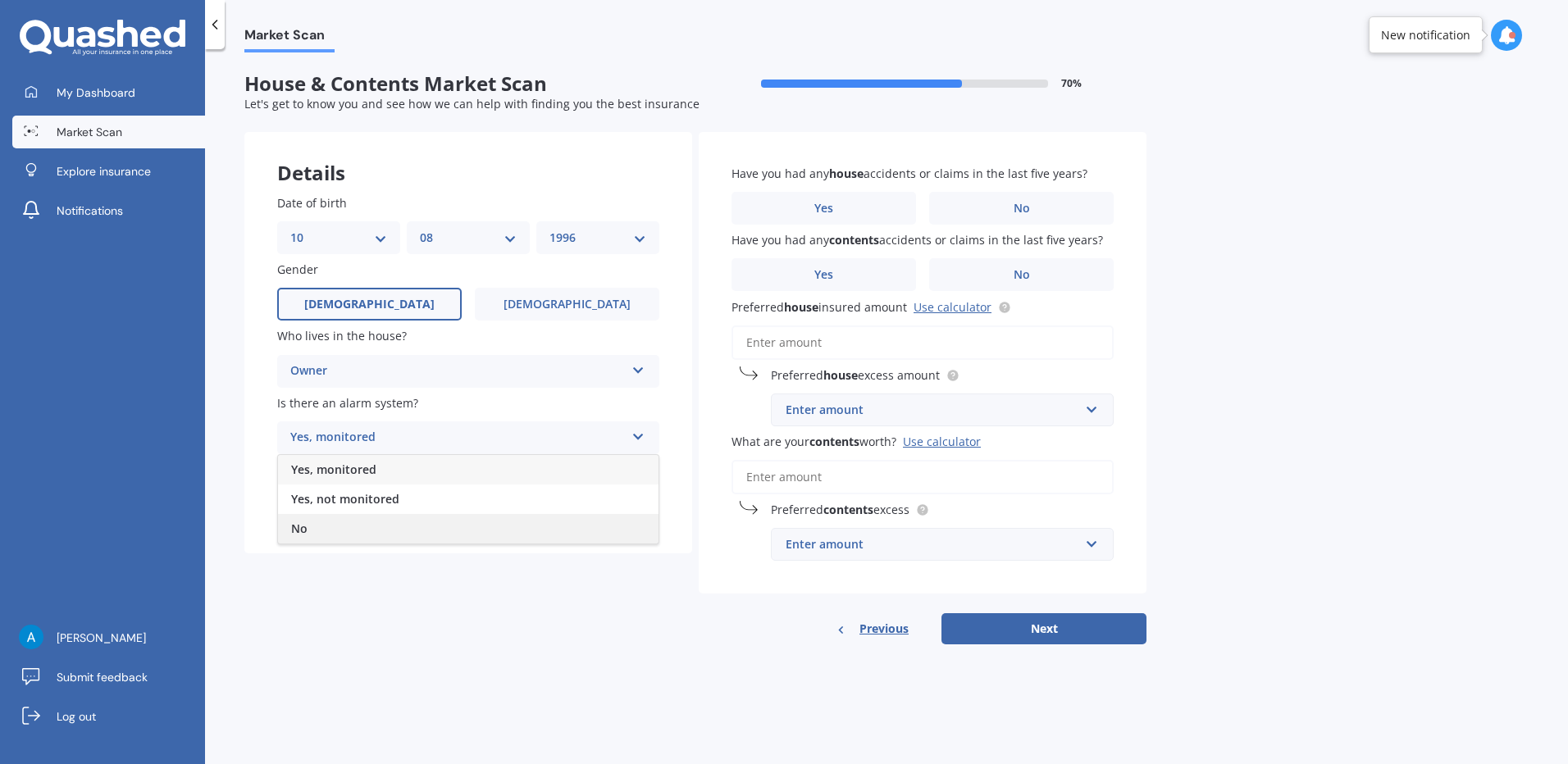
click at [447, 531] on div "No" at bounding box center [468, 529] width 381 height 30
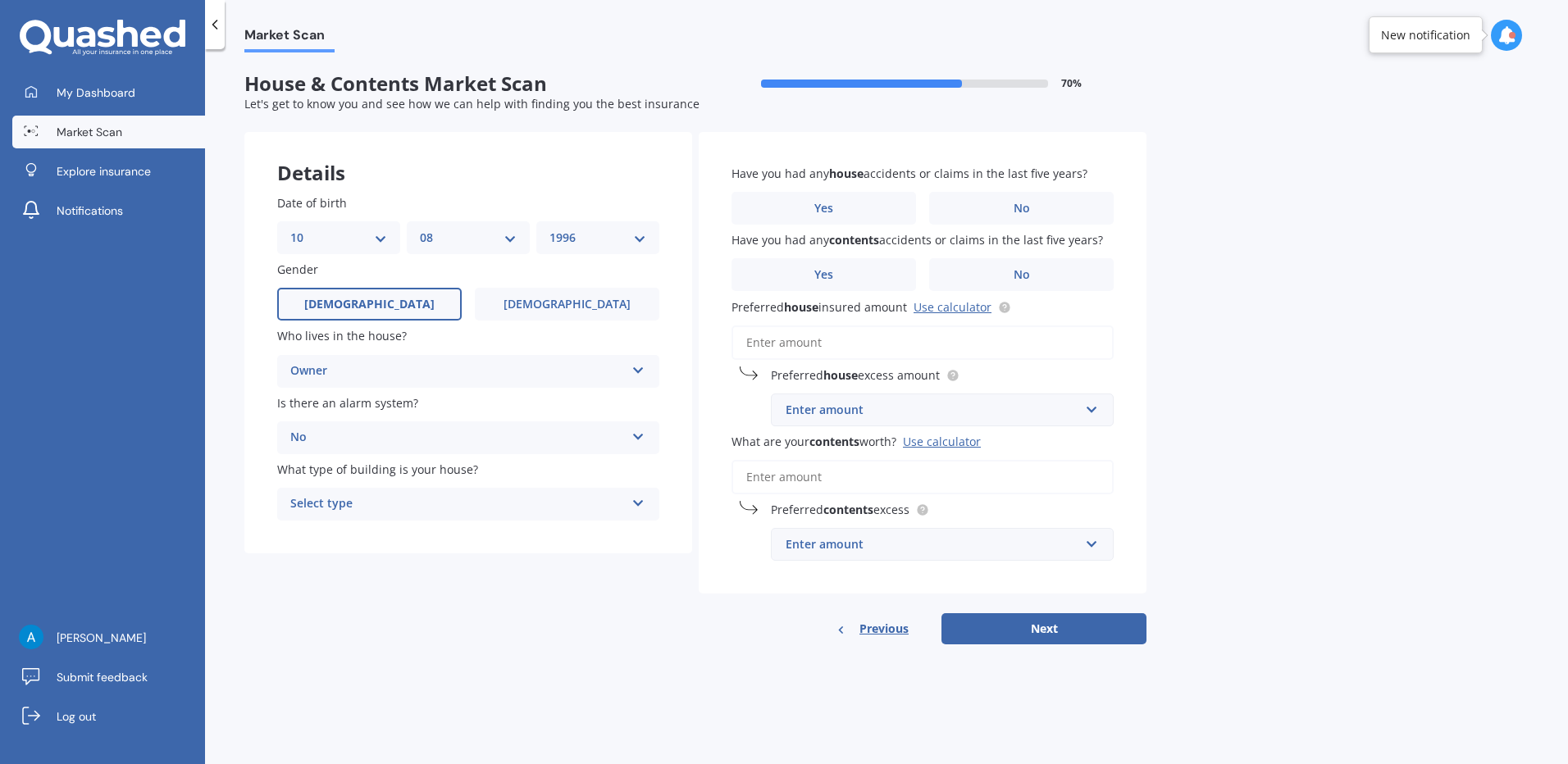
click at [461, 489] on div "Select type Freestanding Multi-unit (in a block of 6 or less) Multi-unit (in a …" at bounding box center [468, 504] width 382 height 33
click at [475, 533] on div "Freestanding" at bounding box center [468, 536] width 381 height 30
click at [979, 202] on label "No" at bounding box center [1021, 208] width 185 height 33
click at [0, 0] on input "No" at bounding box center [0, 0] width 0 height 0
click at [1027, 279] on span "No" at bounding box center [1021, 275] width 16 height 14
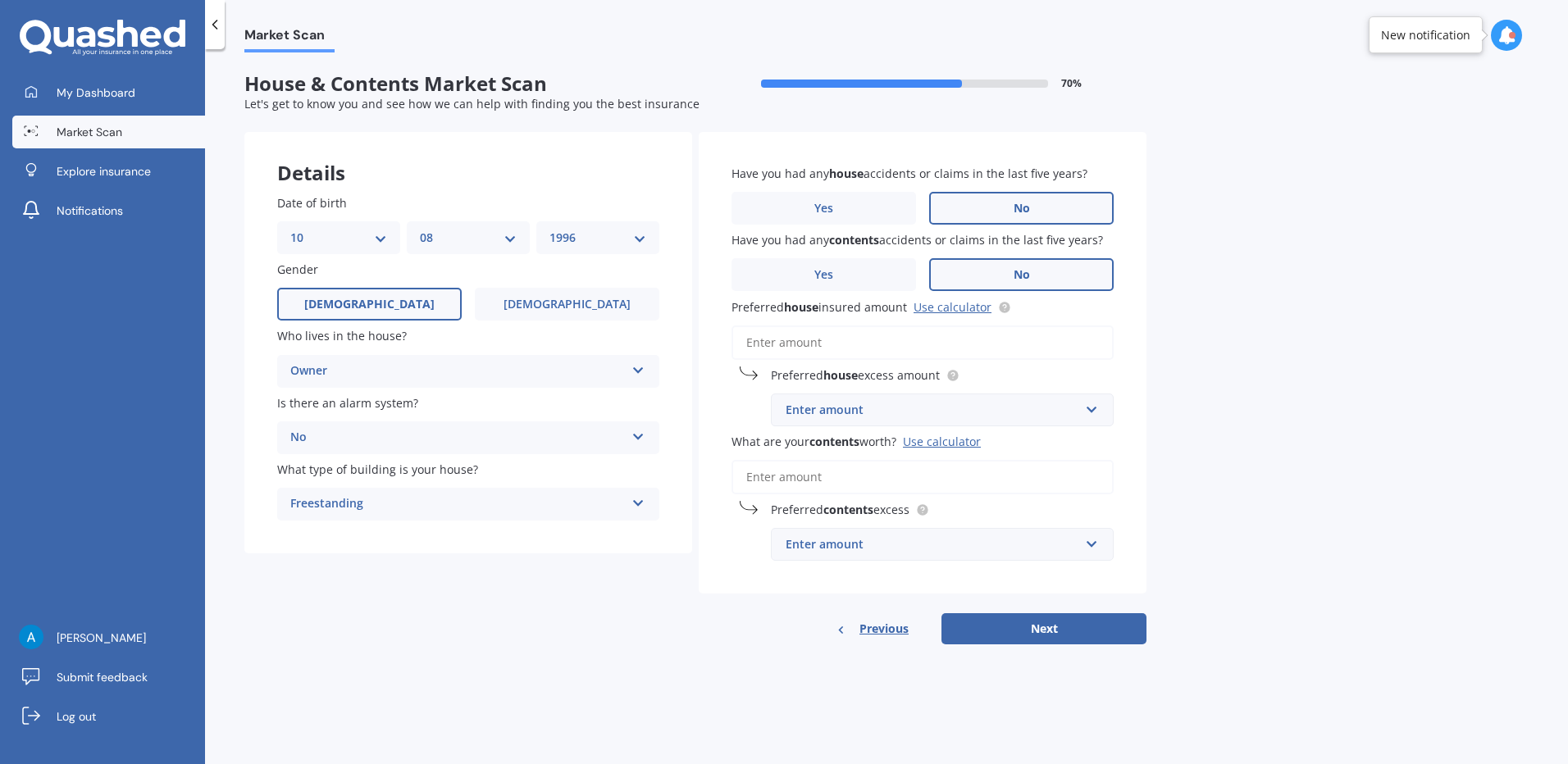
click at [0, 0] on input "No" at bounding box center [0, 0] width 0 height 0
click at [857, 342] on input "Preferred house insured amount Use calculator" at bounding box center [922, 342] width 382 height 34
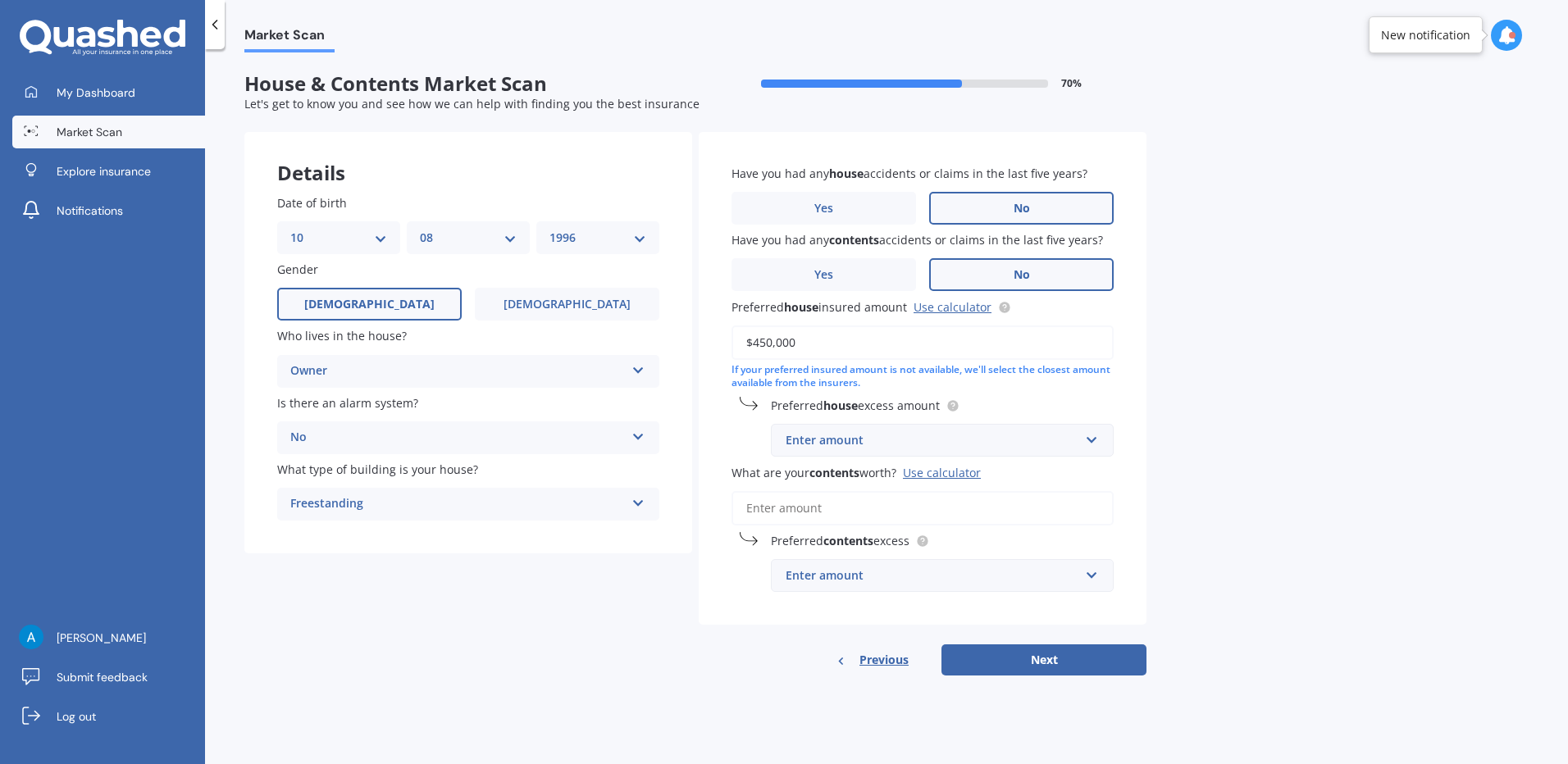
type input "$450,000"
click at [1042, 430] on input "text" at bounding box center [936, 440] width 328 height 32
click at [991, 528] on div "$500" at bounding box center [942, 532] width 342 height 31
click at [925, 509] on input "What are your contents worth? Use calculator" at bounding box center [922, 508] width 382 height 34
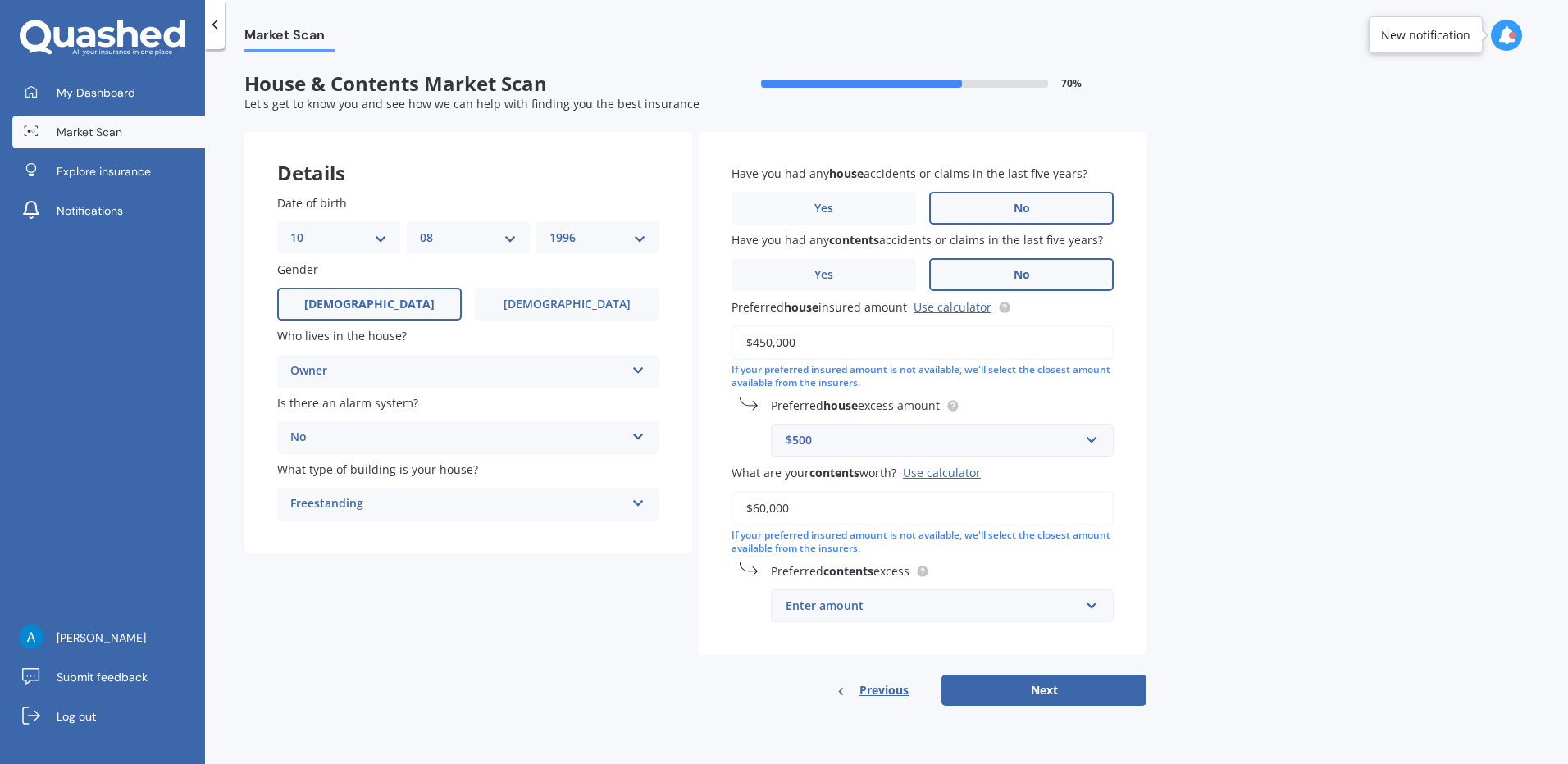
type input "$60,000"
click at [1081, 589] on div "Preferred contents excess Enter amount $250 $300 $400 $500 $750 $1,000 $2,000" at bounding box center [922, 592] width 382 height 60
click at [1080, 602] on input "text" at bounding box center [936, 606] width 328 height 32
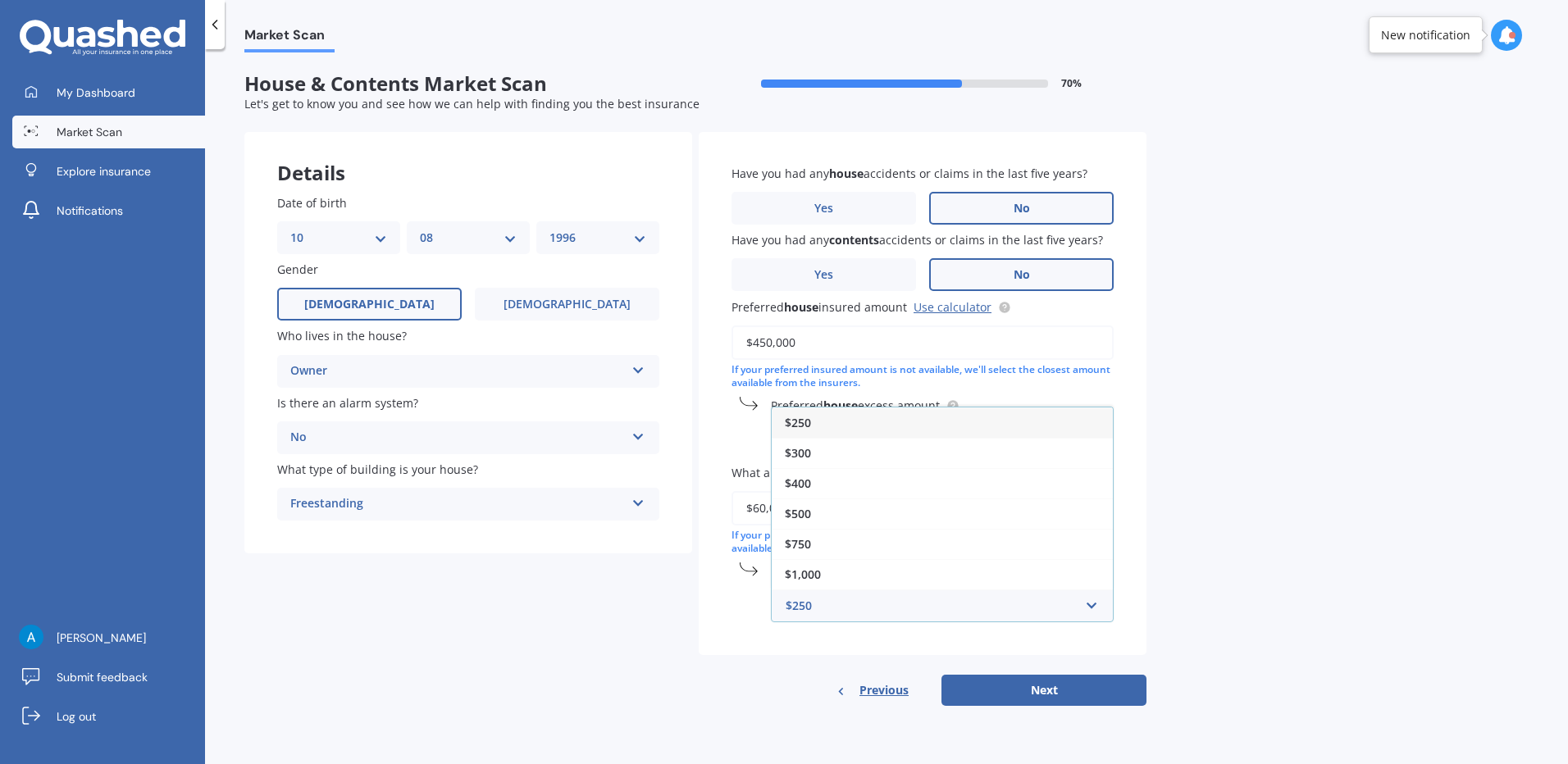
click at [997, 411] on div "$250" at bounding box center [942, 423] width 342 height 31
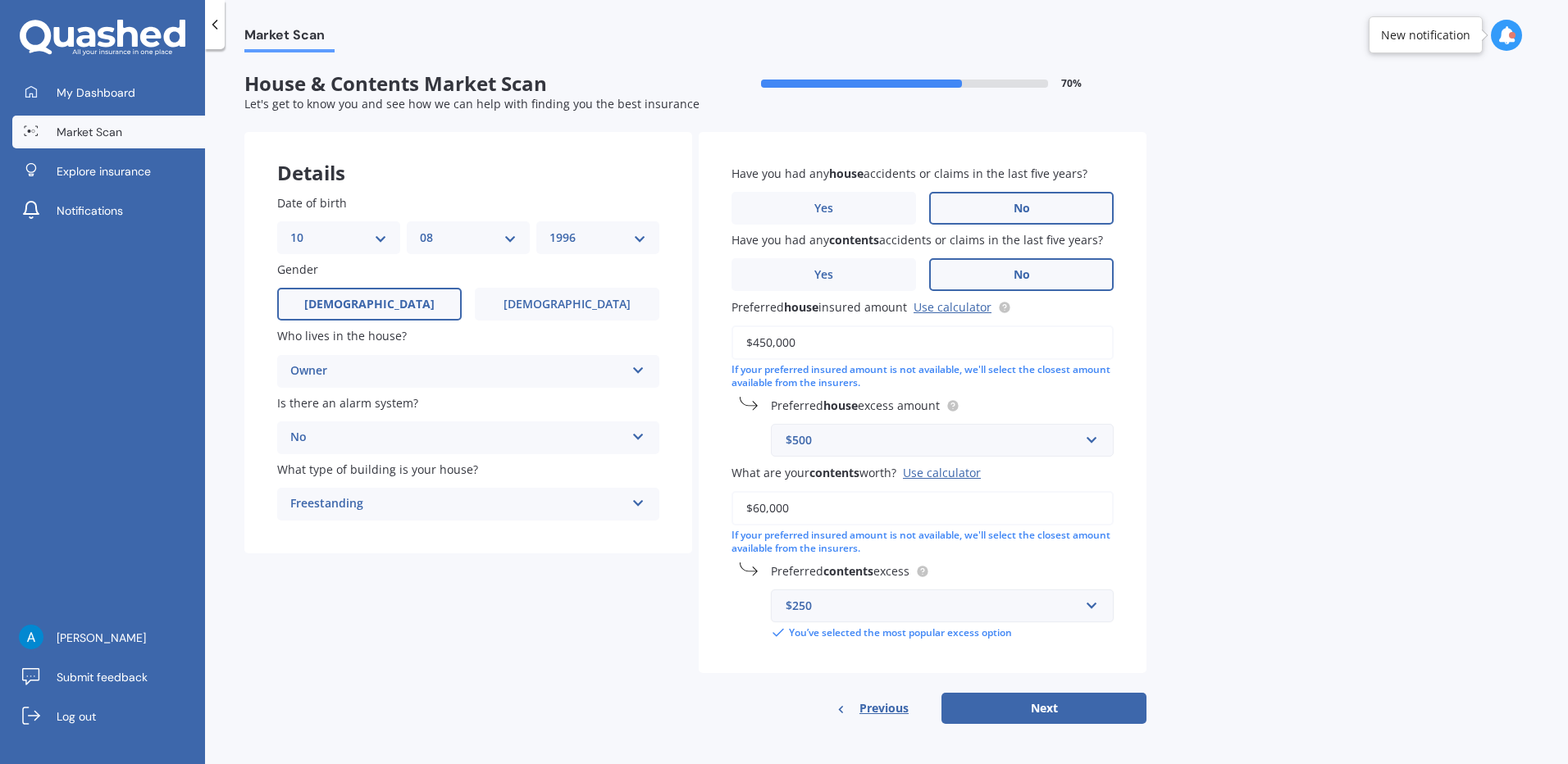
scroll to position [3, 0]
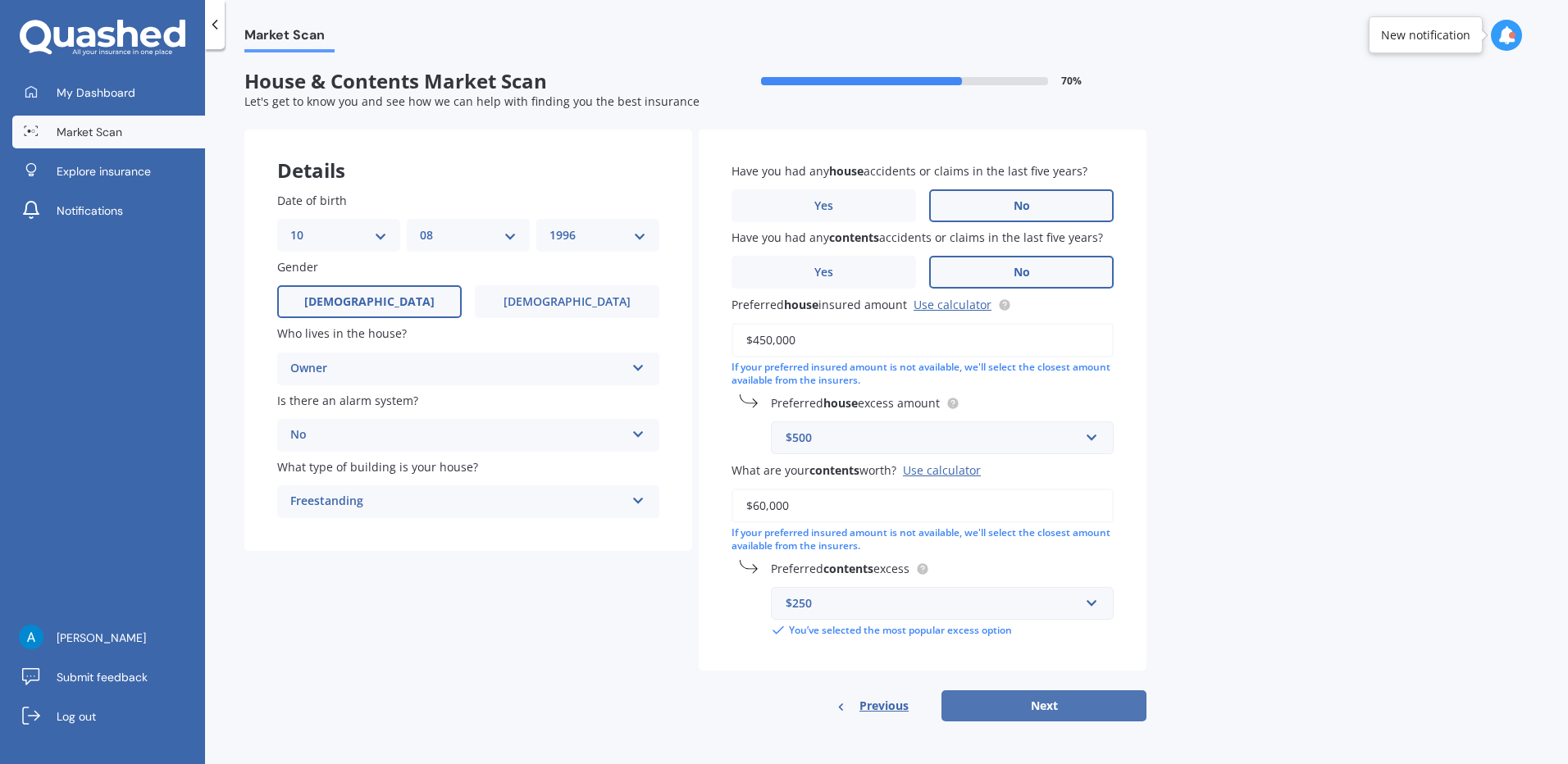
click at [1070, 692] on button "Next" at bounding box center [1043, 706] width 205 height 32
select select "10"
select select "08"
select select "1996"
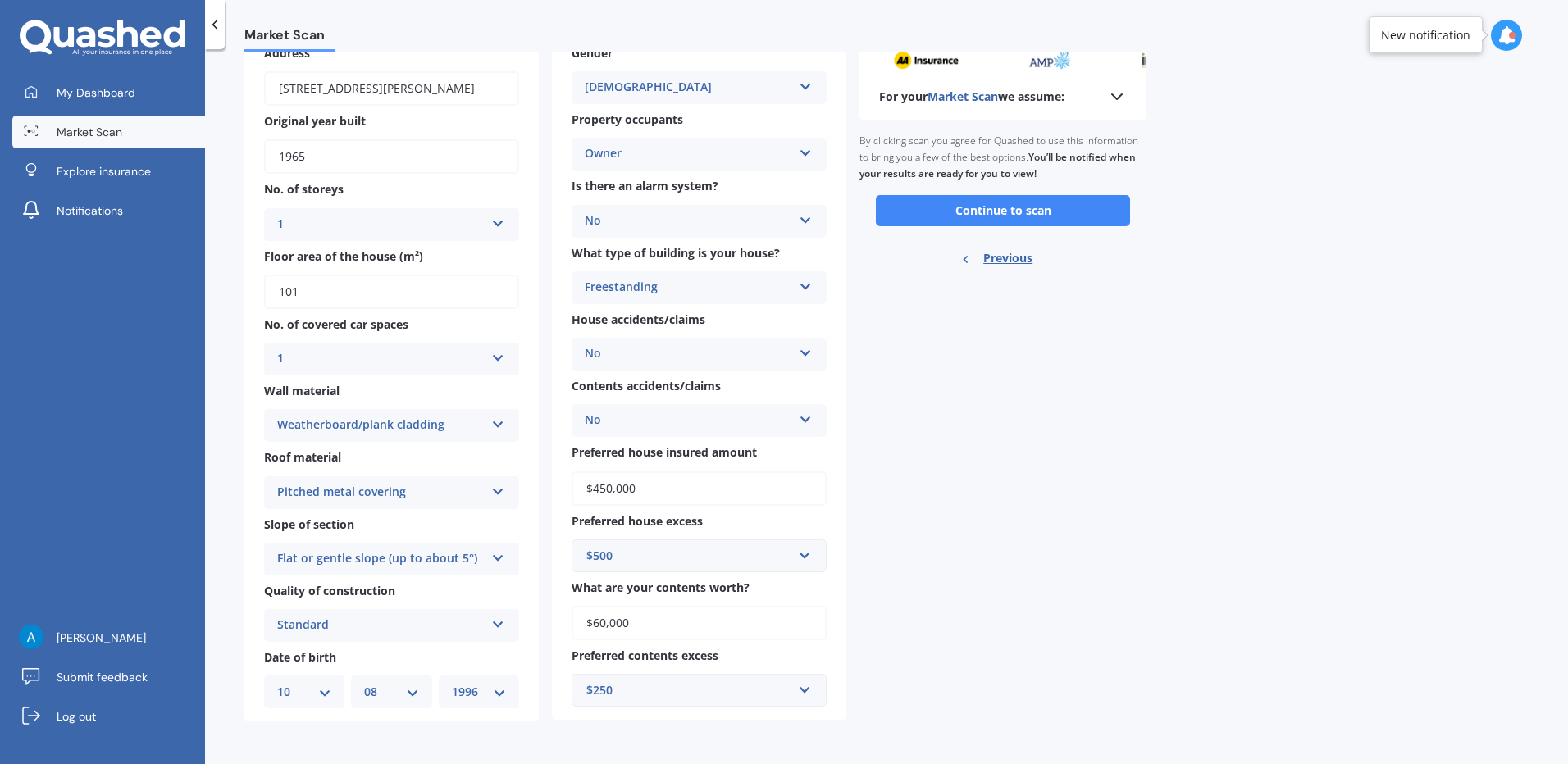
scroll to position [0, 0]
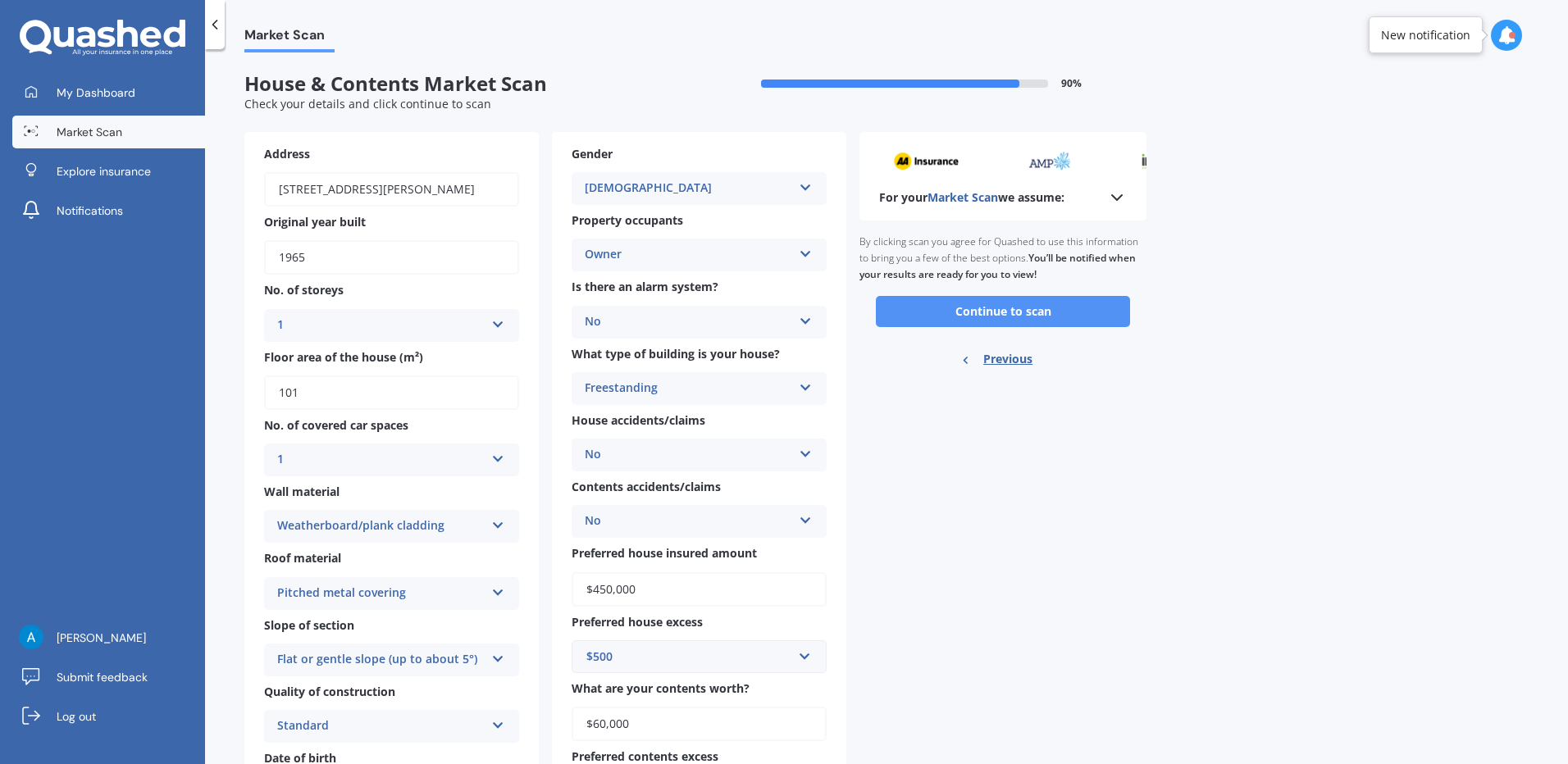
click at [1031, 311] on button "Continue to scan" at bounding box center [1002, 312] width 254 height 32
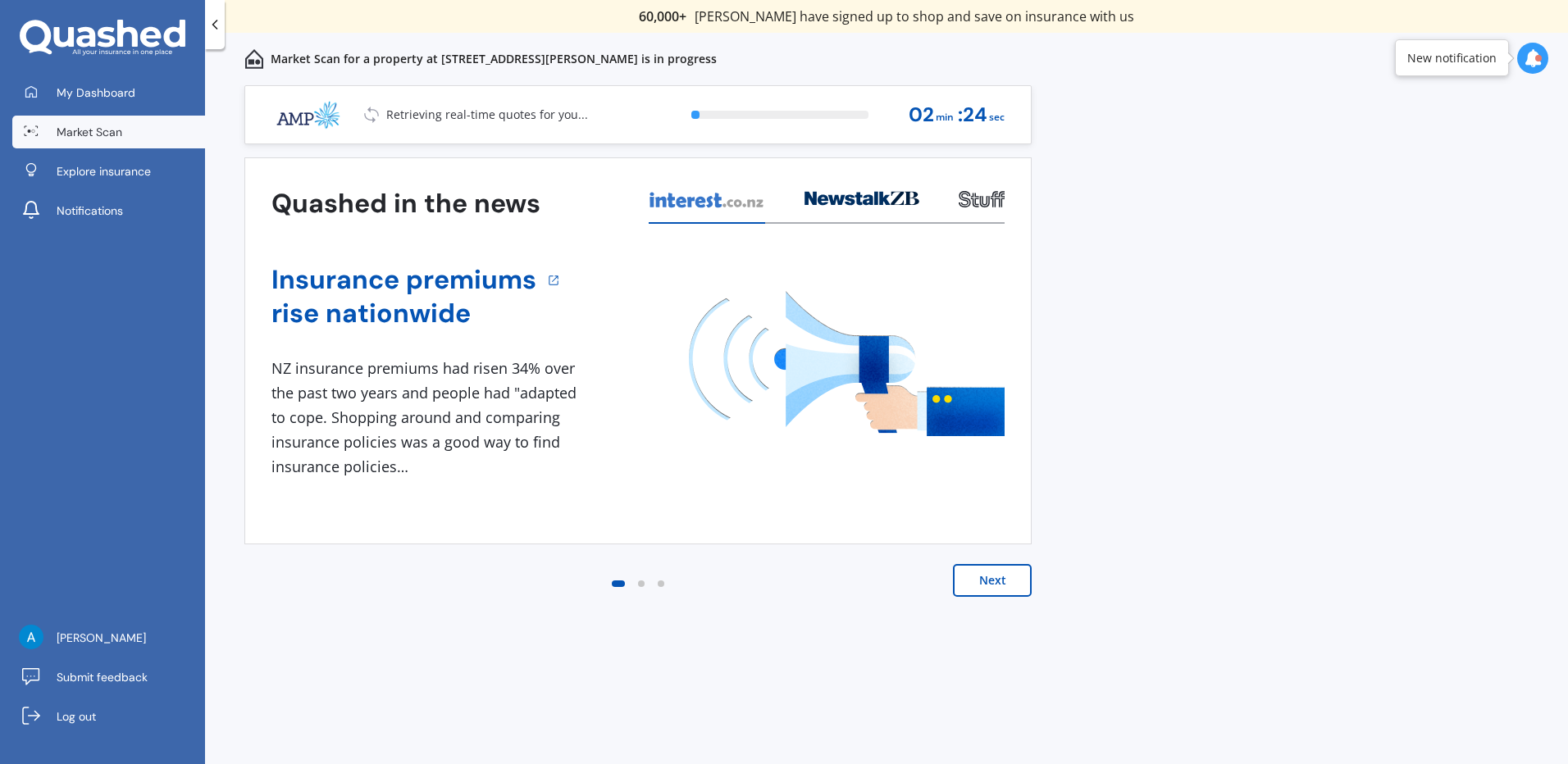
click at [1003, 583] on button "Next" at bounding box center [992, 580] width 78 height 33
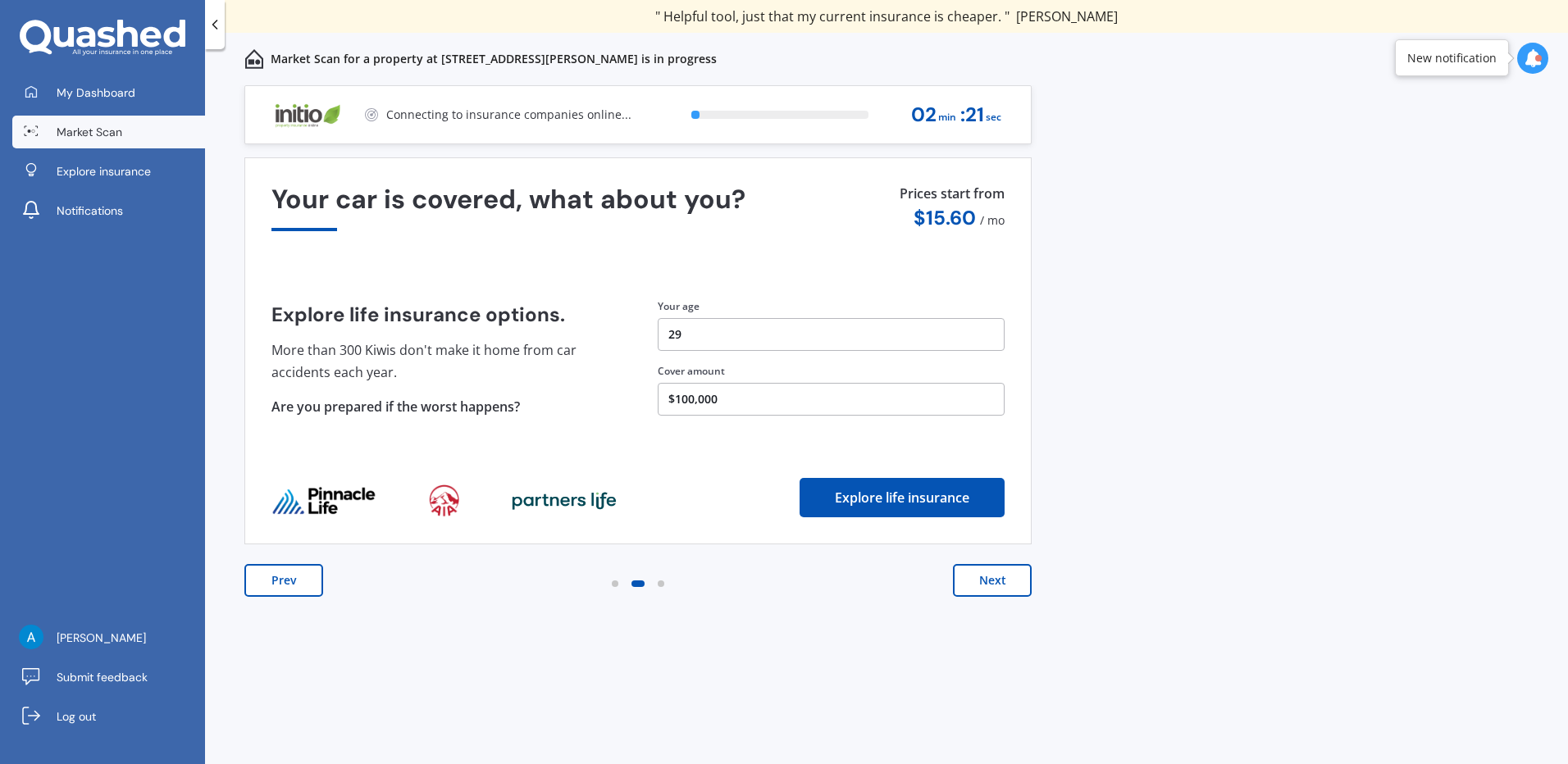
click at [1008, 590] on button "Next" at bounding box center [992, 580] width 78 height 33
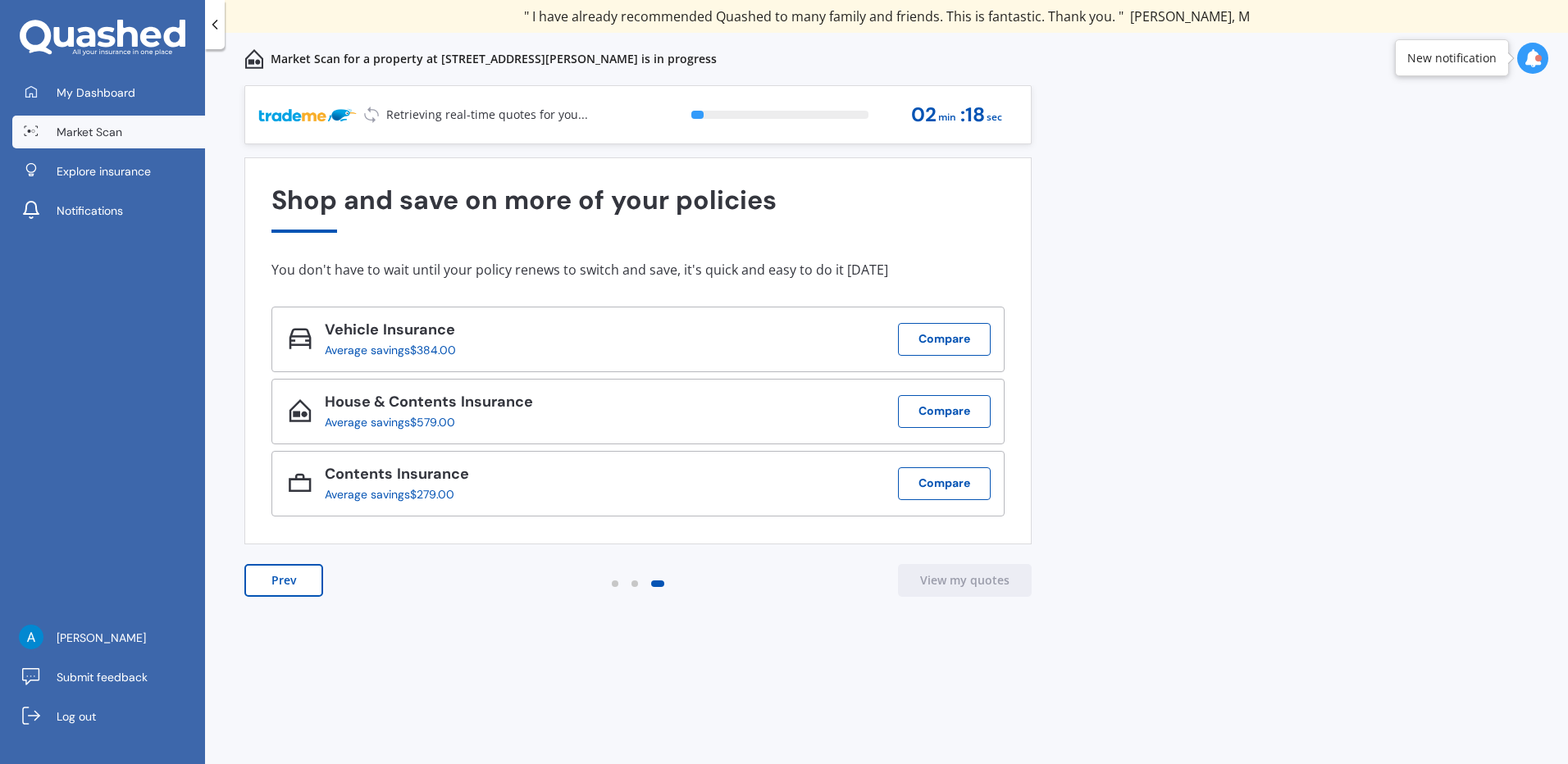
click at [290, 577] on button "Prev" at bounding box center [284, 580] width 78 height 33
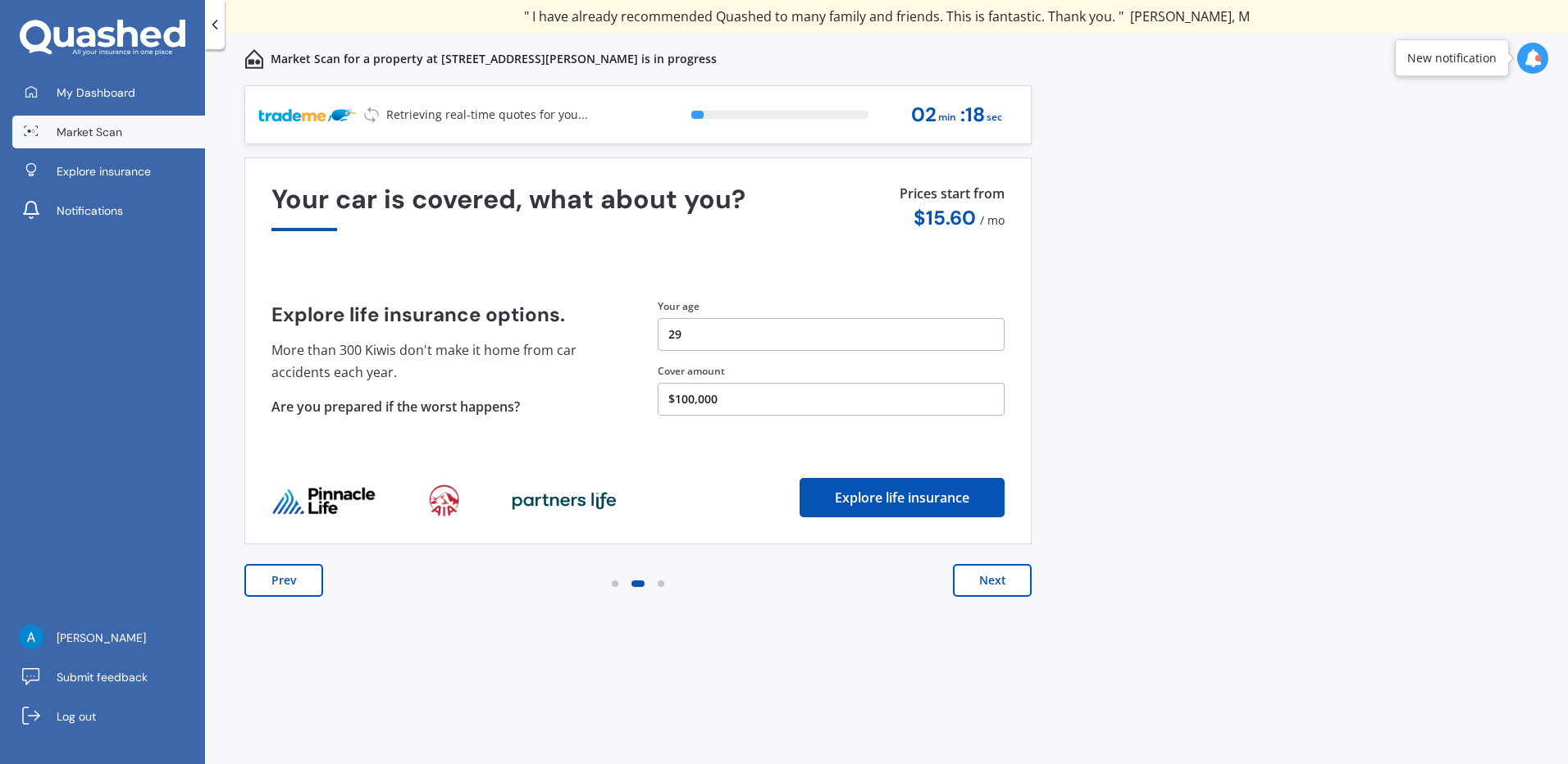
click at [290, 577] on button "Prev" at bounding box center [284, 580] width 78 height 33
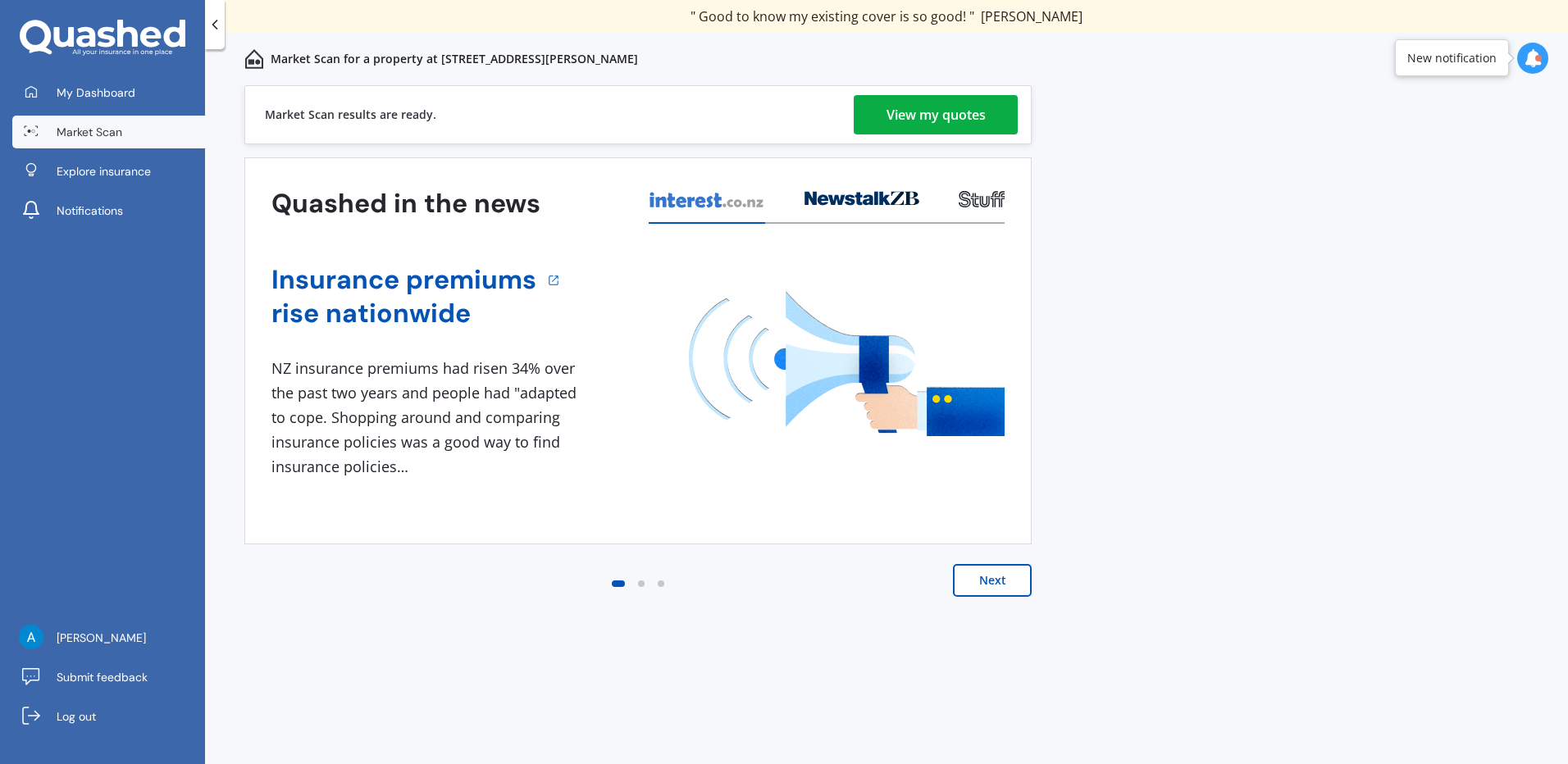
click at [955, 116] on div "View my quotes" at bounding box center [936, 115] width 100 height 39
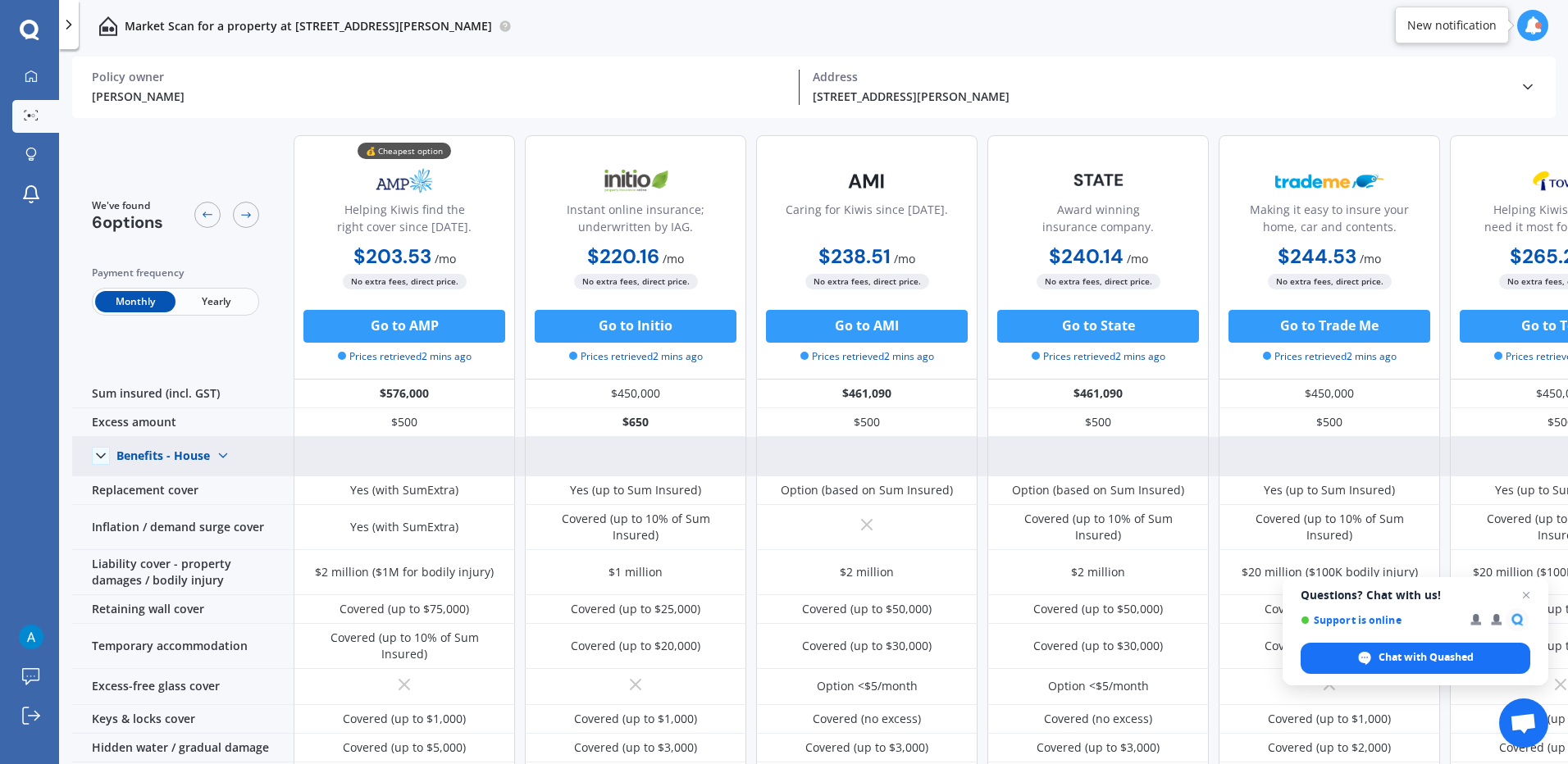
click at [215, 456] on img at bounding box center [222, 456] width 26 height 26
click at [192, 514] on span "Benefits - Contents" at bounding box center [182, 514] width 104 height 15
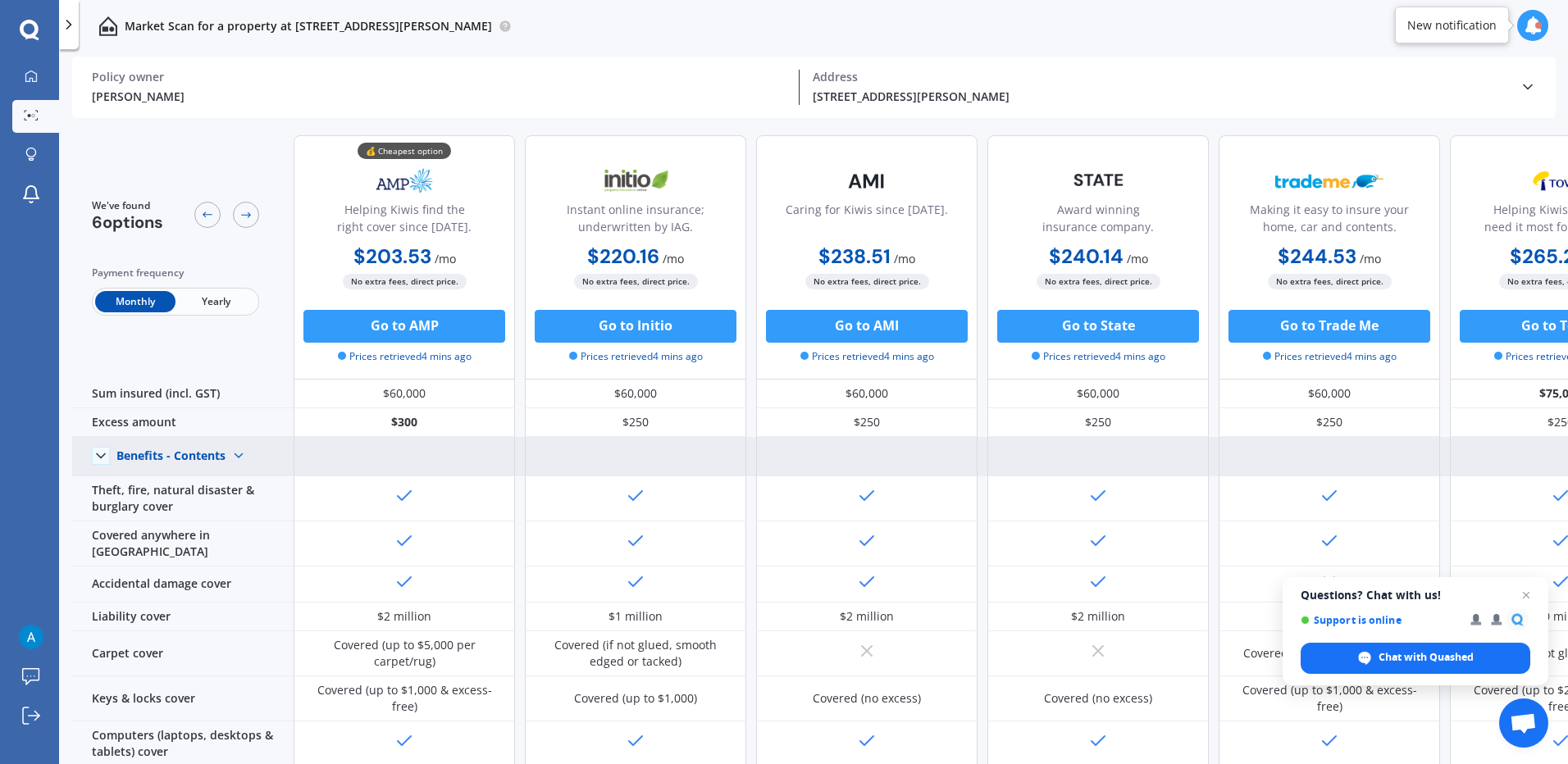
click at [165, 454] on div "Benefits - Contents" at bounding box center [171, 456] width 109 height 14
click at [175, 482] on span "Benefits - House" at bounding box center [175, 484] width 89 height 15
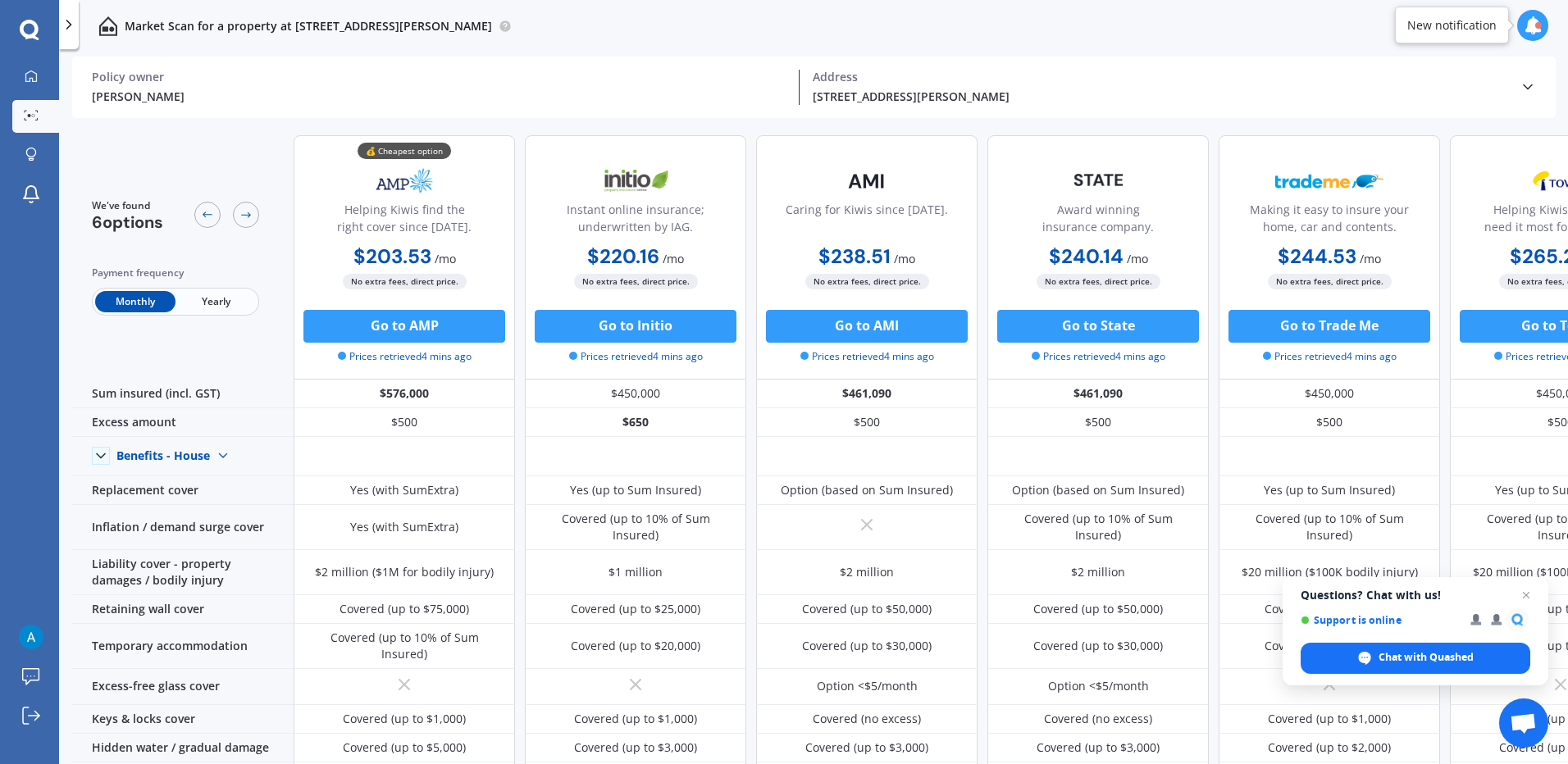
drag, startPoint x: 870, startPoint y: 255, endPoint x: 871, endPoint y: 273, distance: 18.0
click at [871, 256] on b "$238.51" at bounding box center [854, 256] width 72 height 26
click at [897, 198] on img at bounding box center [866, 181] width 108 height 41
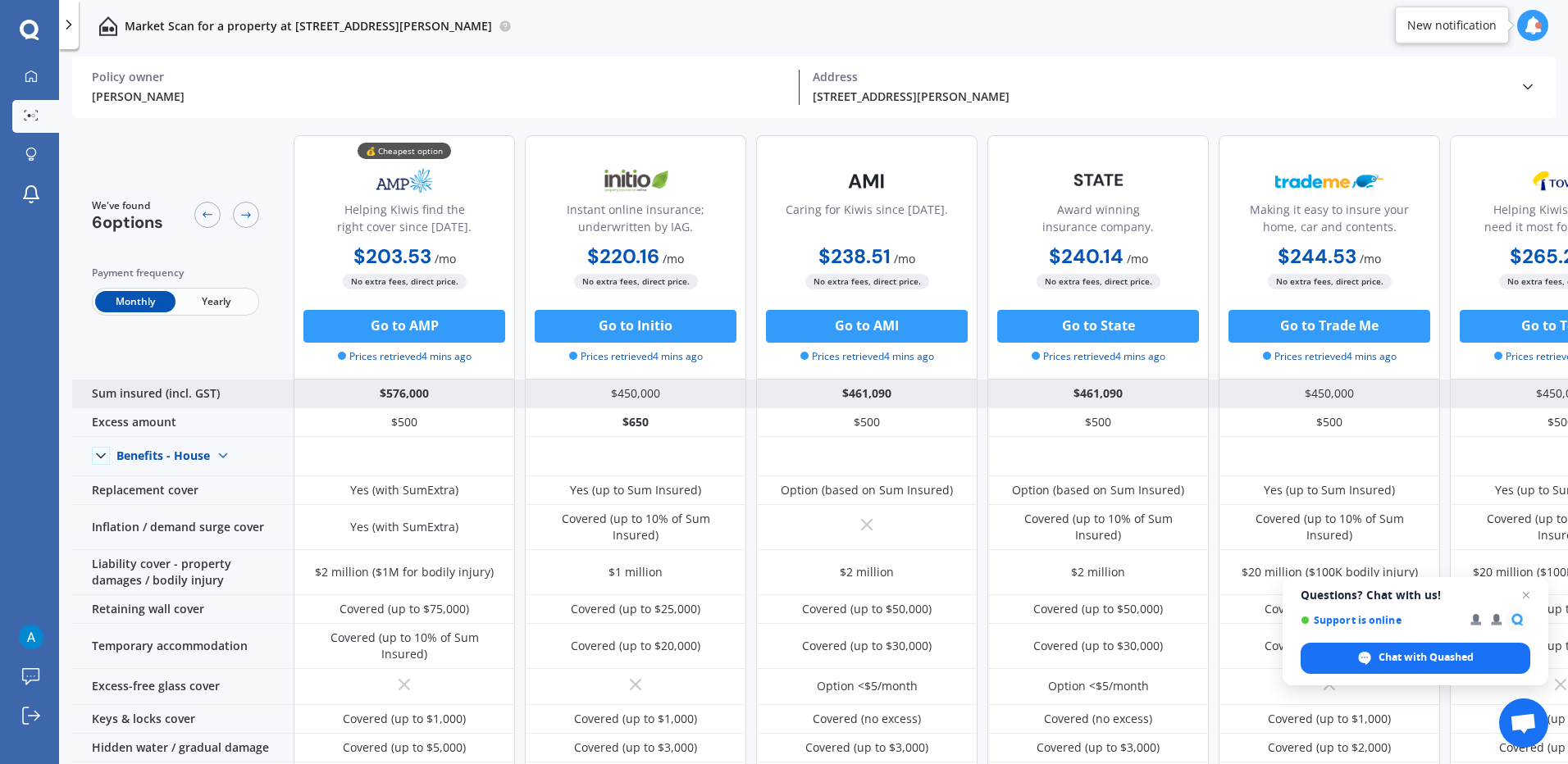
click at [169, 404] on div "Sum insured (incl. GST)" at bounding box center [183, 394] width 221 height 29
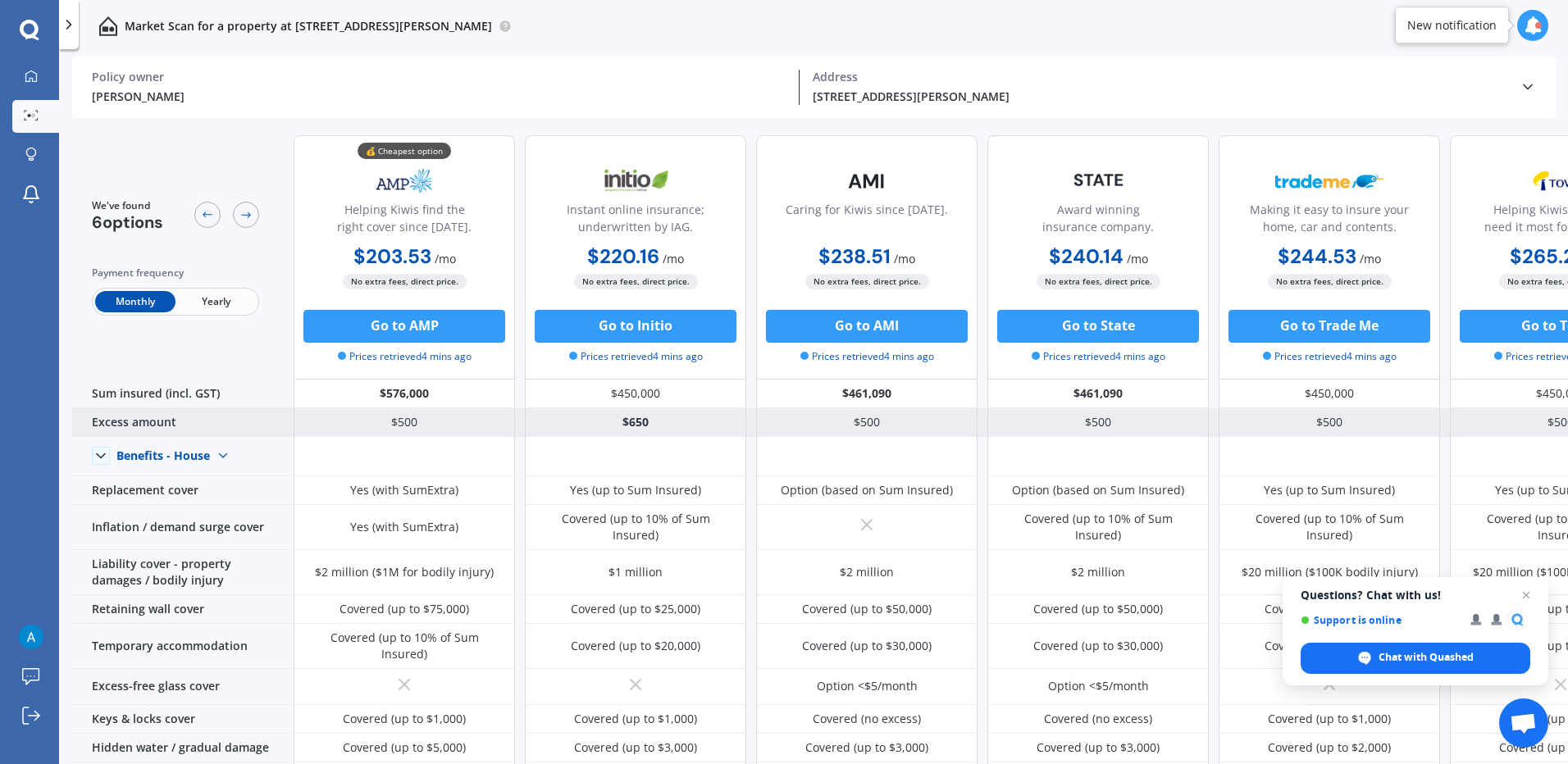
click at [162, 422] on div "Excess amount" at bounding box center [183, 422] width 221 height 29
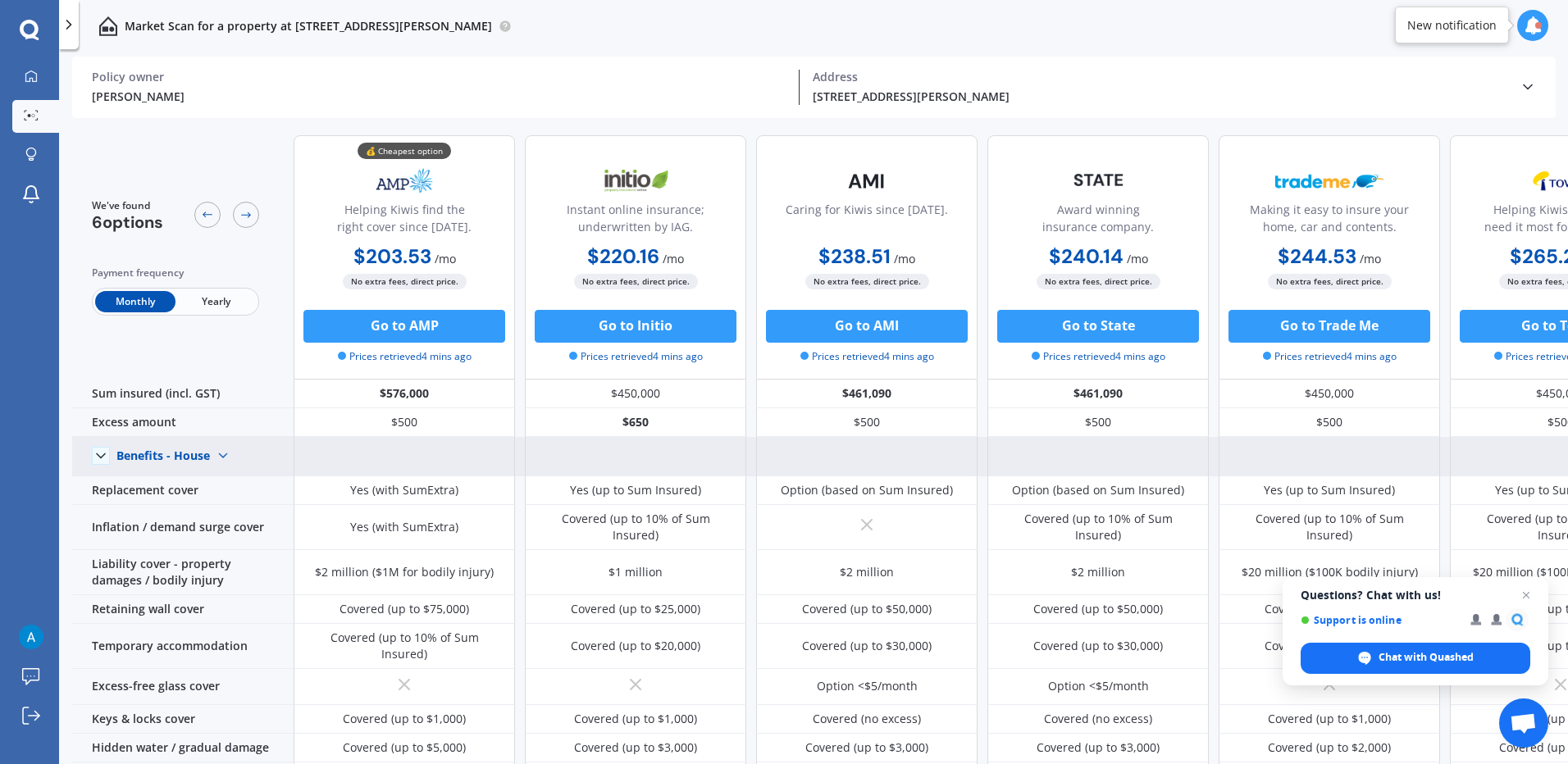
click at [143, 457] on div "Benefits - House" at bounding box center [164, 456] width 94 height 14
click at [177, 515] on span "Benefits - Contents" at bounding box center [182, 514] width 104 height 15
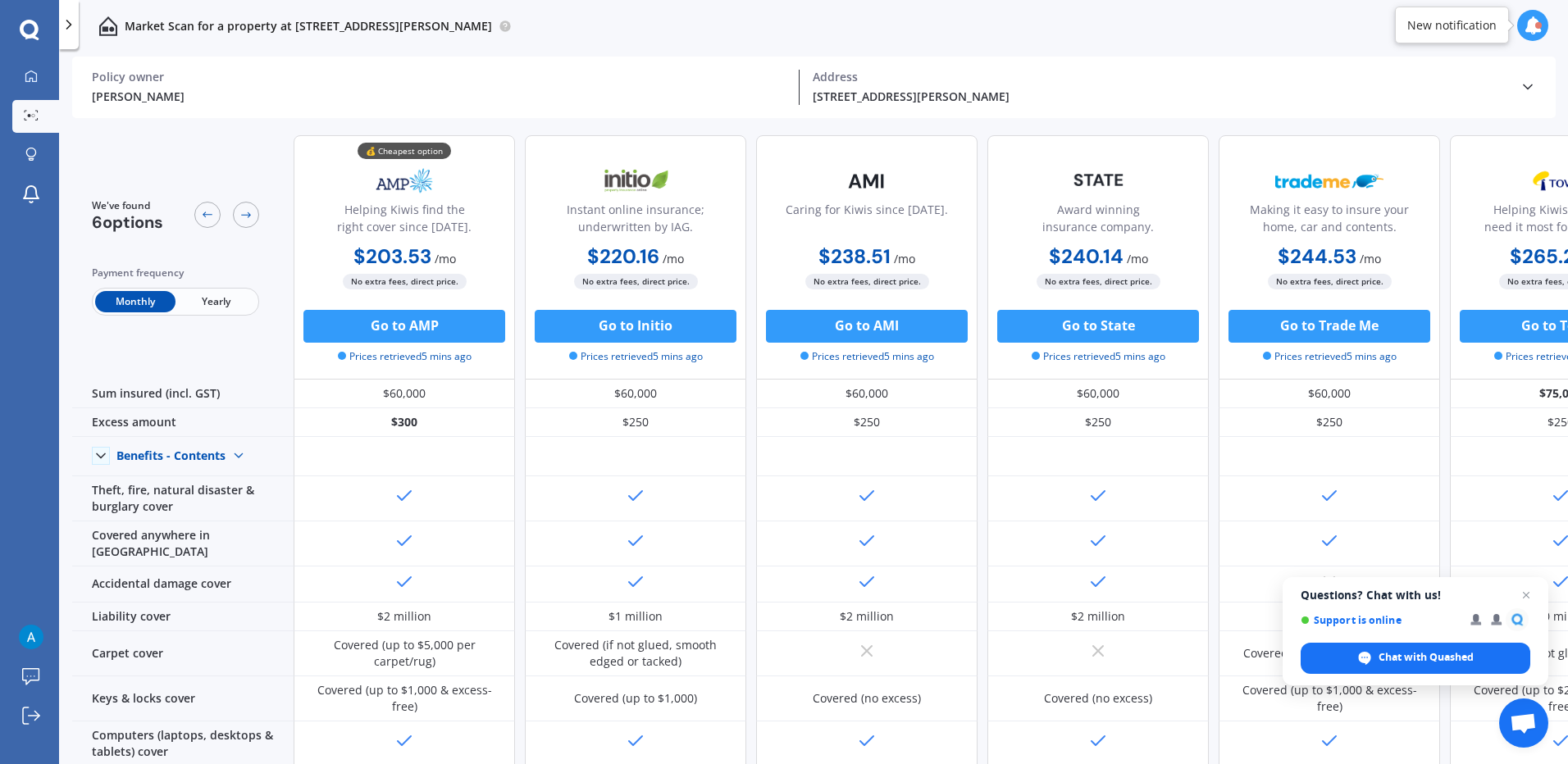
click at [53, 19] on div "My Dashboard Market Scan Explore insurance Notifications [PERSON_NAME] Submit f…" at bounding box center [29, 382] width 59 height 764
click at [66, 23] on icon at bounding box center [68, 24] width 16 height 16
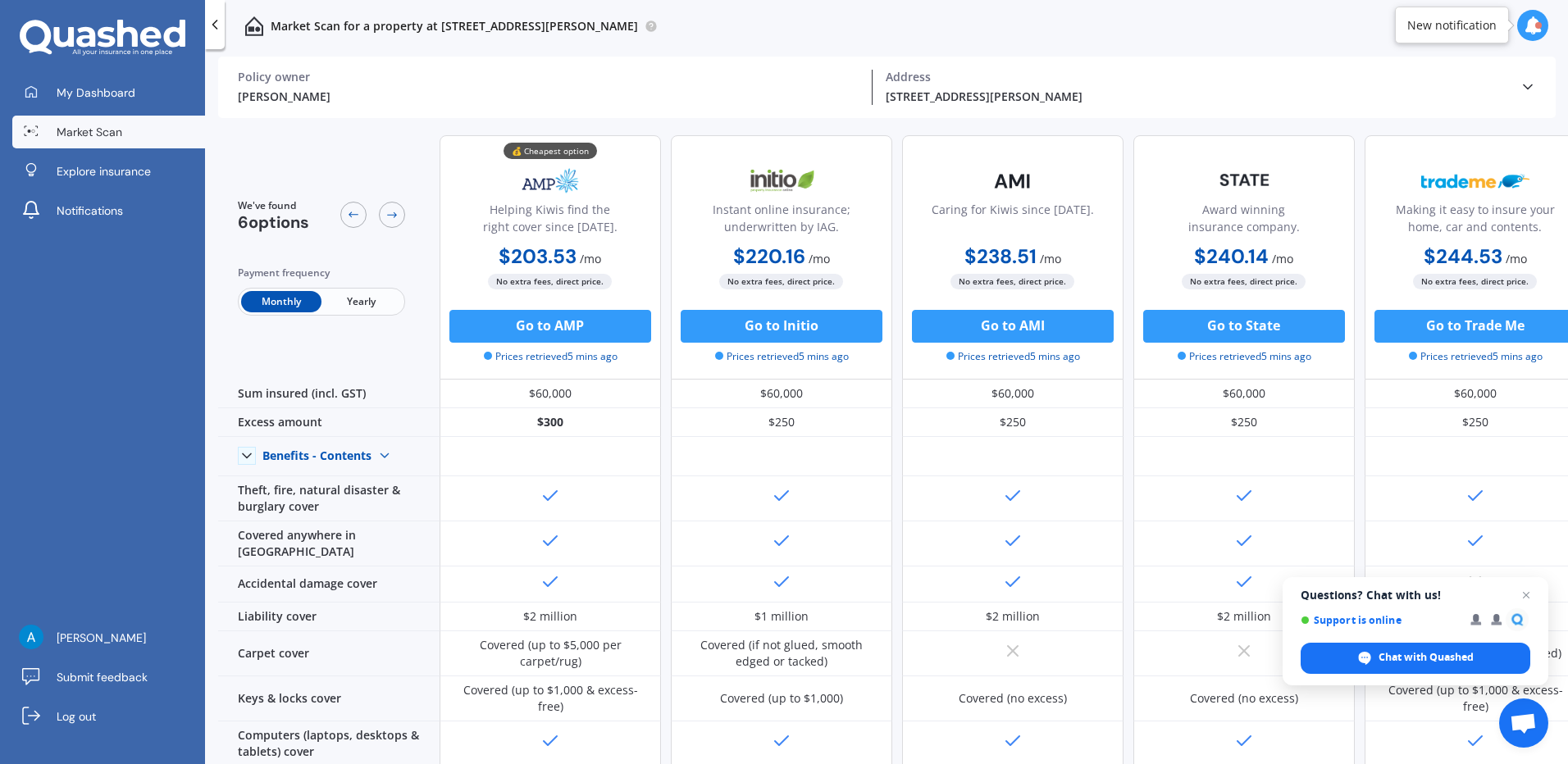
click at [81, 121] on link "Market Scan" at bounding box center [108, 132] width 192 height 33
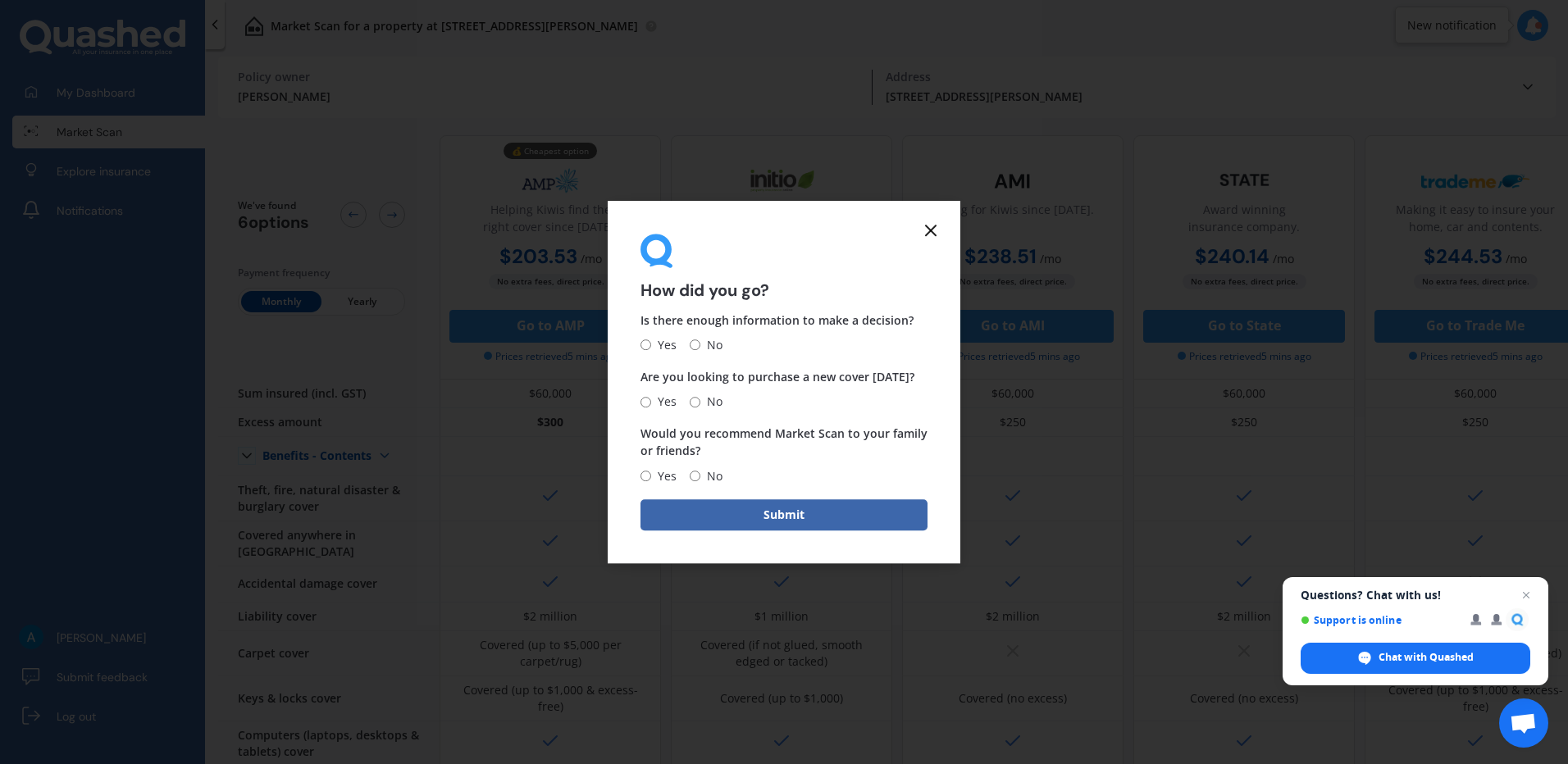
click at [932, 225] on icon at bounding box center [930, 230] width 20 height 20
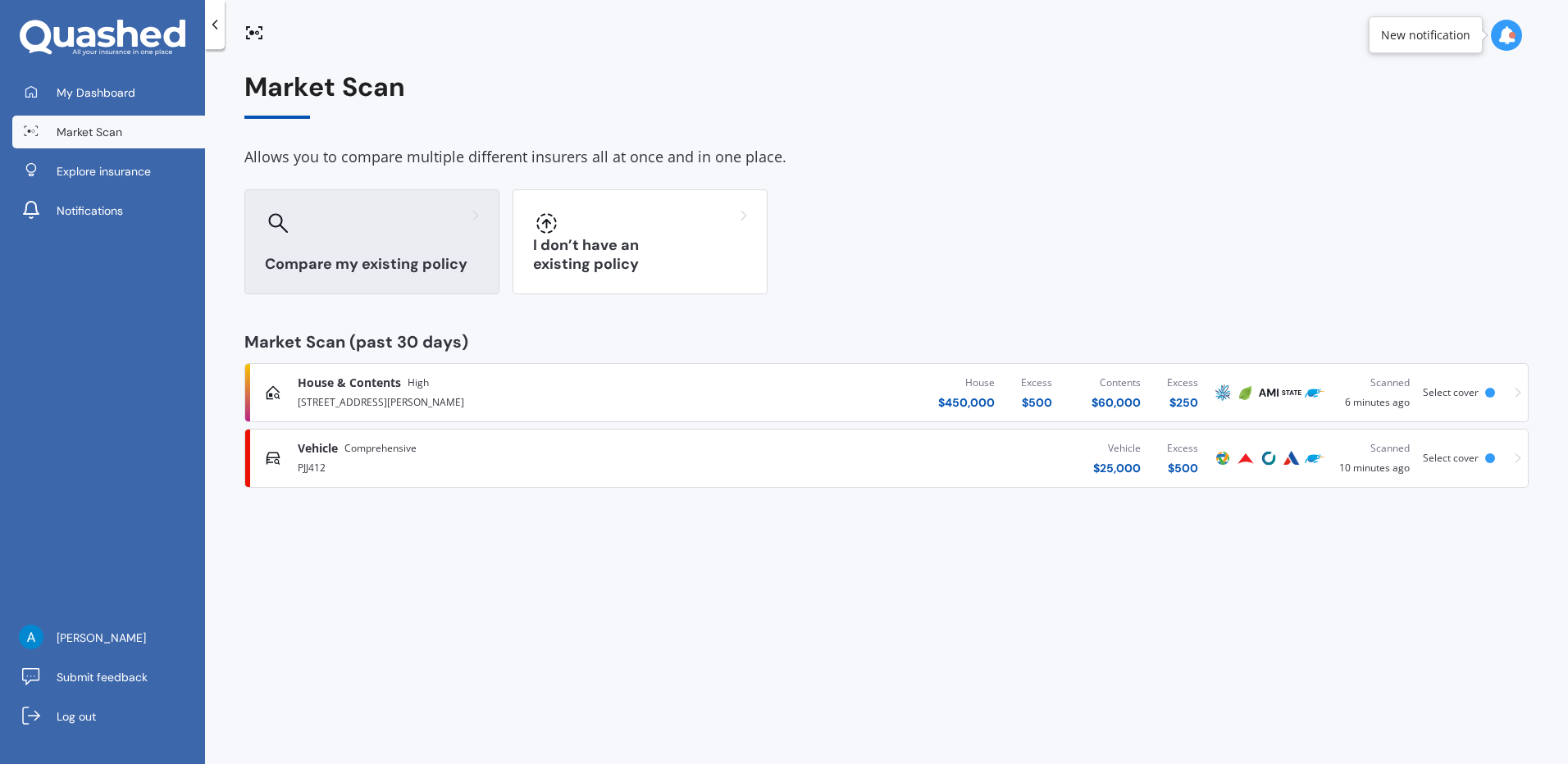
click at [340, 221] on div at bounding box center [371, 222] width 214 height 26
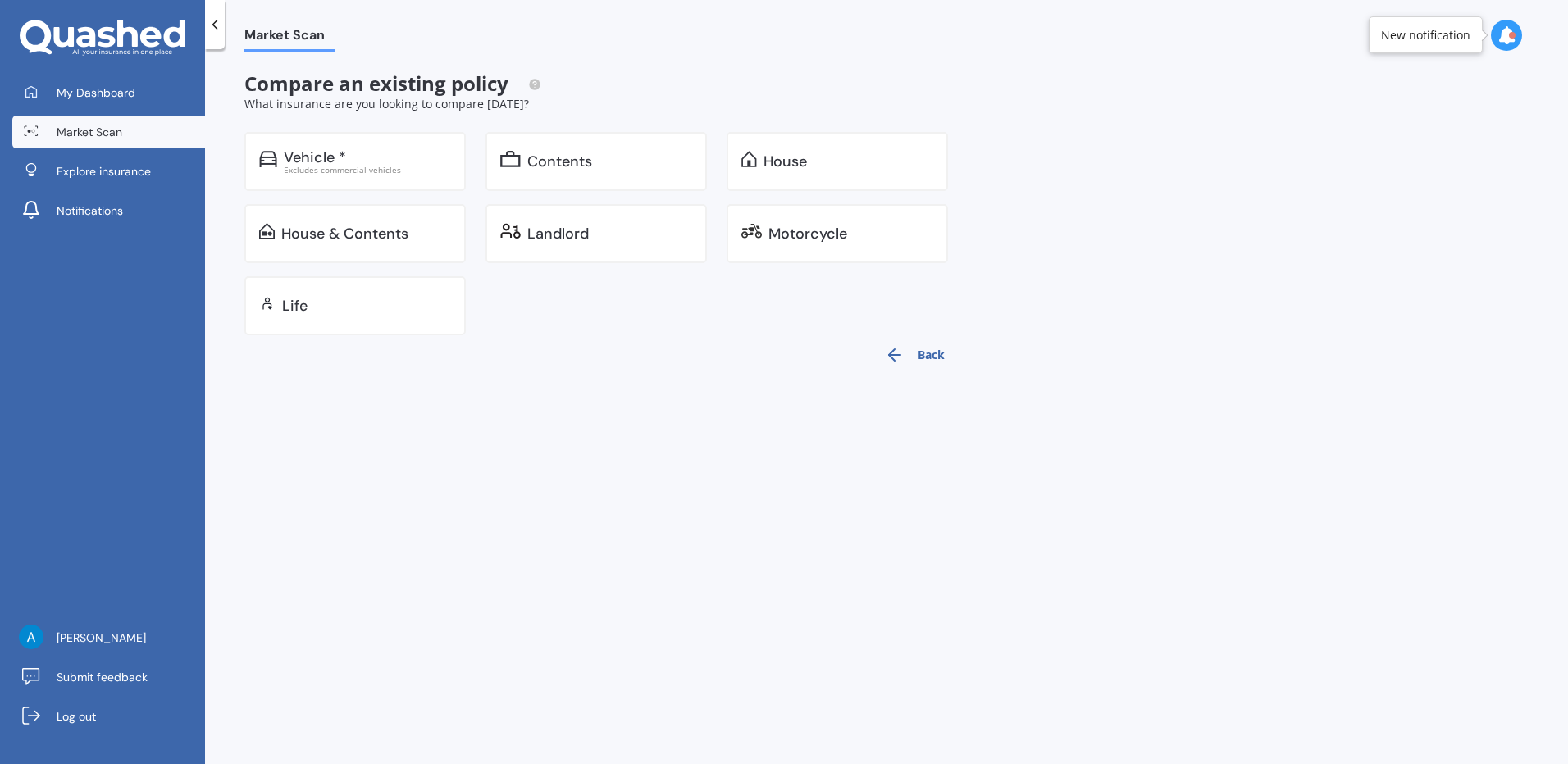
click at [545, 427] on div "Market Scan Compare an existing policy What insurance are you looking to compar…" at bounding box center [887, 411] width 1363 height 715
click at [364, 294] on div "Life" at bounding box center [355, 305] width 221 height 59
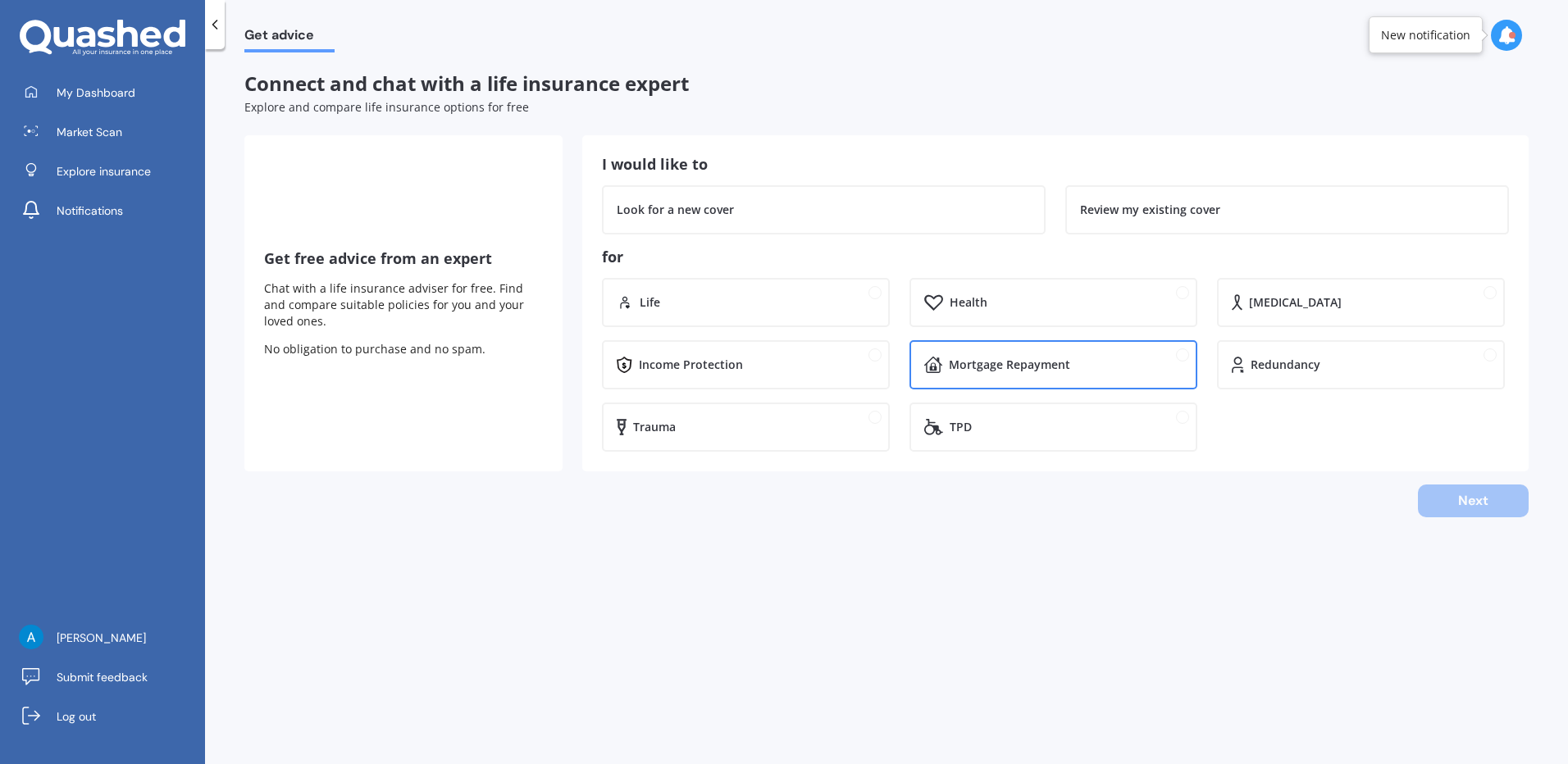
click at [1106, 388] on div "Mortgage Repayment" at bounding box center [1054, 365] width 288 height 49
click at [1106, 373] on div "Mortgage Repayment" at bounding box center [1065, 365] width 233 height 16
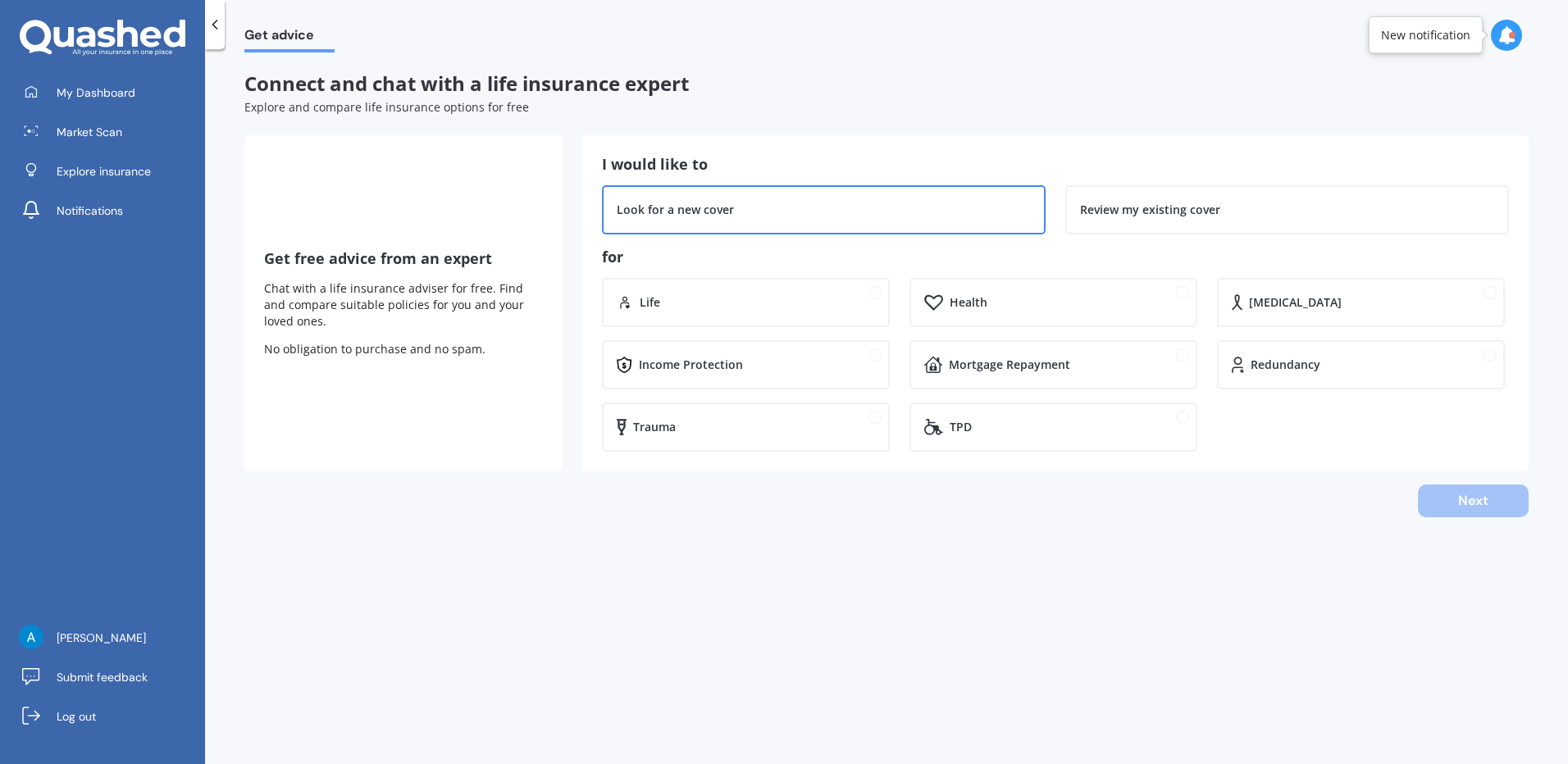
click at [803, 210] on div "Look for a new cover" at bounding box center [824, 210] width 414 height 16
click at [750, 285] on div "Life" at bounding box center [746, 302] width 288 height 49
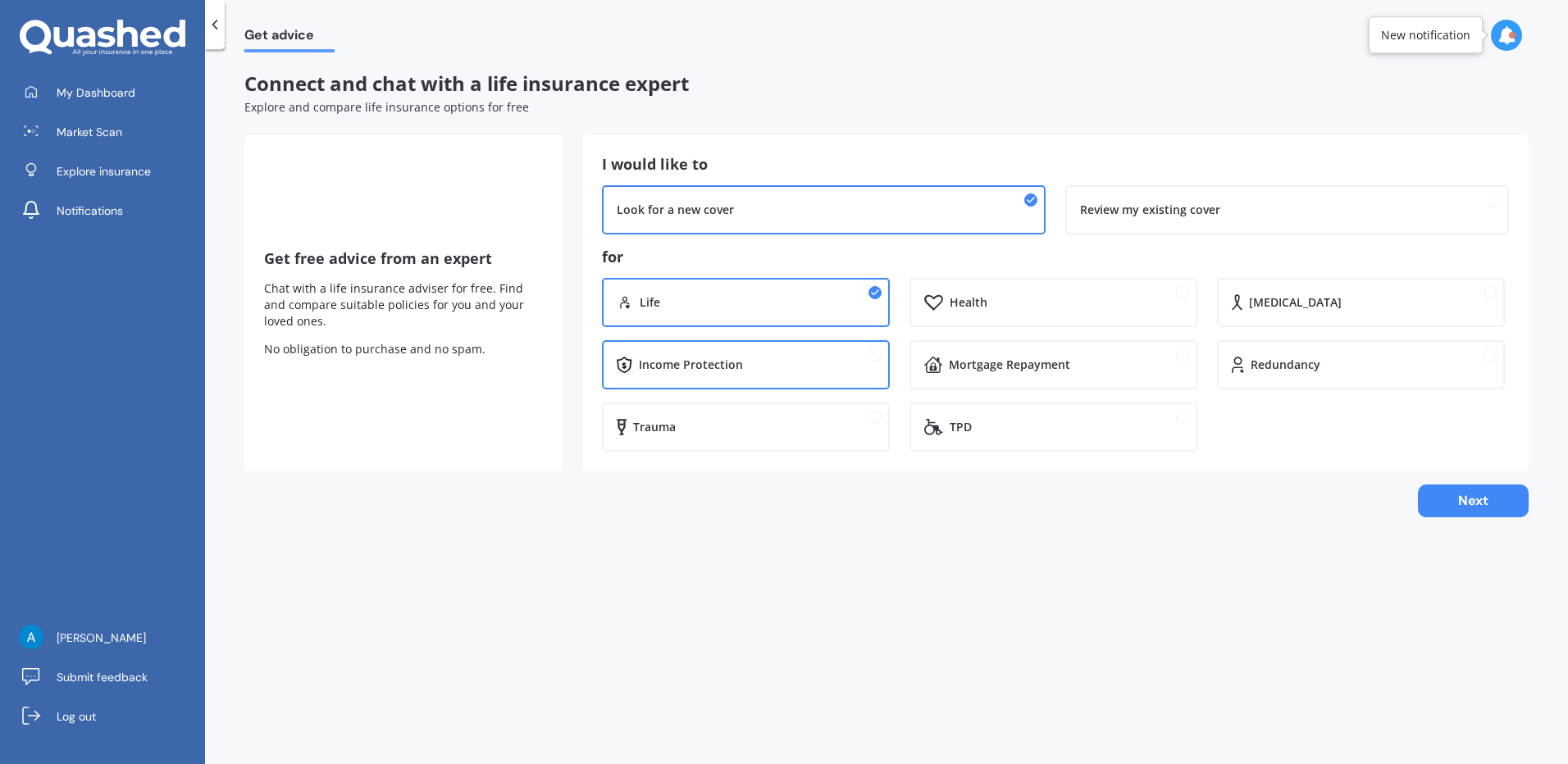
click at [829, 359] on div "Income Protection" at bounding box center [757, 365] width 237 height 16
click at [1025, 364] on div "Mortgage Repayment" at bounding box center [1009, 365] width 121 height 16
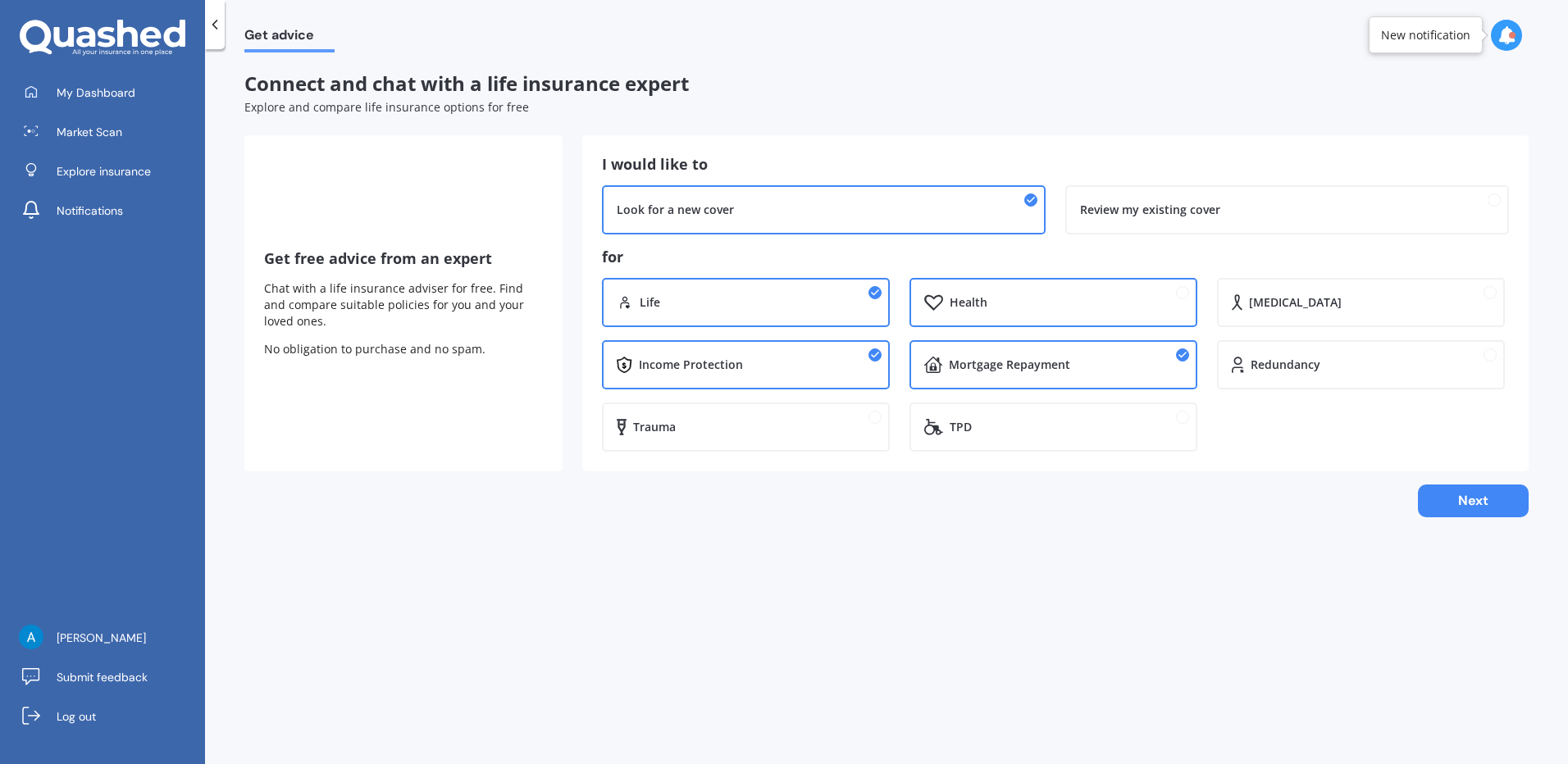
click at [1050, 307] on div "Health" at bounding box center [1066, 302] width 233 height 16
click at [1041, 430] on div "TPD" at bounding box center [1065, 427] width 233 height 16
click at [1077, 416] on div "TPD" at bounding box center [1054, 428] width 288 height 49
click at [1364, 363] on div "Redundancy" at bounding box center [1370, 365] width 239 height 16
click at [1445, 494] on button "Next" at bounding box center [1473, 501] width 111 height 33
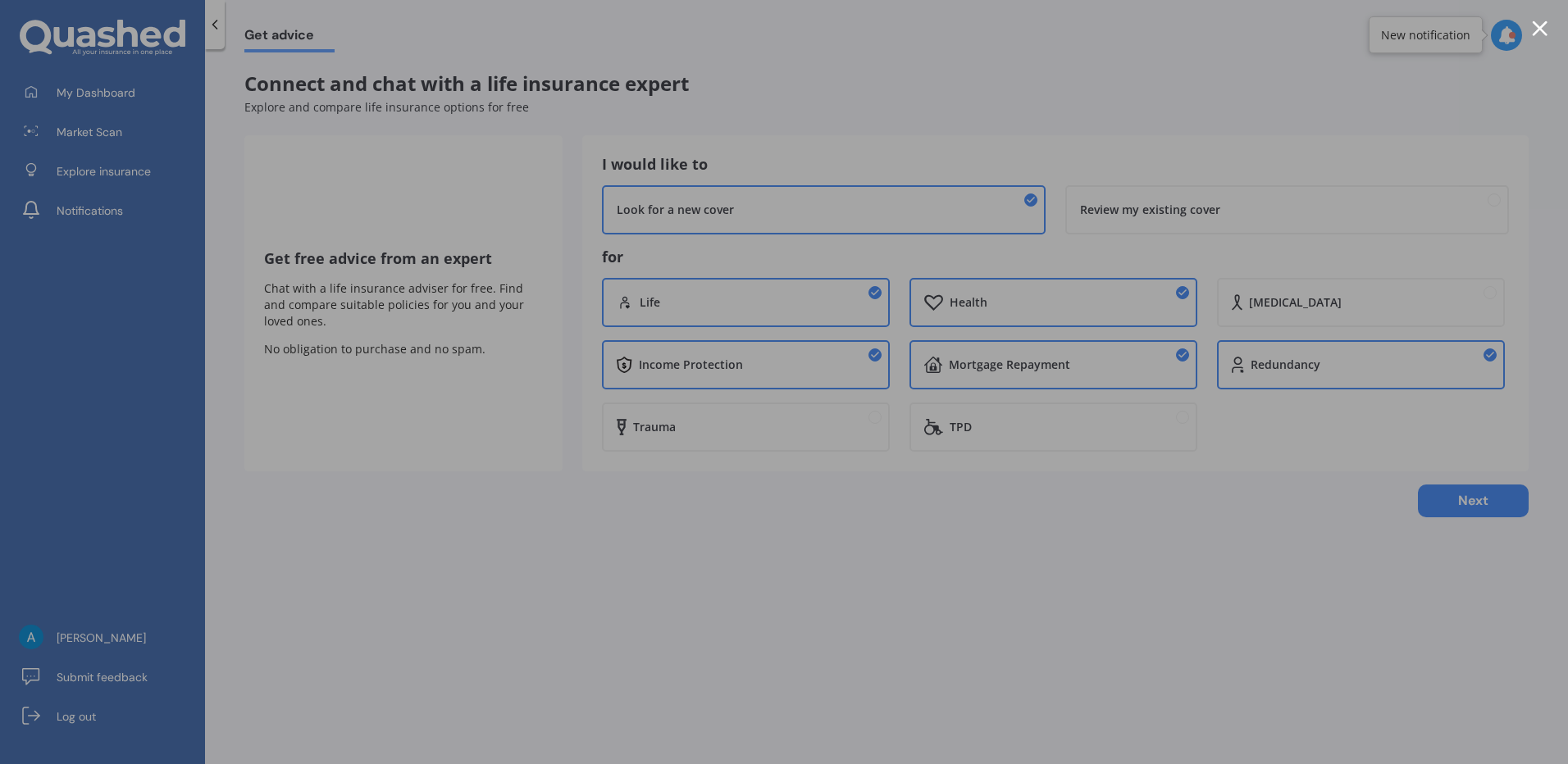
click at [1539, 27] on div at bounding box center [1540, 28] width 15 height 15
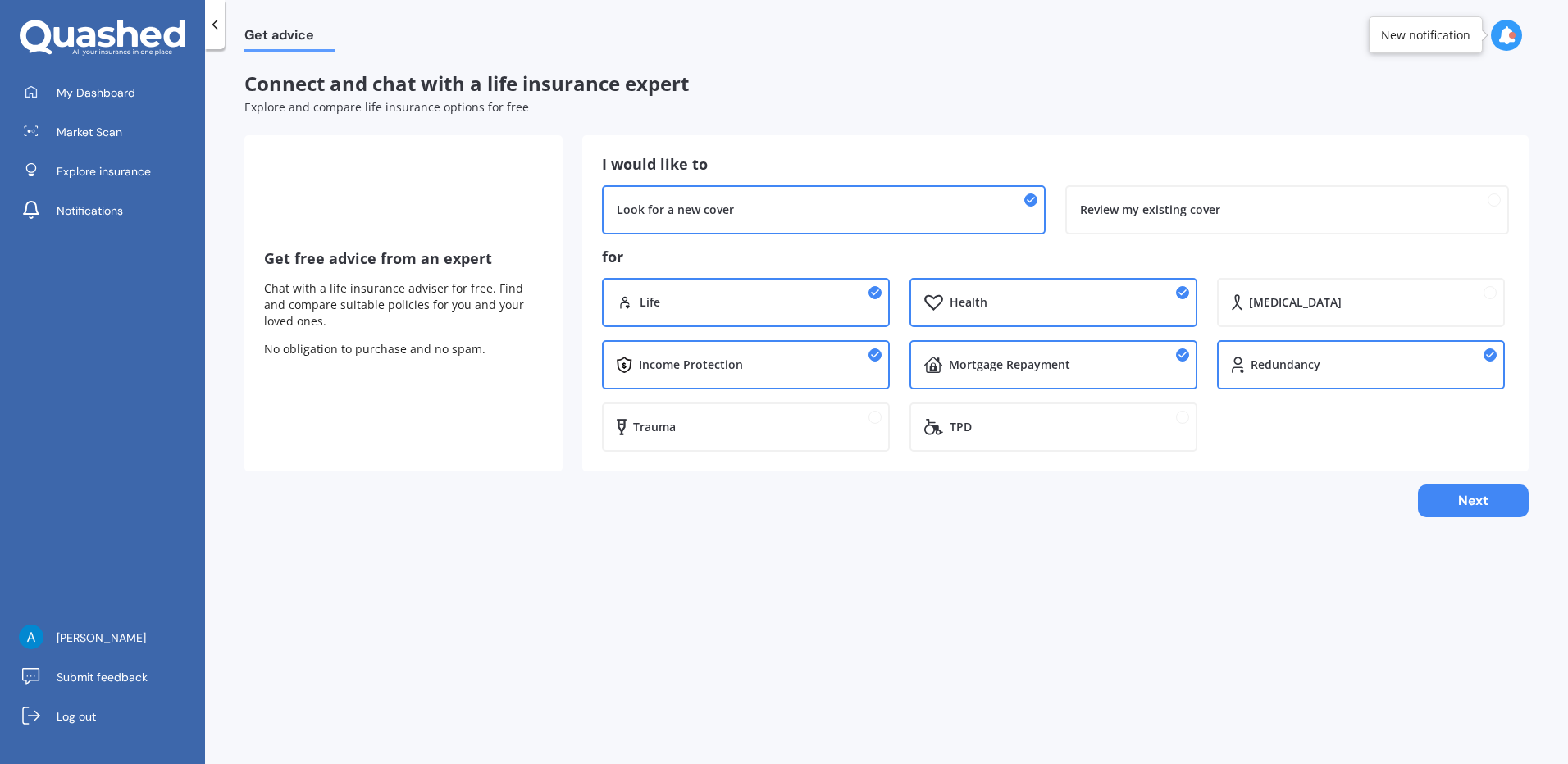
click at [215, 33] on div at bounding box center [215, 25] width 20 height 49
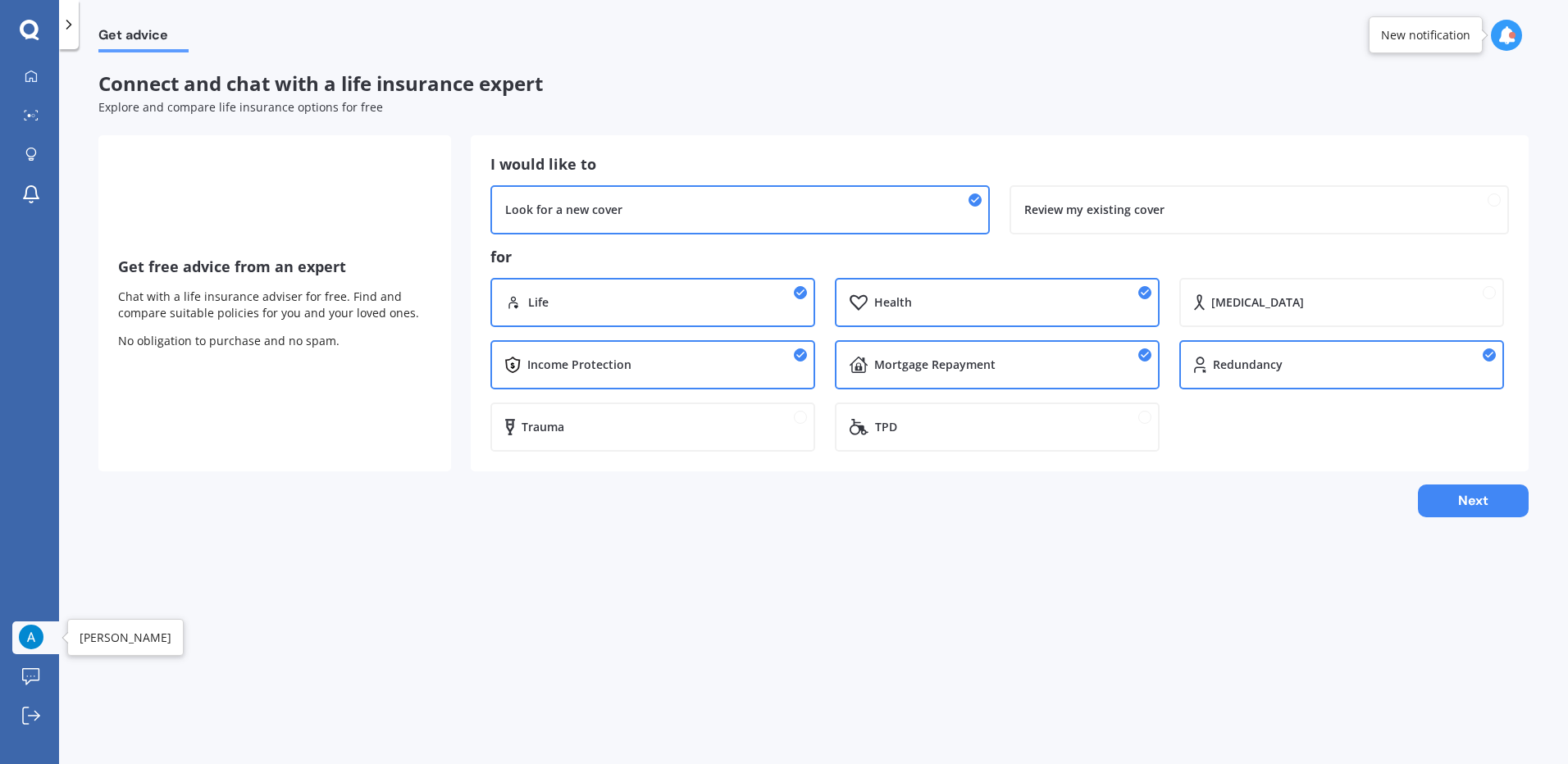
click at [39, 639] on img at bounding box center [31, 637] width 25 height 25
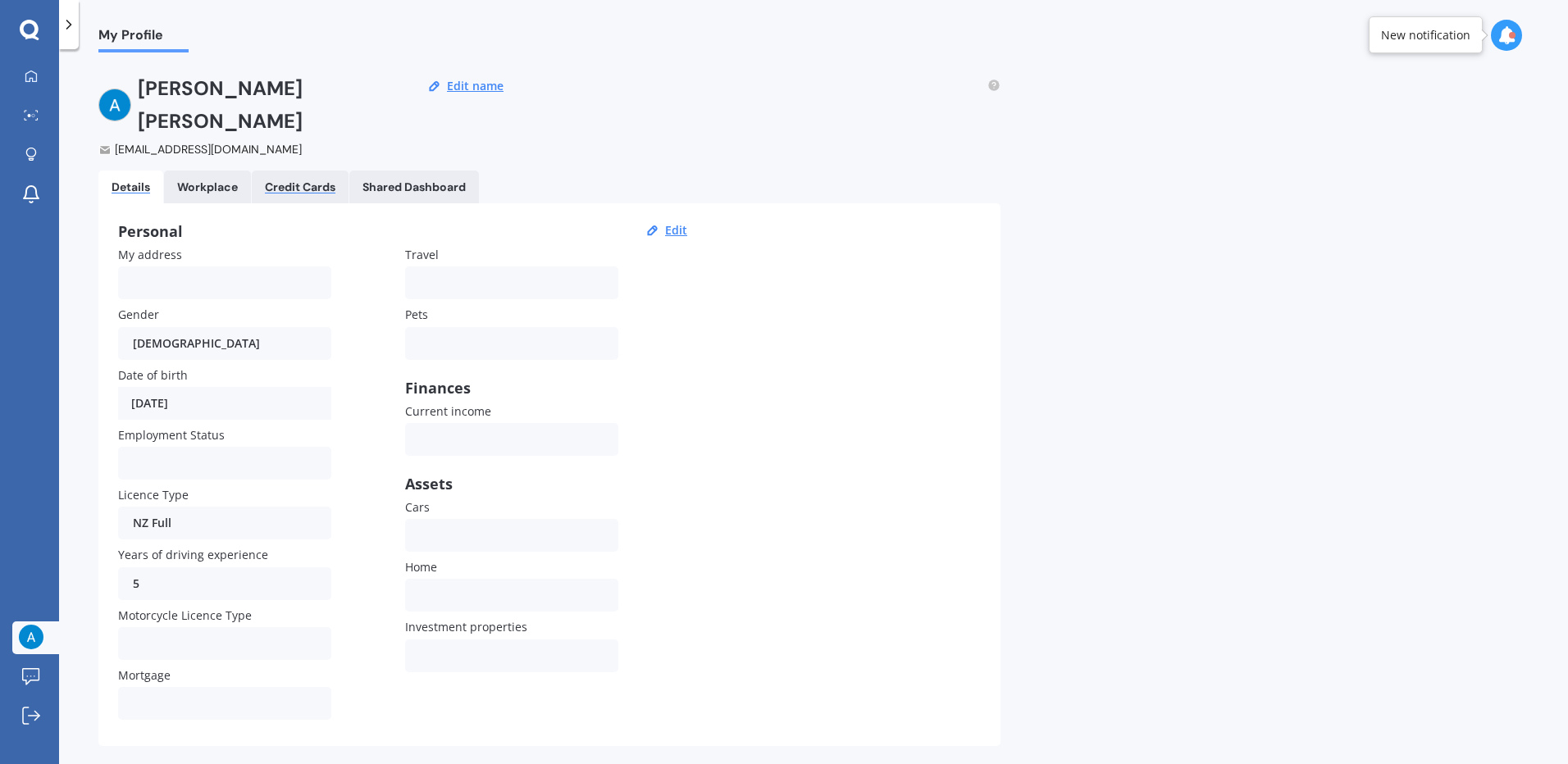
click at [298, 181] on div "Credit Cards" at bounding box center [300, 187] width 71 height 14
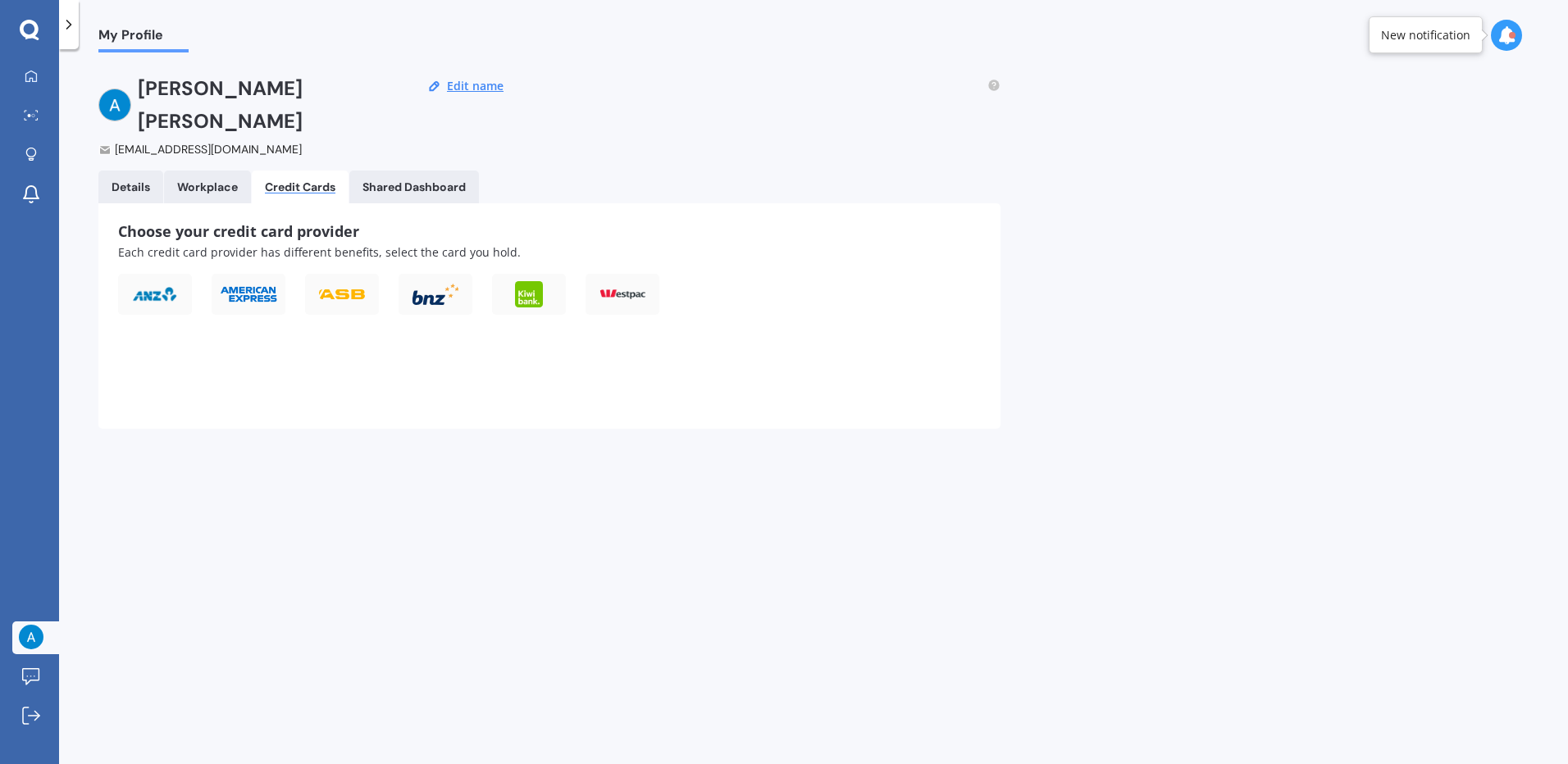
click at [480, 391] on div "Choose your credit card provider Each credit card provider has different benefi…" at bounding box center [549, 316] width 902 height 226
click at [342, 376] on div "Choose your credit card provider Each credit card provider has different benefi…" at bounding box center [549, 316] width 902 height 226
click at [208, 181] on div "Workplace" at bounding box center [207, 187] width 60 height 14
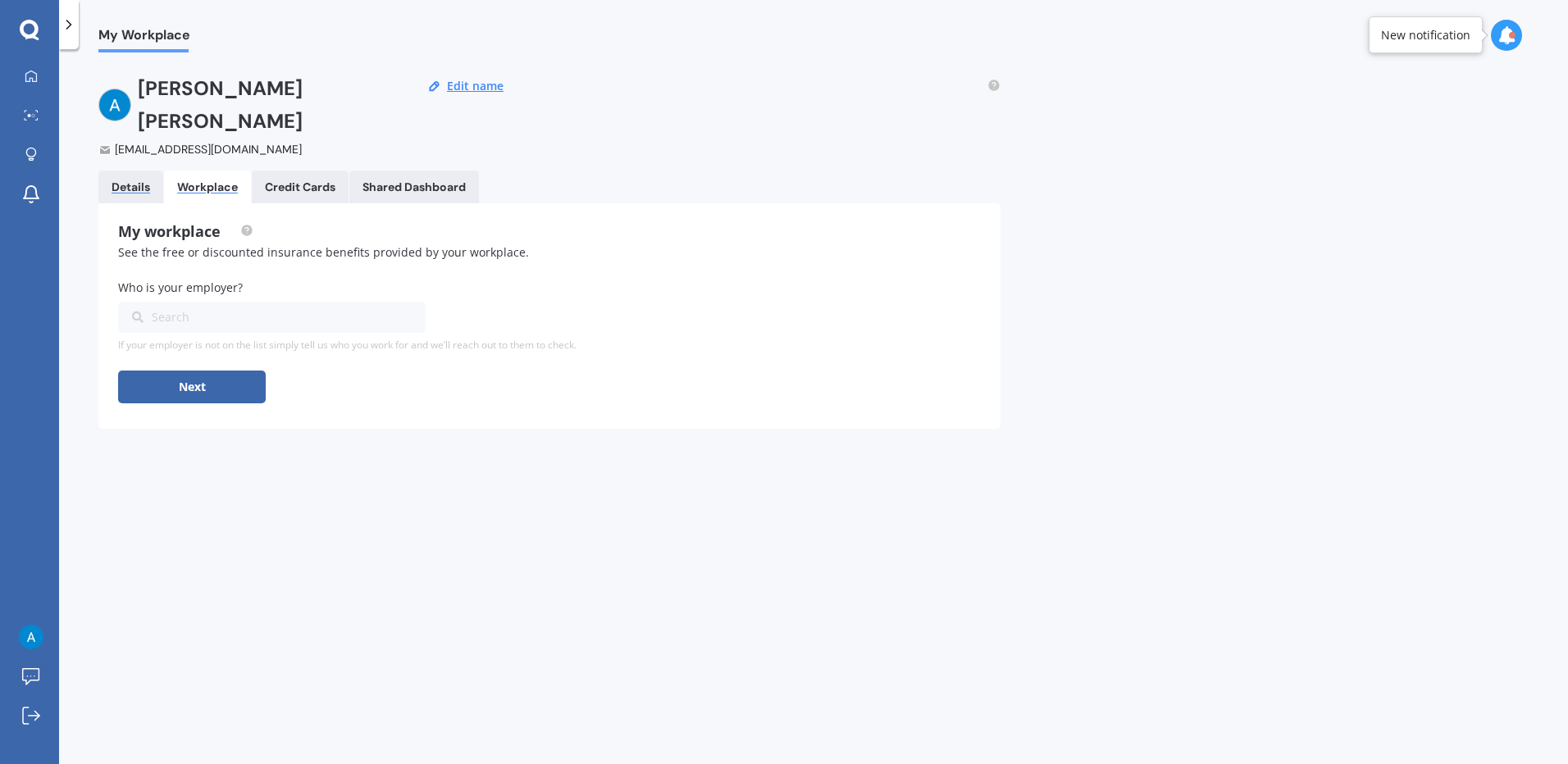
click at [127, 181] on div "Details" at bounding box center [130, 187] width 38 height 14
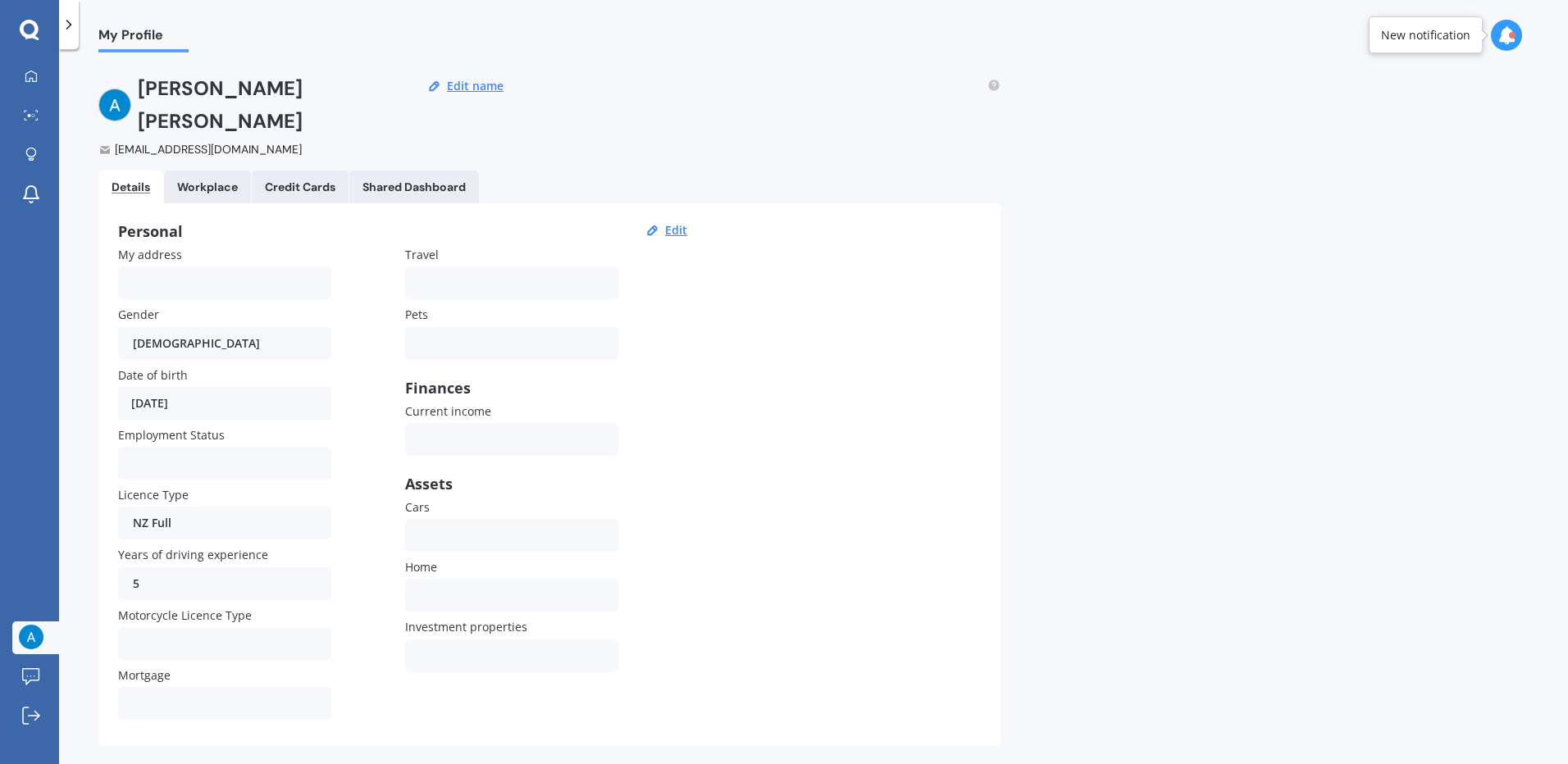
click at [425, 170] on Dashboard "Shared Dashboard" at bounding box center [414, 187] width 129 height 33
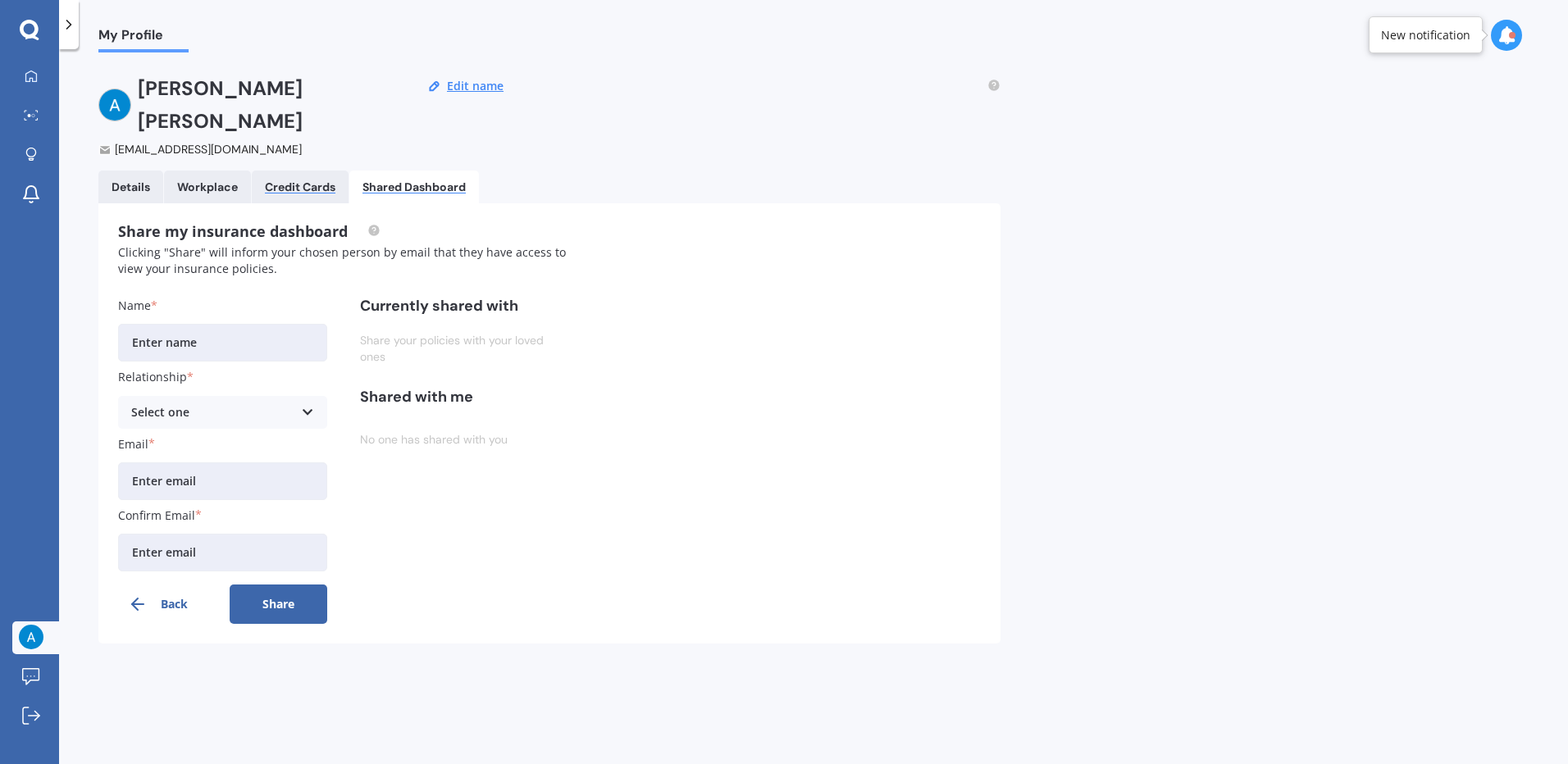
click at [282, 181] on div "Credit Cards" at bounding box center [300, 187] width 71 height 14
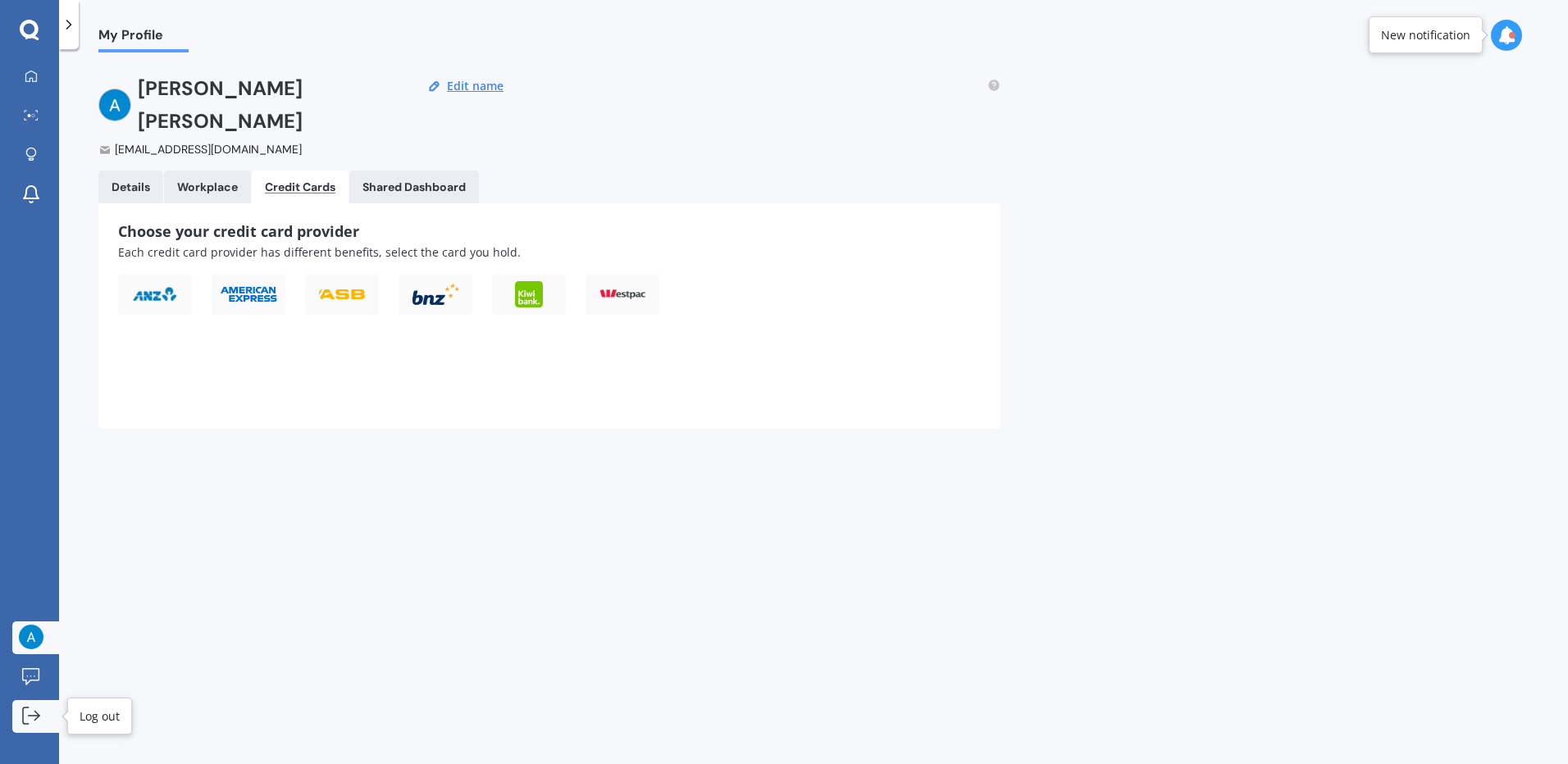
click at [28, 712] on icon at bounding box center [31, 715] width 18 height 18
